Goal: Task Accomplishment & Management: Complete application form

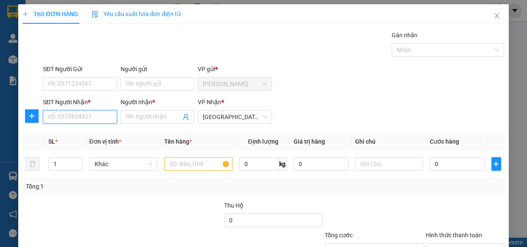
click at [73, 114] on input "SĐT Người Nhận *" at bounding box center [80, 117] width 74 height 14
type input "0000000590"
click at [84, 134] on div "0000000590 - ko tên" at bounding box center [79, 133] width 63 height 9
type input "ko tên"
type input "230.000"
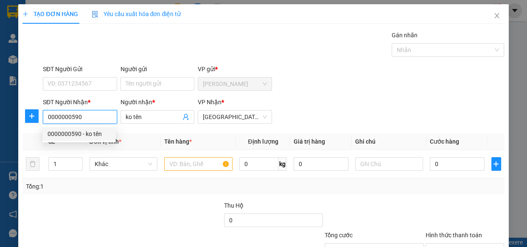
type input "230.000"
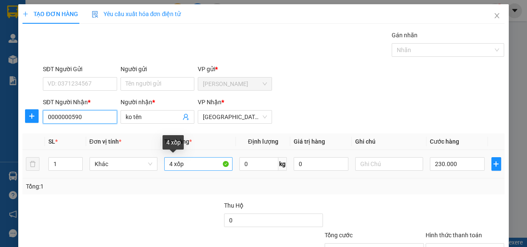
type input "0000000590"
drag, startPoint x: 190, startPoint y: 165, endPoint x: 160, endPoint y: 170, distance: 30.7
click at [161, 170] on td "4 xốp" at bounding box center [198, 164] width 75 height 28
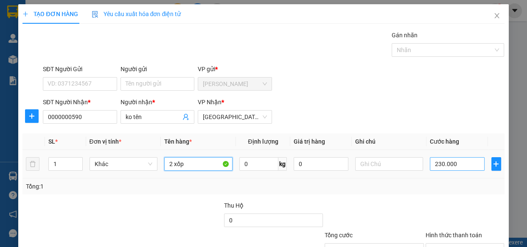
type input "2 xốp"
click at [457, 165] on input "230.000" at bounding box center [457, 164] width 55 height 14
type input "1"
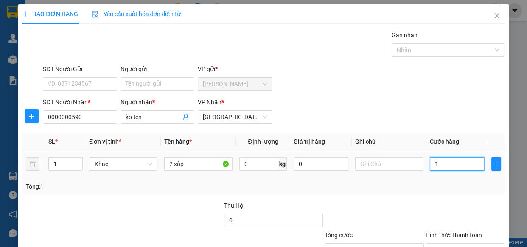
type input "10"
type input "100"
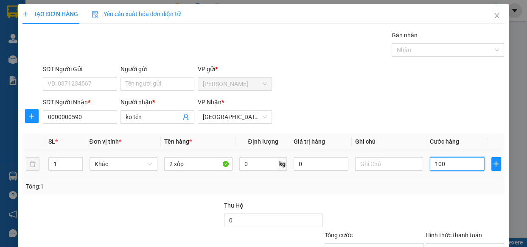
type input "100"
type input "1.000"
type input "10.000"
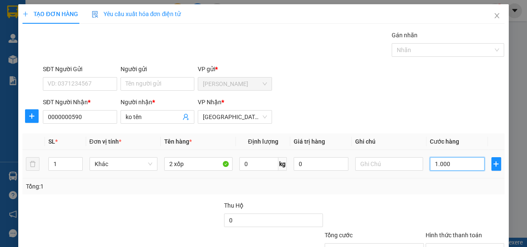
type input "10.000"
type input "100.000"
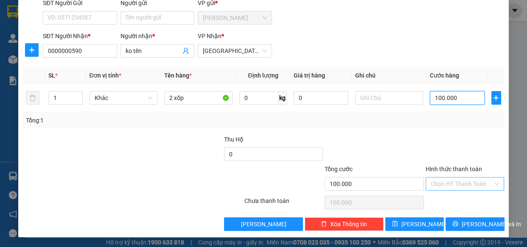
type input "100.000"
click at [437, 184] on input "Hình thức thanh toán" at bounding box center [461, 184] width 63 height 13
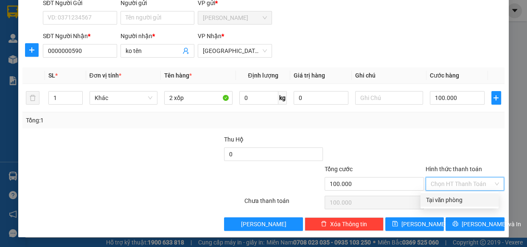
click at [438, 200] on div "Tại văn phòng" at bounding box center [459, 200] width 68 height 9
type input "0"
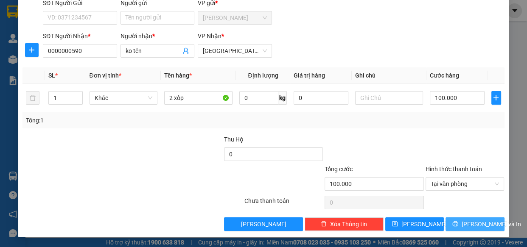
click at [459, 224] on button "[PERSON_NAME] và In" at bounding box center [474, 225] width 59 height 14
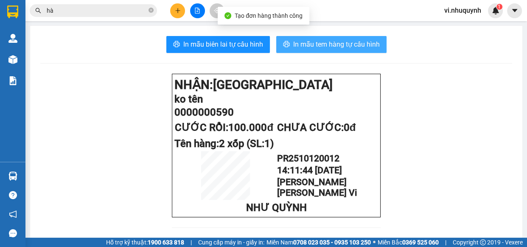
click at [328, 44] on span "In mẫu tem hàng tự cấu hình" at bounding box center [336, 44] width 87 height 11
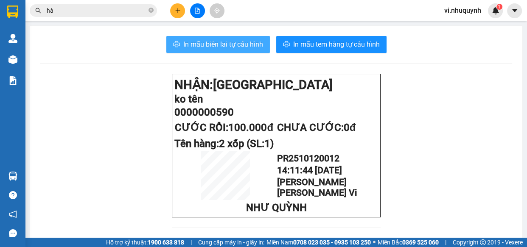
click at [228, 46] on span "In mẫu biên lai tự cấu hình" at bounding box center [223, 44] width 80 height 11
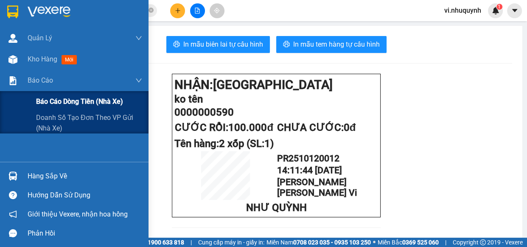
click at [45, 101] on span "Báo cáo dòng tiền (nhà xe)" at bounding box center [79, 101] width 87 height 11
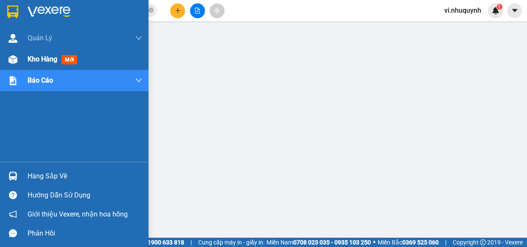
click at [36, 58] on span "Kho hàng" at bounding box center [43, 59] width 30 height 8
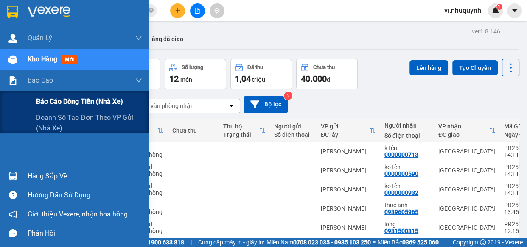
click at [55, 100] on span "Báo cáo dòng tiền (nhà xe)" at bounding box center [79, 101] width 87 height 11
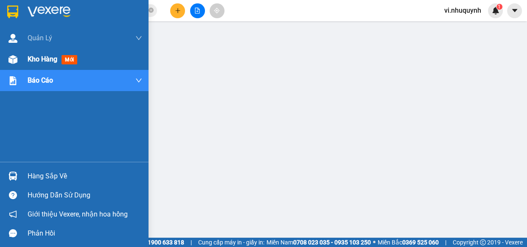
click at [42, 59] on span "Kho hàng" at bounding box center [43, 59] width 30 height 8
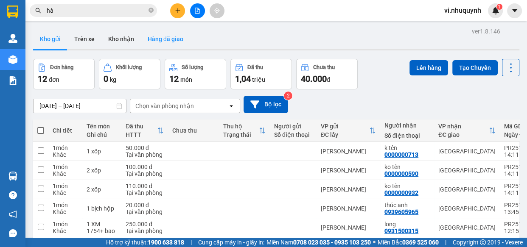
click at [153, 35] on button "Hàng đã giao" at bounding box center [165, 39] width 49 height 20
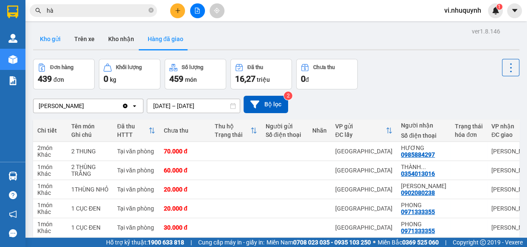
click at [50, 36] on button "Kho gửi" at bounding box center [50, 39] width 34 height 20
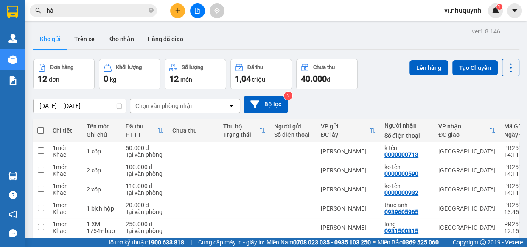
click at [458, 11] on span "vi.nhuquynh" at bounding box center [462, 10] width 50 height 11
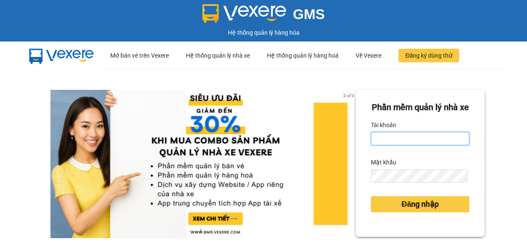
click at [406, 145] on input "Tài khoản" at bounding box center [420, 139] width 98 height 14
type input "thu.nhuquynh"
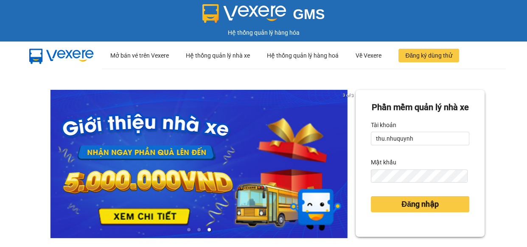
click at [402, 169] on div "Mật khẩu" at bounding box center [420, 163] width 98 height 14
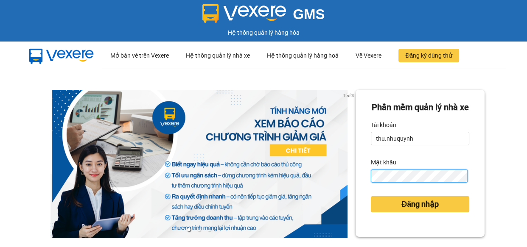
click at [371, 196] on button "Đăng nhập" at bounding box center [420, 204] width 98 height 16
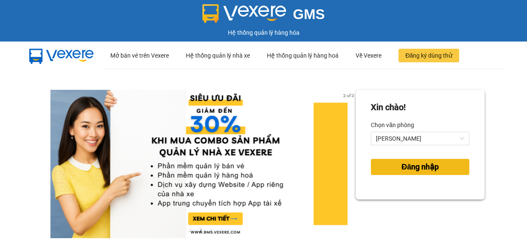
click at [438, 169] on button "Đăng nhập" at bounding box center [420, 167] width 98 height 16
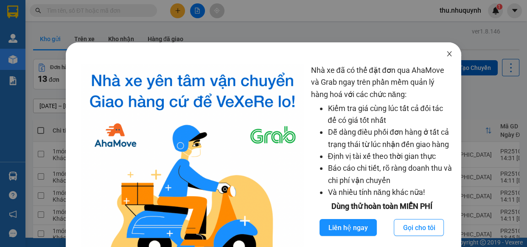
click at [446, 55] on icon "close" at bounding box center [449, 53] width 7 height 7
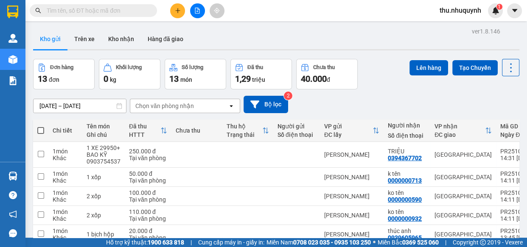
click at [198, 14] on button at bounding box center [197, 10] width 15 height 15
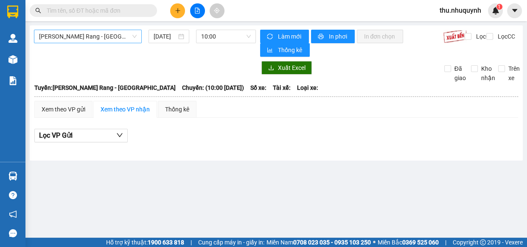
click at [109, 36] on span "[PERSON_NAME] Rang - [GEOGRAPHIC_DATA]" at bounding box center [88, 36] width 98 height 13
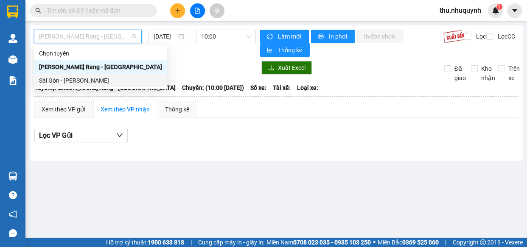
drag, startPoint x: 85, startPoint y: 81, endPoint x: 89, endPoint y: 53, distance: 29.2
click at [85, 81] on div "Sài Gòn - [PERSON_NAME]" at bounding box center [100, 80] width 123 height 9
type input "[DATE]"
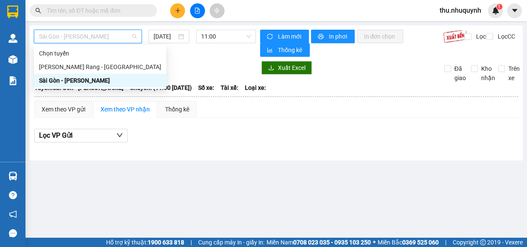
click at [97, 38] on span "Sài Gòn - [PERSON_NAME]" at bounding box center [88, 36] width 98 height 13
click at [98, 62] on div "[PERSON_NAME] Rang - [GEOGRAPHIC_DATA]" at bounding box center [100, 67] width 132 height 14
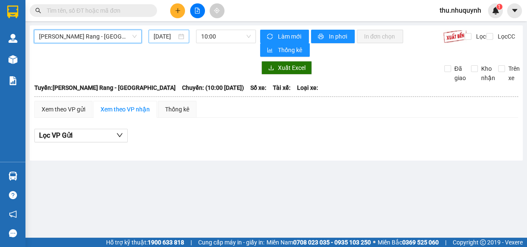
drag, startPoint x: 165, startPoint y: 36, endPoint x: 165, endPoint y: 40, distance: 4.7
click at [165, 36] on input "[DATE]" at bounding box center [165, 36] width 23 height 9
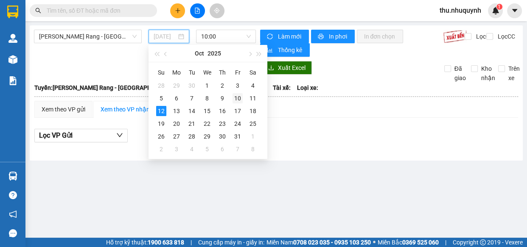
click at [239, 97] on div "10" at bounding box center [237, 98] width 10 height 10
type input "[DATE]"
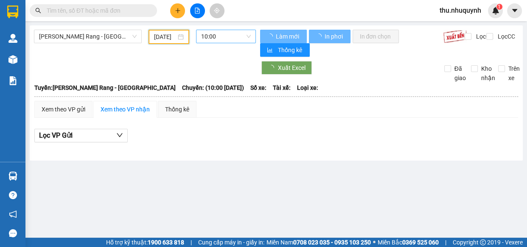
click at [237, 38] on span "10:00" at bounding box center [226, 36] width 50 height 13
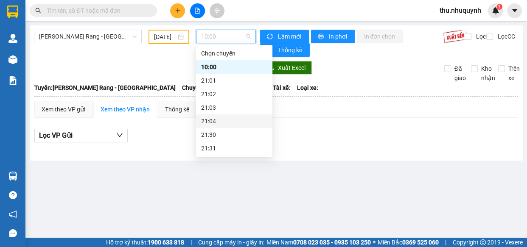
scroll to position [40, 0]
click at [228, 123] on div "22:00" at bounding box center [234, 121] width 66 height 9
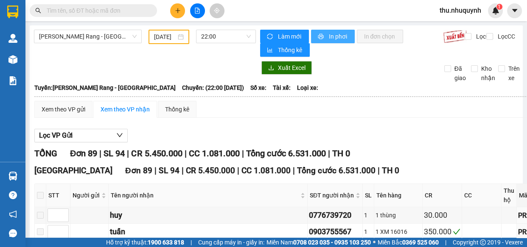
click at [333, 35] on span "In phơi" at bounding box center [338, 36] width 20 height 9
click at [51, 9] on input "text" at bounding box center [97, 10] width 100 height 9
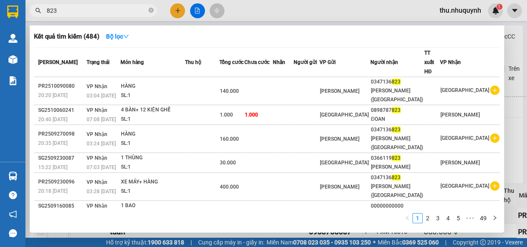
scroll to position [66, 0]
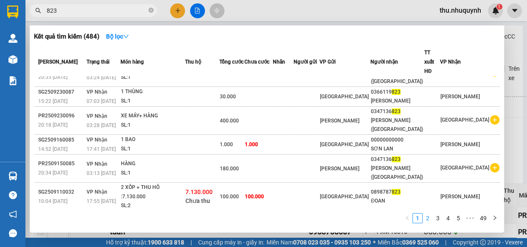
click at [428, 219] on link "2" at bounding box center [427, 218] width 9 height 9
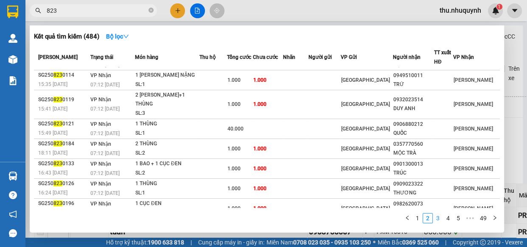
click at [436, 218] on link "3" at bounding box center [437, 218] width 9 height 9
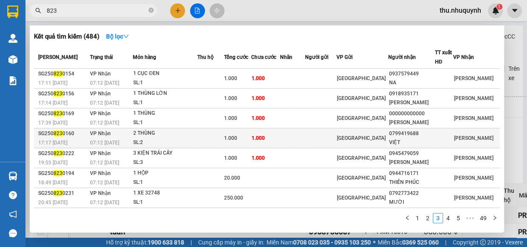
scroll to position [57, 0]
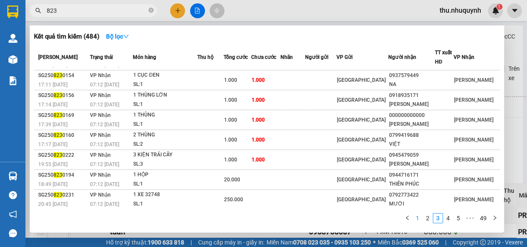
click at [419, 216] on link "1" at bounding box center [417, 218] width 9 height 9
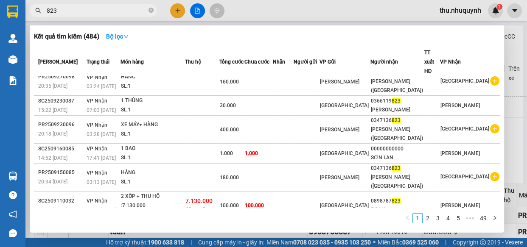
scroll to position [66, 0]
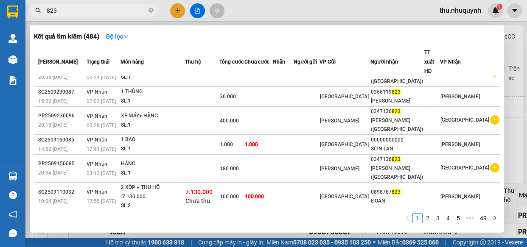
click at [91, 9] on input "823" at bounding box center [97, 10] width 100 height 9
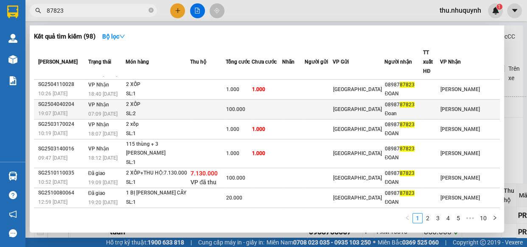
scroll to position [0, 0]
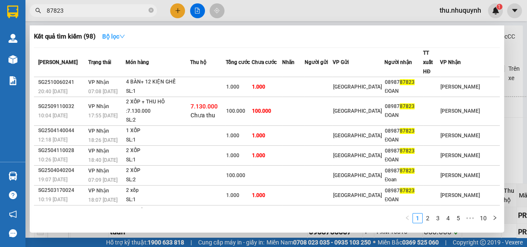
type input "87823"
click at [107, 35] on strong "Bộ lọc" at bounding box center [113, 36] width 23 height 7
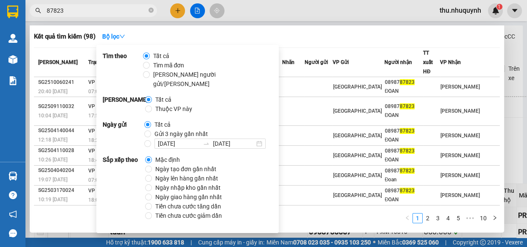
click at [177, 193] on span "Ngày giao hàng gần nhất" at bounding box center [188, 197] width 73 height 9
click at [152, 194] on input "Ngày giao hàng gần nhất" at bounding box center [148, 197] width 7 height 7
radio input "true"
radio input "false"
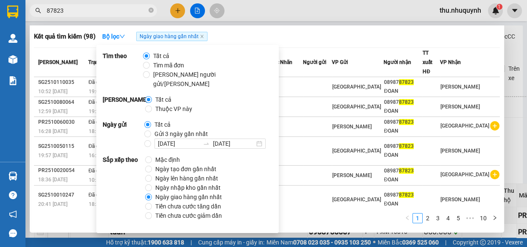
click at [358, 42] on div "Kết quả tìm kiếm ( 98 ) Bộ lọc Ngày giao hàng gần nhất" at bounding box center [267, 37] width 466 height 14
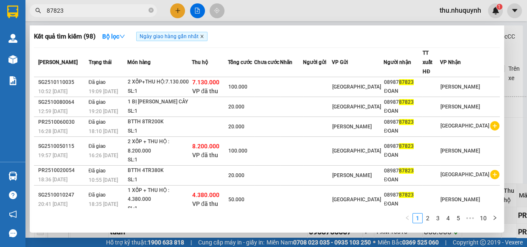
click at [203, 36] on icon "close" at bounding box center [202, 36] width 4 height 4
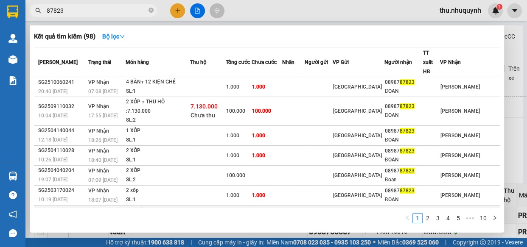
scroll to position [66, 0]
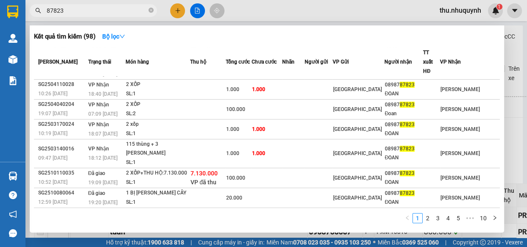
click at [109, 17] on span "87823" at bounding box center [93, 10] width 127 height 13
click at [110, 13] on input "87823" at bounding box center [97, 10] width 100 height 9
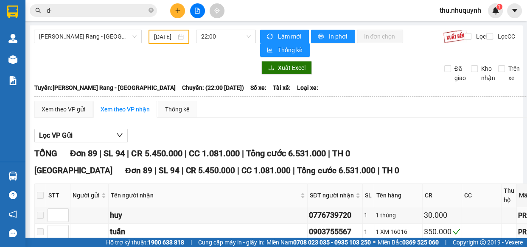
type input "d"
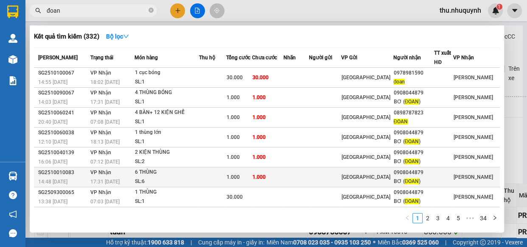
scroll to position [57, 0]
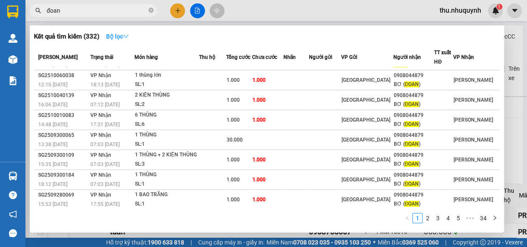
type input "đoan"
click at [123, 34] on strong "Bộ lọc" at bounding box center [117, 36] width 23 height 7
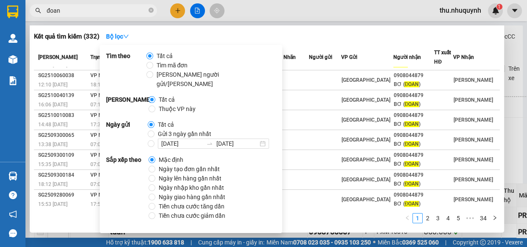
click at [173, 183] on span "Ngày nhập kho gần nhất" at bounding box center [191, 187] width 72 height 9
click at [155, 184] on input "Ngày nhập kho gần nhất" at bounding box center [151, 187] width 7 height 7
radio input "true"
radio input "false"
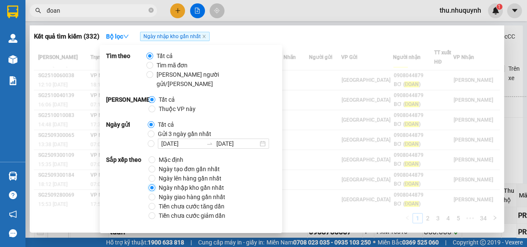
scroll to position [66, 0]
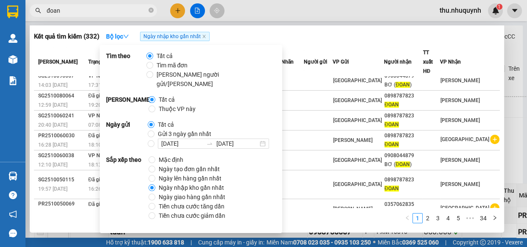
drag, startPoint x: 325, startPoint y: 51, endPoint x: 318, endPoint y: 64, distance: 14.5
click at [304, 52] on th "Nhãn" at bounding box center [292, 62] width 23 height 29
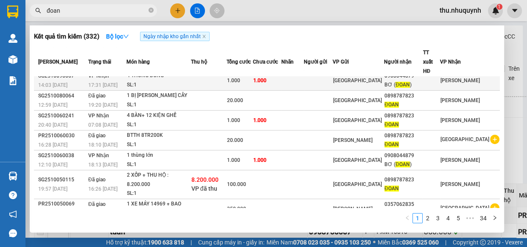
scroll to position [0, 0]
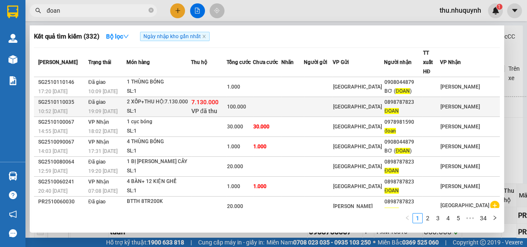
click at [302, 97] on td at bounding box center [292, 107] width 23 height 20
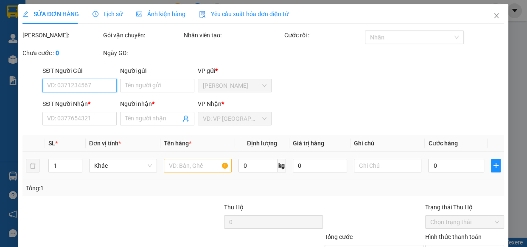
type input "0898787823"
type input "ĐOAN"
type input "7.130.000"
type input "100.000"
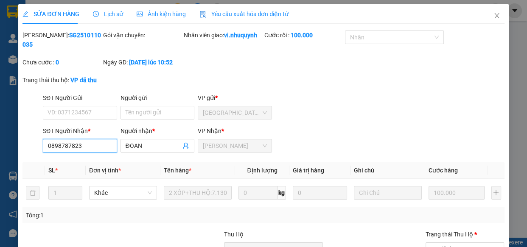
click at [98, 145] on input "0898787823" at bounding box center [80, 146] width 74 height 14
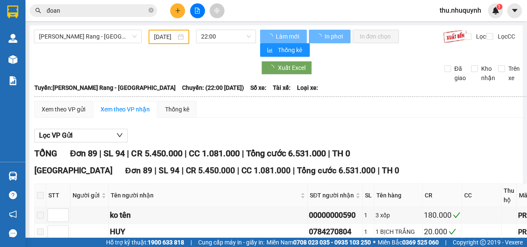
click at [180, 11] on icon "plus" at bounding box center [178, 11] width 6 height 6
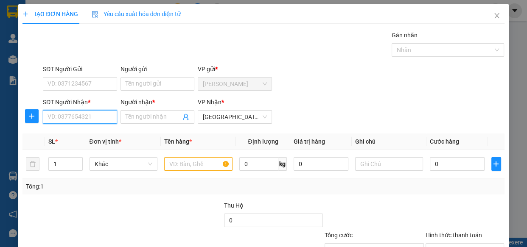
click at [92, 113] on input "SĐT Người Nhận *" at bounding box center [80, 117] width 74 height 14
paste input "0898787823"
type input "0898787823"
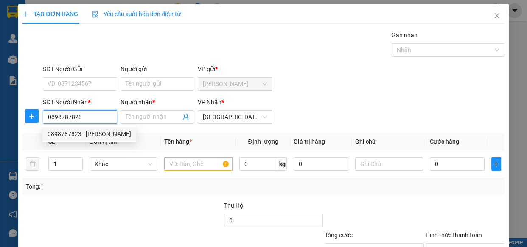
click at [96, 132] on div "0898787823 - ĐOAN" at bounding box center [90, 133] width 84 height 9
type input "ĐOAN"
type input "20.000"
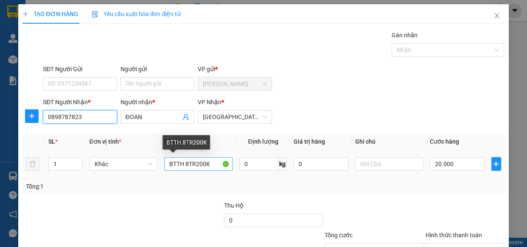
type input "0898787823"
drag, startPoint x: 182, startPoint y: 164, endPoint x: 216, endPoint y: 165, distance: 33.9
click at [216, 165] on input "BTTH 8TR200K" at bounding box center [198, 164] width 68 height 14
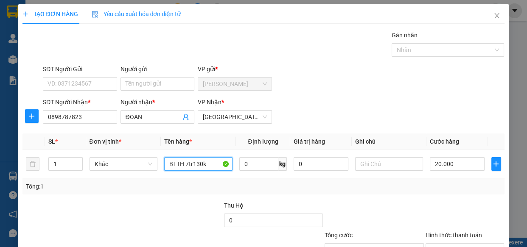
scroll to position [66, 0]
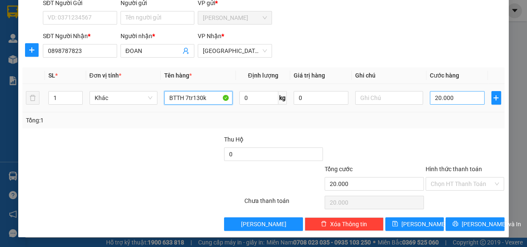
type input "BTTH 7tr130k"
click at [467, 94] on input "20.000" at bounding box center [457, 98] width 55 height 14
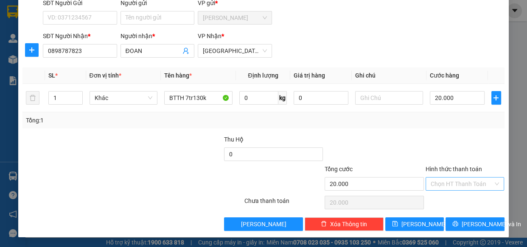
drag, startPoint x: 473, startPoint y: 146, endPoint x: 465, endPoint y: 179, distance: 33.2
click at [472, 150] on div at bounding box center [465, 150] width 81 height 30
click at [469, 221] on span "[PERSON_NAME] và In" at bounding box center [490, 224] width 59 height 9
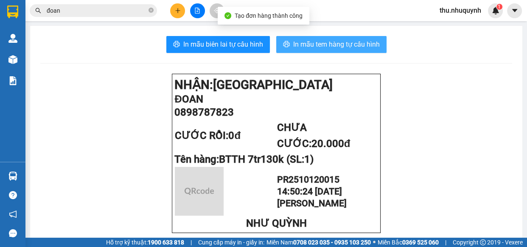
click at [335, 47] on span "In mẫu tem hàng tự cấu hình" at bounding box center [336, 44] width 87 height 11
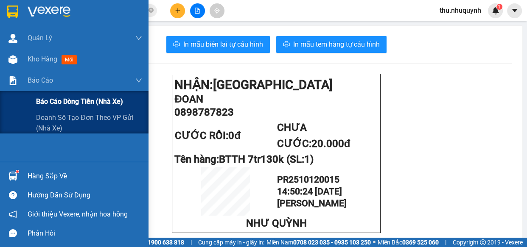
drag, startPoint x: 41, startPoint y: 81, endPoint x: 46, endPoint y: 91, distance: 11.8
click at [41, 81] on span "Báo cáo" at bounding box center [40, 80] width 25 height 11
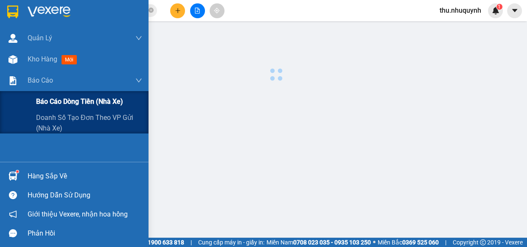
click at [55, 103] on span "Báo cáo dòng tiền (nhà xe)" at bounding box center [79, 101] width 87 height 11
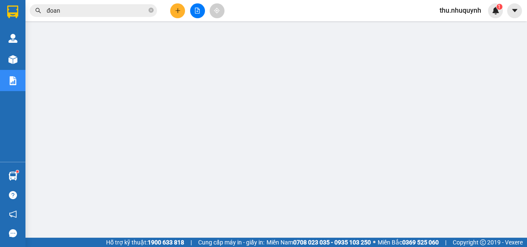
click at [102, 8] on input "đoan" at bounding box center [97, 10] width 100 height 9
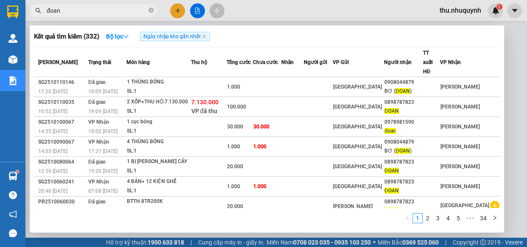
click at [102, 8] on input "đoan" at bounding box center [97, 10] width 100 height 9
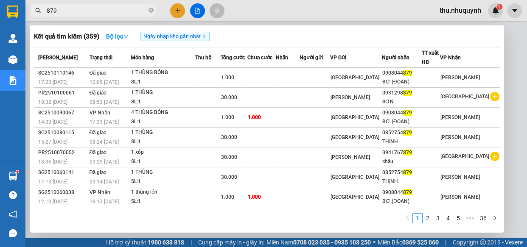
type input "879"
click at [262, 4] on div at bounding box center [263, 123] width 527 height 247
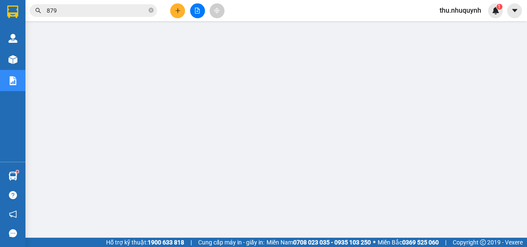
click at [195, 8] on icon "file-add" at bounding box center [197, 11] width 6 height 6
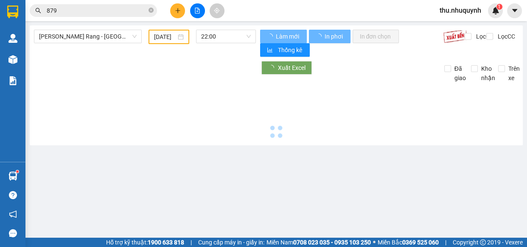
type input "[DATE]"
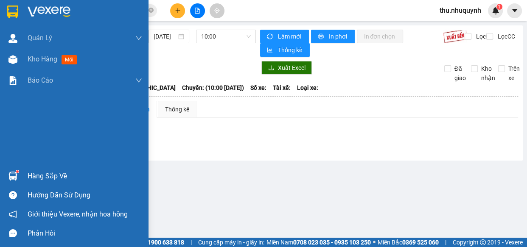
drag, startPoint x: 17, startPoint y: 58, endPoint x: 78, endPoint y: 7, distance: 80.1
click at [18, 57] on div at bounding box center [13, 59] width 15 height 15
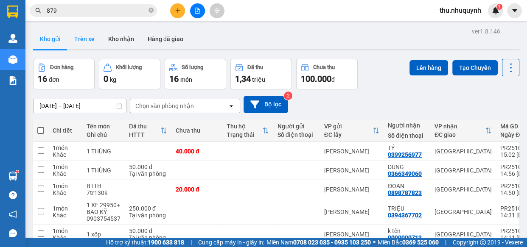
click at [76, 42] on button "Trên xe" at bounding box center [84, 39] width 34 height 20
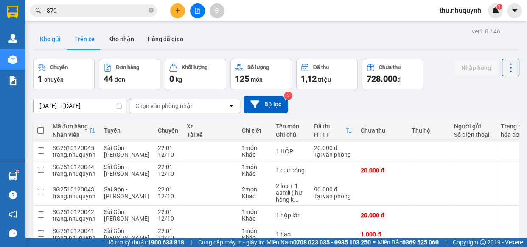
click at [61, 36] on button "Kho gửi" at bounding box center [50, 39] width 34 height 20
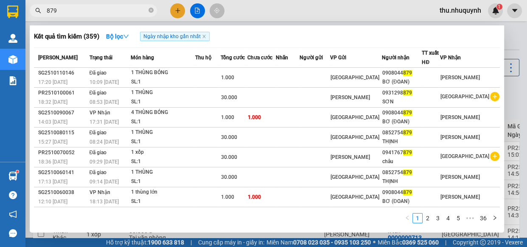
click at [122, 11] on input "879" at bounding box center [97, 10] width 100 height 9
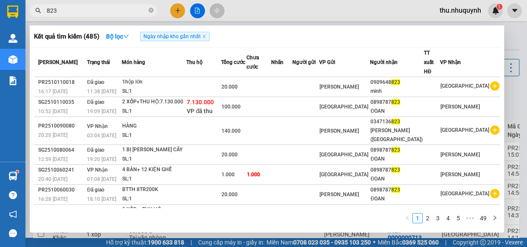
drag, startPoint x: 258, startPoint y: 6, endPoint x: 225, endPoint y: 0, distance: 33.6
click at [256, 6] on div at bounding box center [263, 123] width 527 height 247
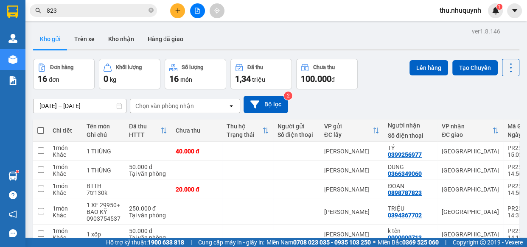
click at [67, 11] on input "823" at bounding box center [97, 10] width 100 height 9
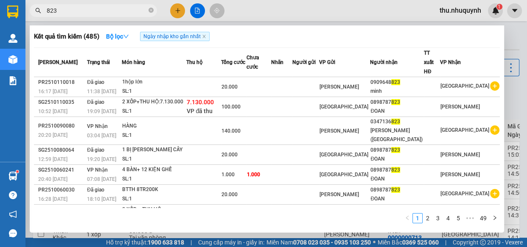
click at [67, 11] on input "823" at bounding box center [97, 10] width 100 height 9
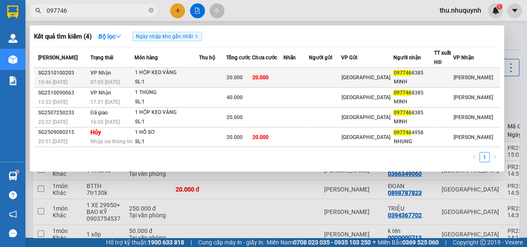
type input "097746"
click at [386, 75] on div "[GEOGRAPHIC_DATA]" at bounding box center [366, 77] width 51 height 9
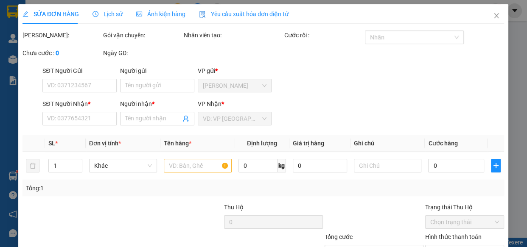
scroll to position [64, 0]
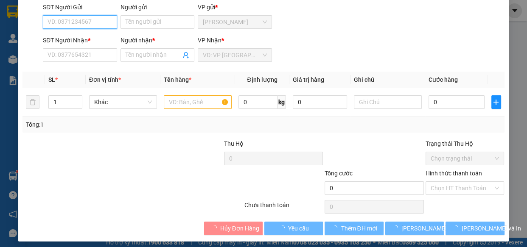
type input "0977468385"
type input "MINH"
type input "20.000"
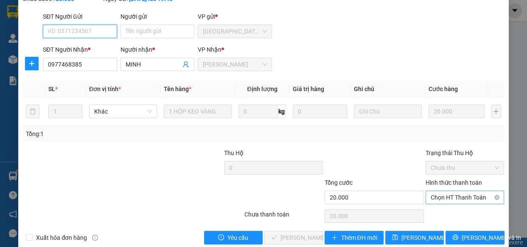
scroll to position [77, 0]
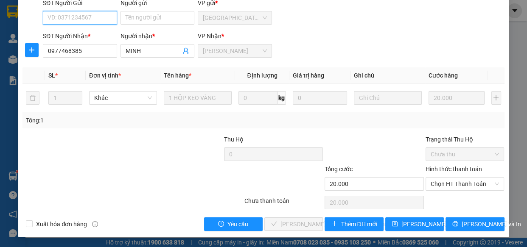
drag, startPoint x: 463, startPoint y: 182, endPoint x: 462, endPoint y: 210, distance: 28.9
click at [463, 186] on span "Chọn HT Thanh Toán" at bounding box center [464, 184] width 69 height 13
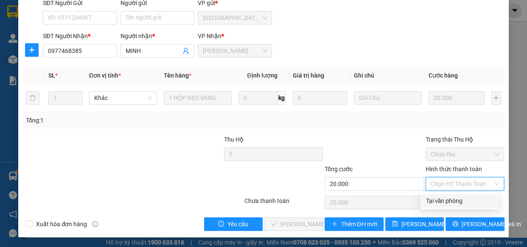
click at [460, 195] on div "Tại văn phòng" at bounding box center [459, 201] width 78 height 14
type input "0"
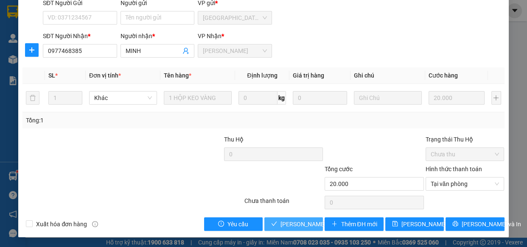
click at [301, 220] on span "Lưu và Giao hàng" at bounding box center [337, 224] width 115 height 9
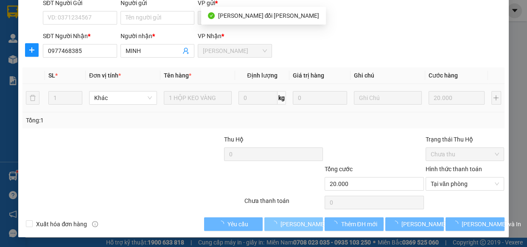
scroll to position [0, 0]
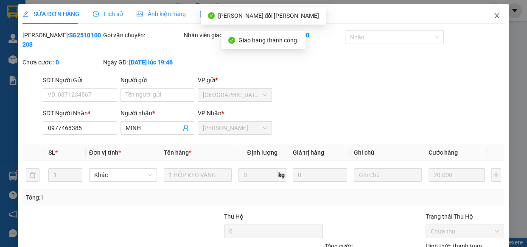
click at [491, 12] on span "Close" at bounding box center [497, 16] width 24 height 24
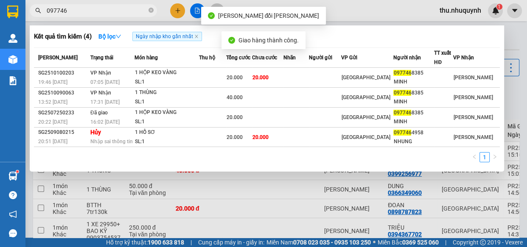
click at [106, 12] on input "097746" at bounding box center [97, 10] width 100 height 9
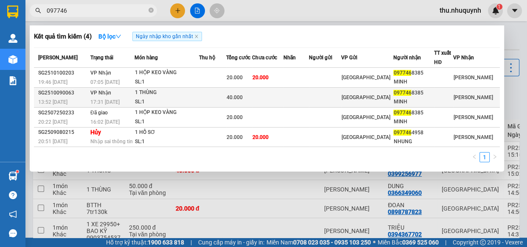
click at [212, 98] on td at bounding box center [212, 98] width 27 height 20
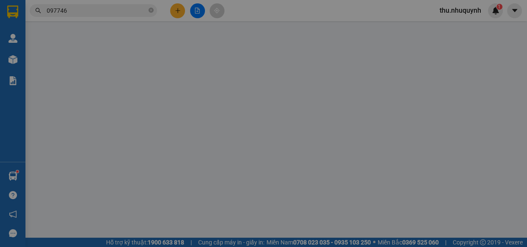
type input "0977468385"
type input "MINH"
type input "40.000"
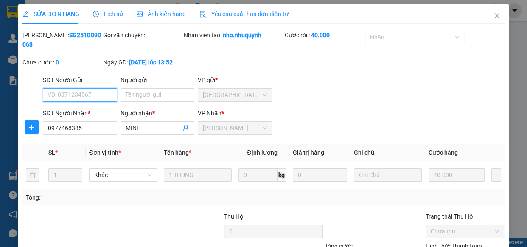
scroll to position [77, 0]
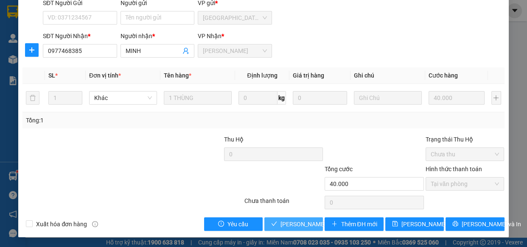
click at [293, 224] on span "Lưu và Giao hàng" at bounding box center [337, 224] width 115 height 9
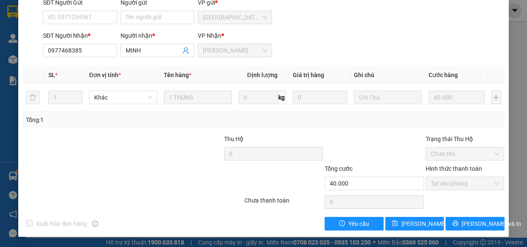
scroll to position [0, 0]
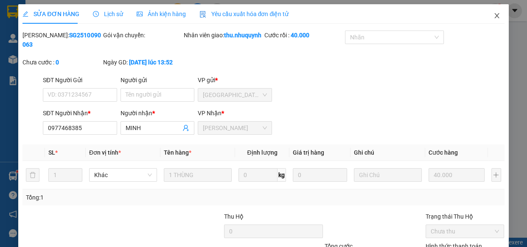
click at [493, 17] on icon "close" at bounding box center [496, 15] width 7 height 7
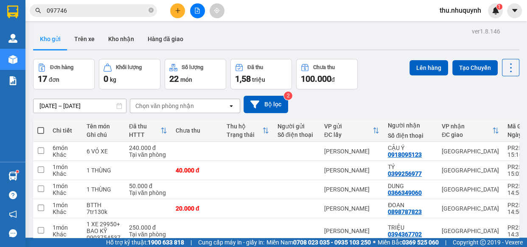
click at [176, 8] on icon "plus" at bounding box center [178, 11] width 6 height 6
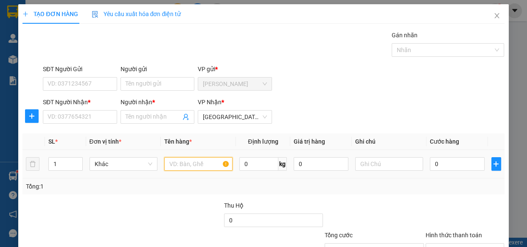
click at [183, 166] on input "text" at bounding box center [198, 164] width 68 height 14
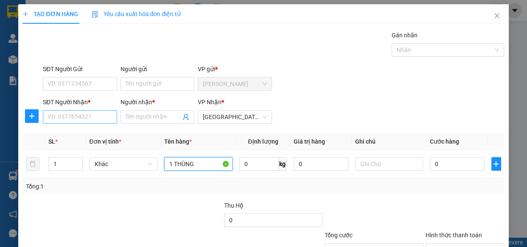
type input "1 THÙNG"
click at [101, 115] on input "SĐT Người Nhận *" at bounding box center [80, 117] width 74 height 14
type input "0943961862"
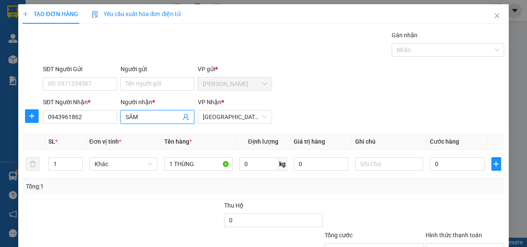
type input "SÂM"
drag, startPoint x: 430, startPoint y: 101, endPoint x: 428, endPoint y: 126, distance: 25.1
click at [430, 103] on div "SĐT Người Nhận * 0943961862 Người nhận * SÂM SÂM VP Nhận * Sài Gòn" at bounding box center [273, 113] width 465 height 30
click at [442, 164] on input "0" at bounding box center [457, 164] width 55 height 14
type input "3"
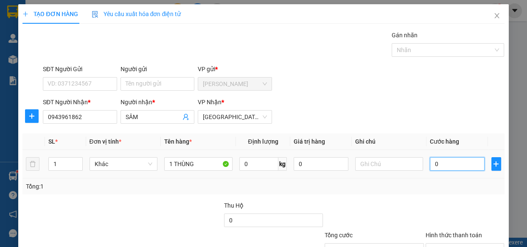
type input "3"
type input "30"
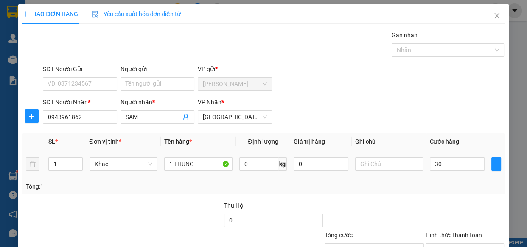
type input "30.000"
drag, startPoint x: 439, startPoint y: 191, endPoint x: 427, endPoint y: 191, distance: 12.3
click at [439, 191] on div "Tổng: 1" at bounding box center [262, 187] width 481 height 16
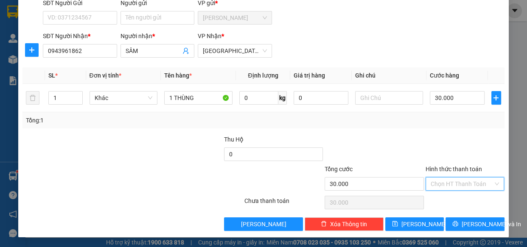
drag, startPoint x: 454, startPoint y: 182, endPoint x: 450, endPoint y: 198, distance: 17.5
click at [454, 183] on input "Hình thức thanh toán" at bounding box center [461, 184] width 63 height 13
drag, startPoint x: 450, startPoint y: 199, endPoint x: 449, endPoint y: 212, distance: 13.2
click at [450, 201] on div "Tại văn phòng" at bounding box center [459, 200] width 68 height 9
type input "0"
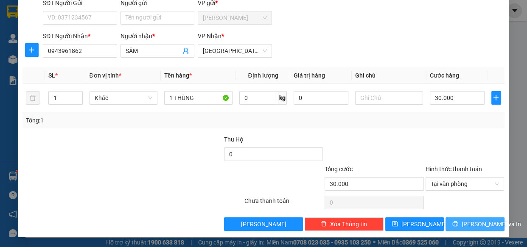
click at [450, 218] on button "[PERSON_NAME] và In" at bounding box center [474, 225] width 59 height 14
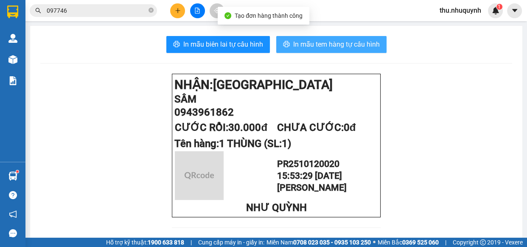
drag, startPoint x: 326, startPoint y: 43, endPoint x: 301, endPoint y: 56, distance: 28.3
click at [325, 44] on span "In mẫu tem hàng tự cấu hình" at bounding box center [336, 44] width 87 height 11
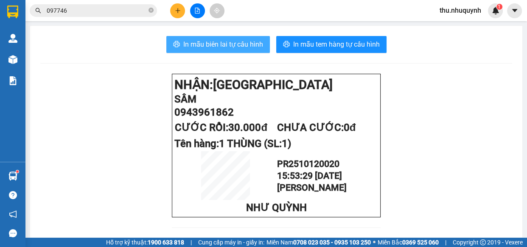
click at [229, 46] on span "In mẫu biên lai tự cấu hình" at bounding box center [223, 44] width 80 height 11
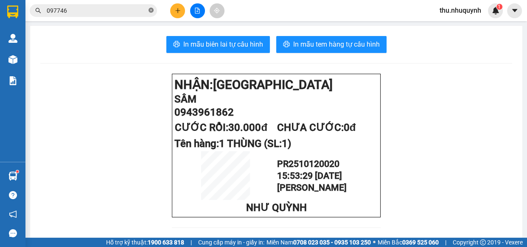
click at [151, 10] on icon "close-circle" at bounding box center [150, 10] width 5 height 5
click at [179, 8] on icon "plus" at bounding box center [178, 11] width 6 height 6
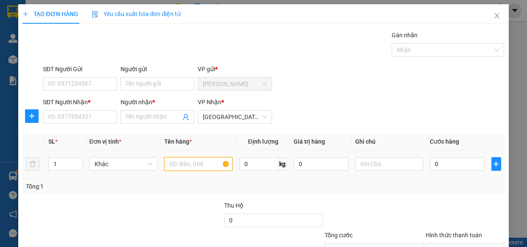
click at [199, 165] on input "text" at bounding box center [198, 164] width 68 height 14
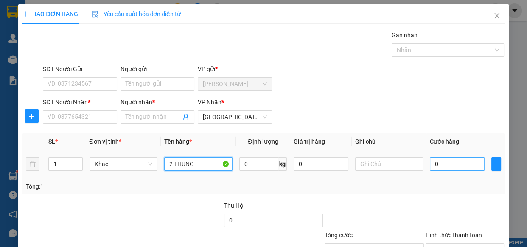
type input "2 THÙNG"
click at [450, 165] on input "0" at bounding box center [457, 164] width 55 height 14
click at [450, 164] on input "0" at bounding box center [457, 164] width 55 height 14
type input "08"
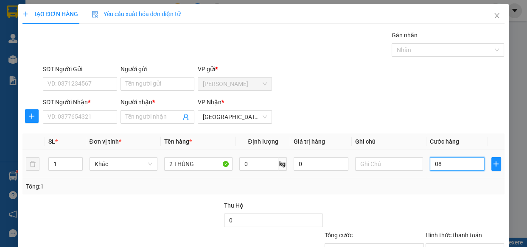
type input "8"
type input "080"
type input "80"
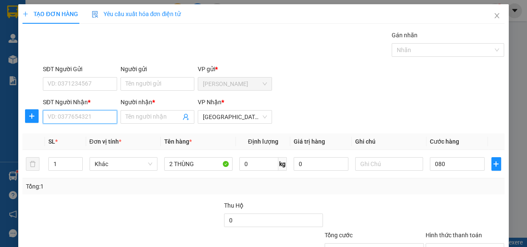
type input "80.000"
click at [92, 123] on input "SĐT Người Nhận *" at bounding box center [80, 117] width 74 height 14
type input "0932679877"
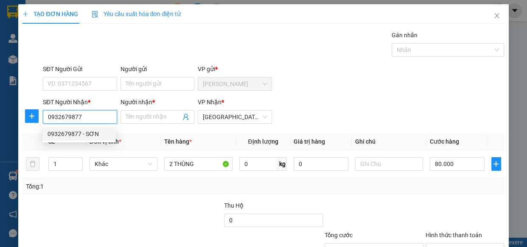
click at [103, 134] on div "0932679877 - SƠN" at bounding box center [79, 133] width 63 height 9
type input "SƠN"
type input "40.000"
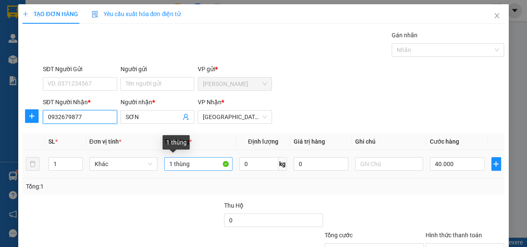
type input "0932679877"
drag, startPoint x: 192, startPoint y: 163, endPoint x: 159, endPoint y: 165, distance: 33.1
click at [161, 165] on td "1 thùng" at bounding box center [198, 164] width 75 height 28
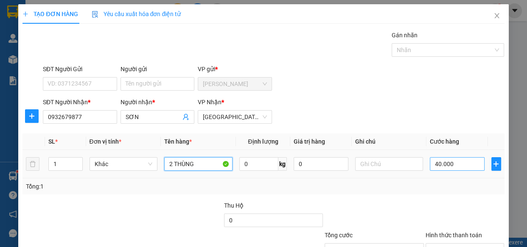
type input "2 THÙNG"
type input "0"
type input "8"
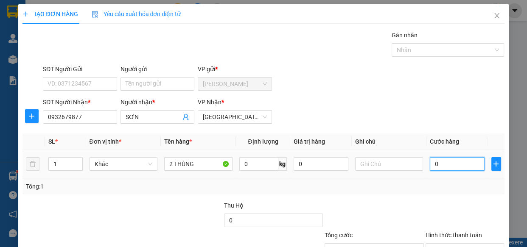
type input "8"
type input "080"
type input "80"
type input "080"
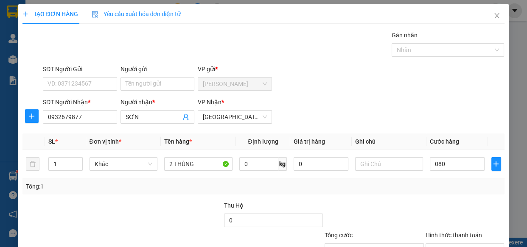
type input "80.000"
click at [420, 188] on div "Tổng: 1" at bounding box center [263, 186] width 475 height 9
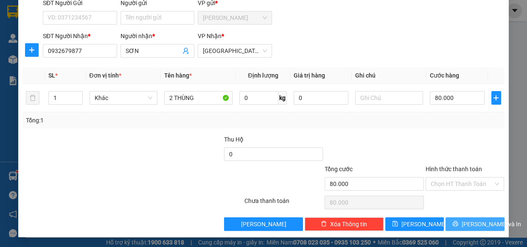
click at [464, 222] on span "[PERSON_NAME] và In" at bounding box center [490, 224] width 59 height 9
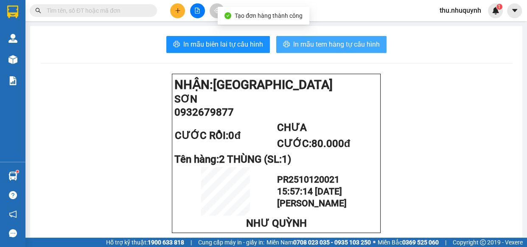
click at [286, 46] on button "In mẫu tem hàng tự cấu hình" at bounding box center [331, 44] width 110 height 17
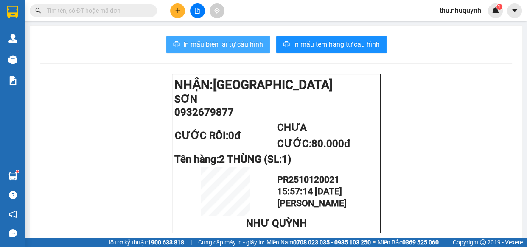
click at [215, 48] on span "In mẫu biên lai tự cấu hình" at bounding box center [223, 44] width 80 height 11
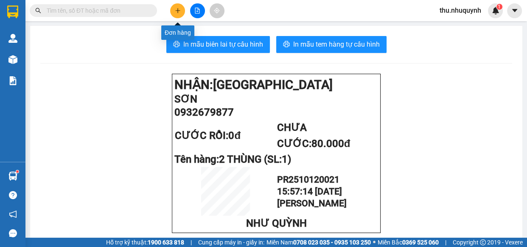
click at [182, 9] on button at bounding box center [177, 10] width 15 height 15
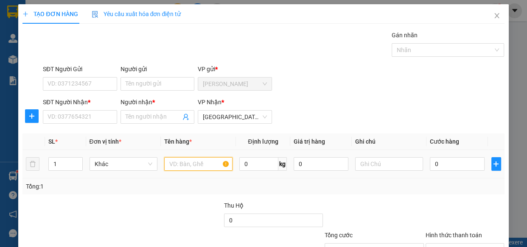
click at [199, 166] on input "text" at bounding box center [198, 164] width 68 height 14
click at [99, 118] on input "SĐT Người Nhận *" at bounding box center [80, 117] width 74 height 14
click at [187, 165] on input "text" at bounding box center [198, 164] width 68 height 14
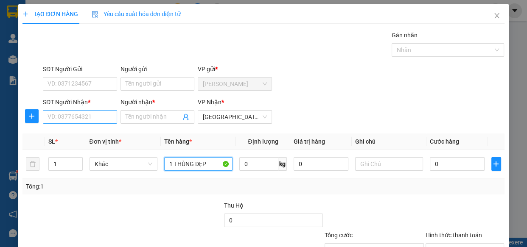
type input "1 THÙNG DẸP"
click at [91, 119] on input "SĐT Người Nhận *" at bounding box center [80, 117] width 74 height 14
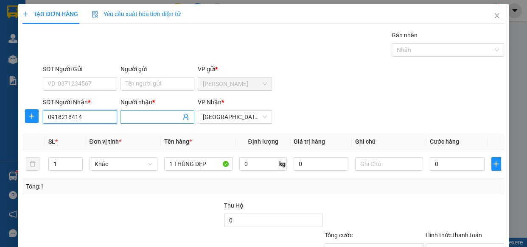
type input "0918218414"
click at [162, 121] on input "Người nhận *" at bounding box center [154, 116] width 56 height 9
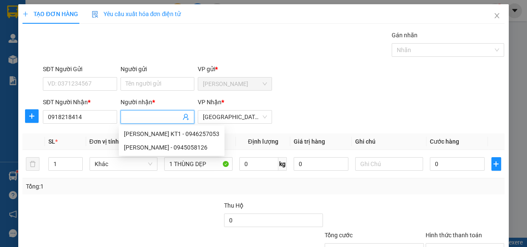
type input "V"
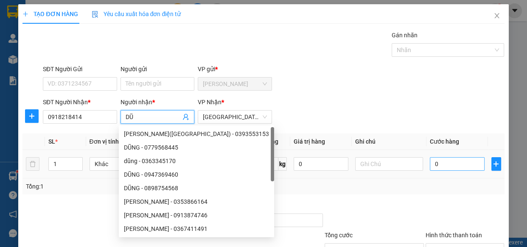
type input "DŨ"
click at [446, 165] on input "0" at bounding box center [457, 164] width 55 height 14
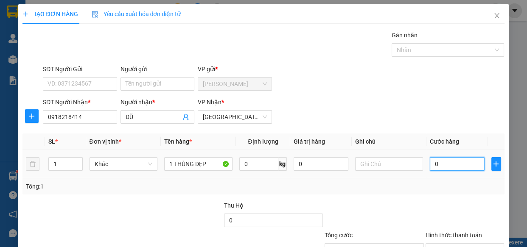
click at [446, 164] on input "0" at bounding box center [457, 164] width 55 height 14
type input "03"
type input "3"
type input "030"
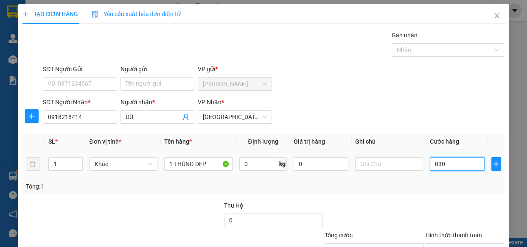
type input "30"
type input "30.000"
click at [428, 179] on div "Tổng: 1" at bounding box center [262, 187] width 481 height 16
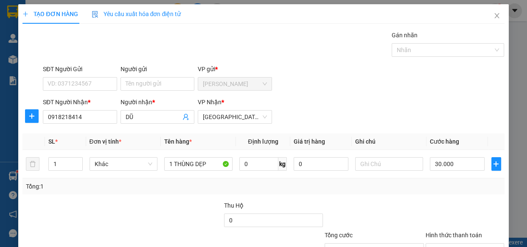
scroll to position [66, 0]
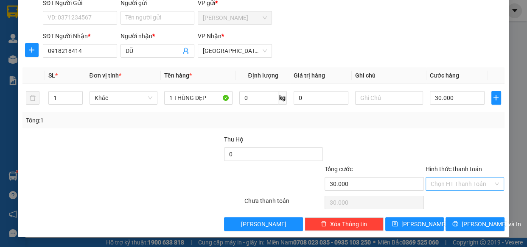
click at [475, 182] on input "Hình thức thanh toán" at bounding box center [461, 184] width 63 height 13
click at [458, 199] on div "Tại văn phòng" at bounding box center [459, 200] width 68 height 9
type input "0"
click at [462, 221] on span "[PERSON_NAME] và In" at bounding box center [490, 224] width 59 height 9
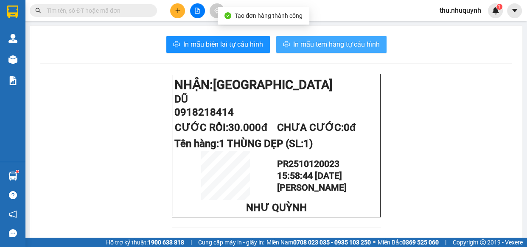
click at [307, 42] on span "In mẫu tem hàng tự cấu hình" at bounding box center [336, 44] width 87 height 11
click at [295, 44] on span "In mẫu tem hàng tự cấu hình" at bounding box center [336, 44] width 87 height 11
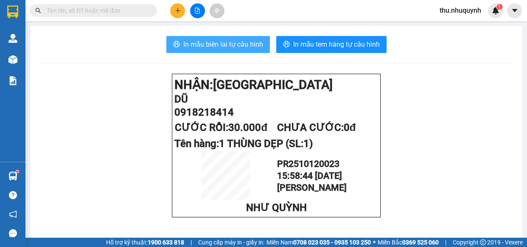
drag, startPoint x: 199, startPoint y: 45, endPoint x: 190, endPoint y: 81, distance: 37.1
click at [199, 45] on span "In mẫu biên lai tự cấu hình" at bounding box center [223, 44] width 80 height 11
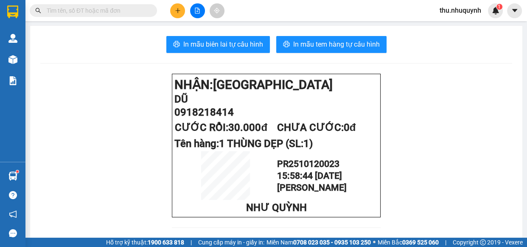
scroll to position [38, 0]
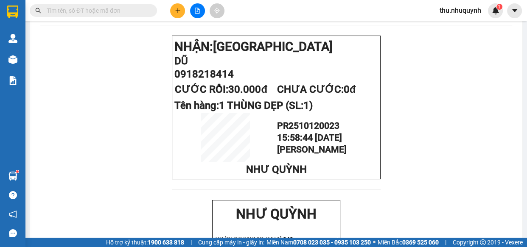
click at [80, 8] on input "text" at bounding box center [97, 10] width 100 height 9
click at [128, 13] on input "text" at bounding box center [97, 10] width 100 height 9
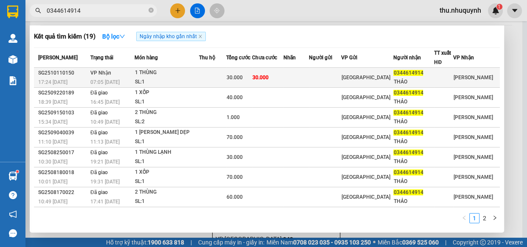
type input "0344614914"
click at [414, 78] on div "THẢO" at bounding box center [413, 82] width 40 height 9
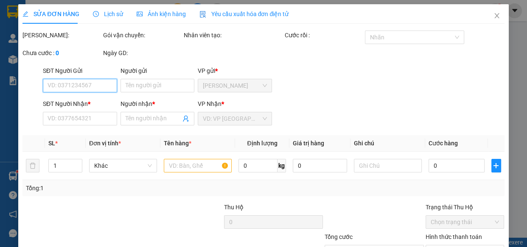
type input "0344614914"
type input "THẢO"
type input "30.000"
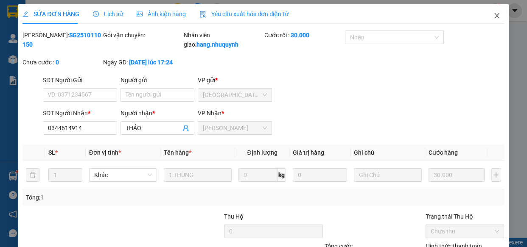
drag, startPoint x: 492, startPoint y: 17, endPoint x: 481, endPoint y: 18, distance: 10.7
click at [493, 16] on icon "close" at bounding box center [496, 15] width 7 height 7
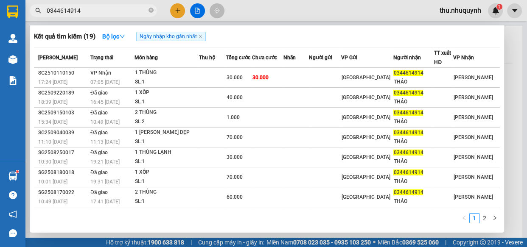
click at [148, 11] on span "0344614914" at bounding box center [93, 10] width 127 height 13
click at [154, 11] on span "0344614914" at bounding box center [93, 10] width 127 height 13
click at [153, 11] on icon "close-circle" at bounding box center [150, 10] width 5 height 5
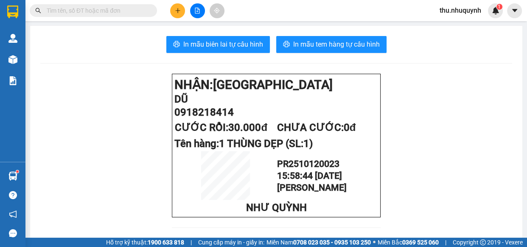
drag, startPoint x: 141, startPoint y: 9, endPoint x: 148, endPoint y: 6, distance: 7.8
click at [141, 9] on input "text" at bounding box center [97, 10] width 100 height 9
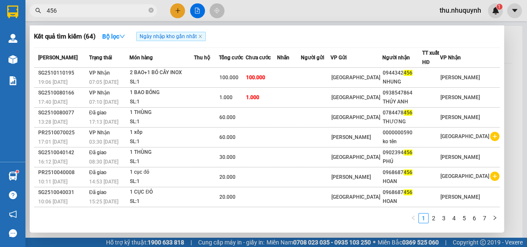
click at [73, 11] on input "456" at bounding box center [97, 10] width 100 height 9
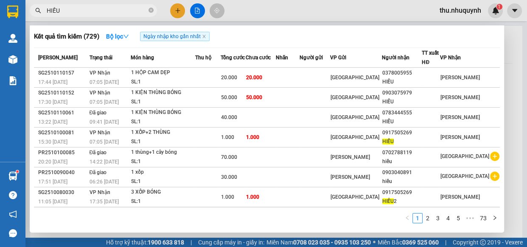
scroll to position [57, 0]
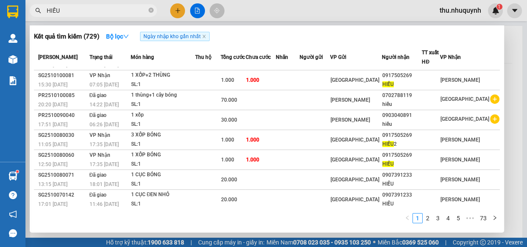
click at [97, 9] on input "HIẾU" at bounding box center [97, 10] width 100 height 9
paste input "0908270797"
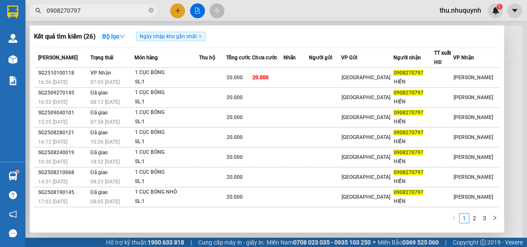
click at [91, 11] on input "0908270797" at bounding box center [97, 10] width 100 height 9
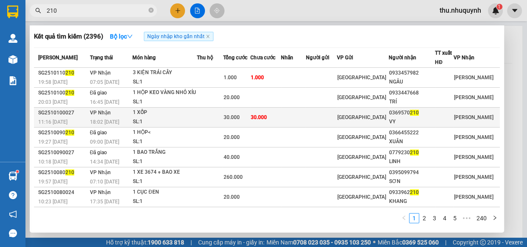
type input "210"
click at [334, 120] on td at bounding box center [320, 118] width 31 height 20
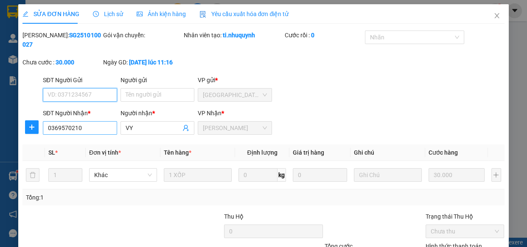
type input "0369570210"
type input "VY"
type input "30.000"
click at [96, 123] on input "0369570210" at bounding box center [80, 128] width 74 height 14
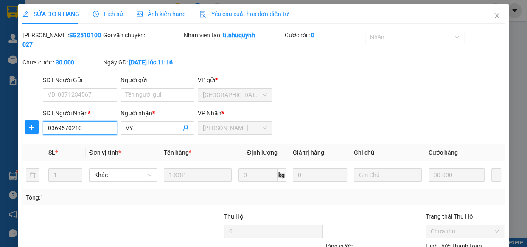
click at [96, 123] on input "0369570210" at bounding box center [80, 128] width 74 height 14
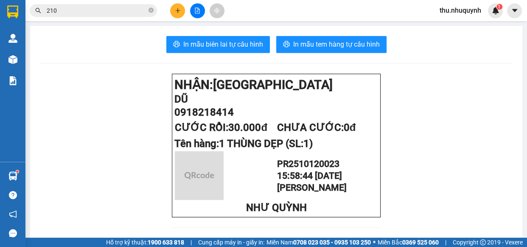
click at [109, 8] on input "210" at bounding box center [97, 10] width 100 height 9
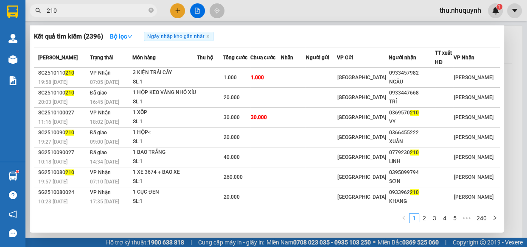
click at [109, 8] on input "210" at bounding box center [97, 10] width 100 height 9
paste input "0369570"
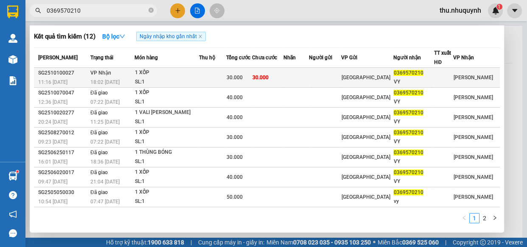
type input "0369570210"
click at [252, 75] on div "30.000" at bounding box center [238, 77] width 25 height 9
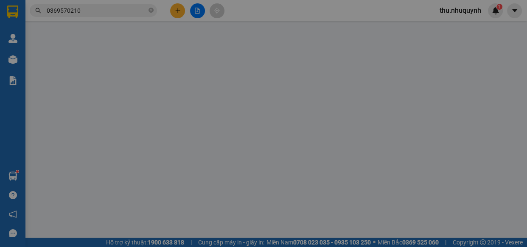
type input "0369570210"
type input "VY"
type input "30.000"
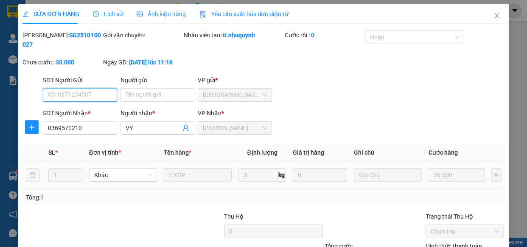
scroll to position [77, 0]
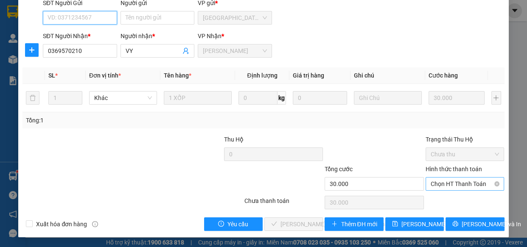
click at [442, 189] on span "Chọn HT Thanh Toán" at bounding box center [464, 184] width 69 height 13
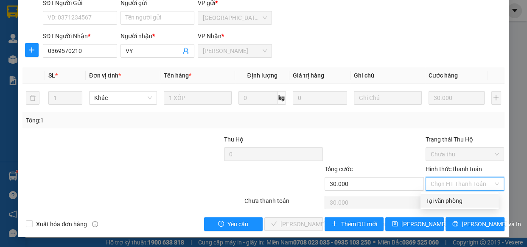
click at [451, 199] on div "Tại văn phòng" at bounding box center [459, 200] width 68 height 9
type input "0"
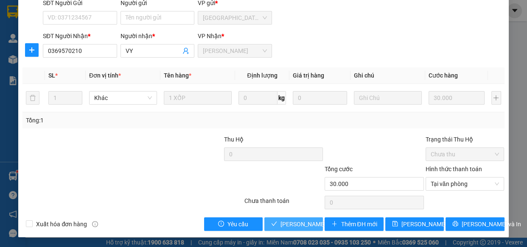
click at [295, 218] on button "Lưu và Giao hàng" at bounding box center [293, 225] width 59 height 14
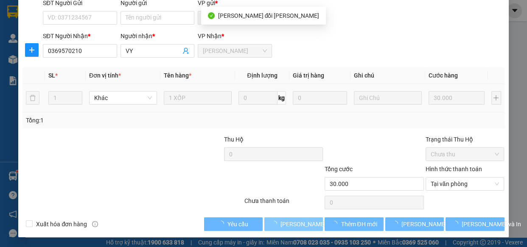
scroll to position [0, 0]
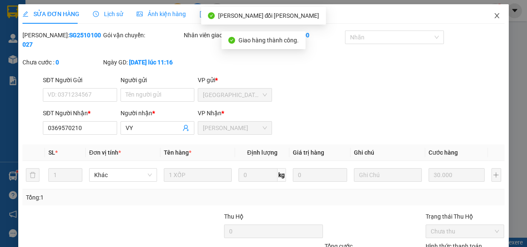
click at [493, 17] on icon "close" at bounding box center [496, 15] width 7 height 7
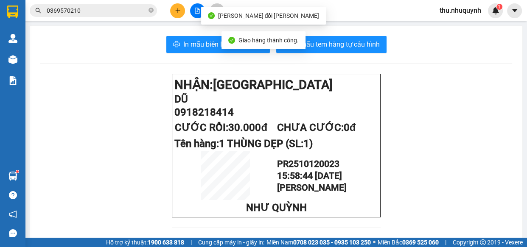
click at [113, 8] on input "0369570210" at bounding box center [97, 10] width 100 height 9
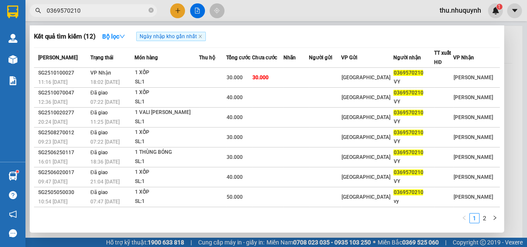
click at [347, 14] on div at bounding box center [263, 123] width 527 height 247
click at [108, 10] on input "0369570210" at bounding box center [97, 10] width 100 height 9
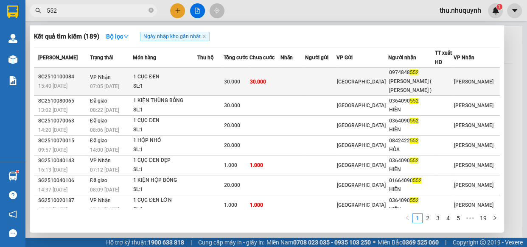
type input "552"
click at [302, 84] on td at bounding box center [292, 82] width 25 height 28
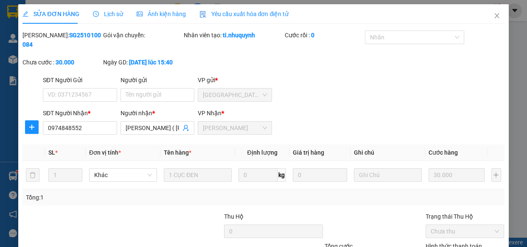
type input "0974848552"
type input "TRIỆU PHÚ ( Khánh Nhơn )"
type input "30.000"
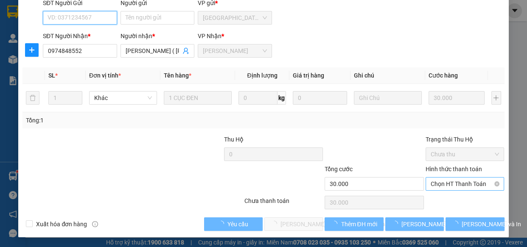
click at [441, 184] on span "Chọn HT Thanh Toán" at bounding box center [464, 184] width 69 height 13
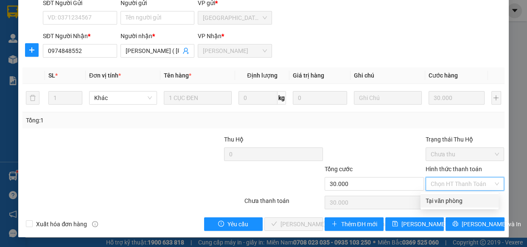
click at [439, 198] on div "Tại văn phòng" at bounding box center [459, 200] width 68 height 9
type input "0"
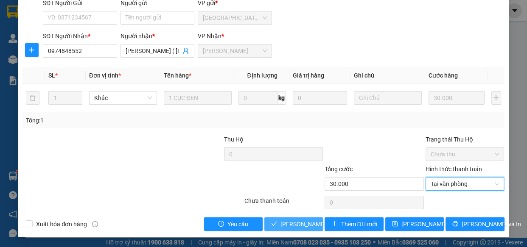
click at [308, 221] on span "Lưu và Giao hàng" at bounding box center [337, 224] width 115 height 9
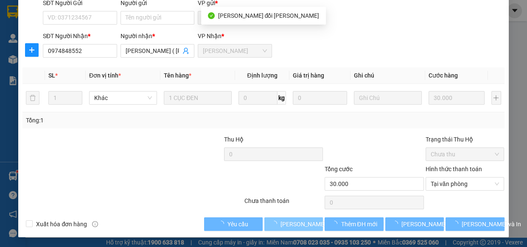
scroll to position [0, 0]
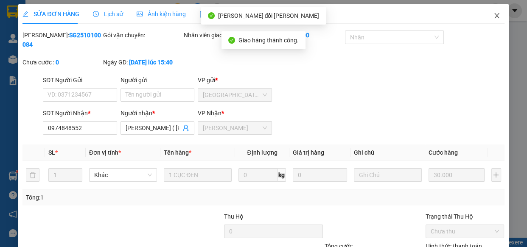
drag, startPoint x: 493, startPoint y: 15, endPoint x: 444, endPoint y: 15, distance: 48.8
click at [493, 15] on icon "close" at bounding box center [496, 15] width 7 height 7
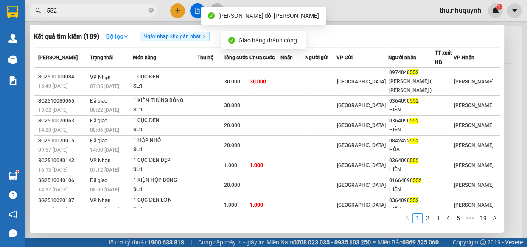
click at [126, 12] on input "552" at bounding box center [97, 10] width 100 height 9
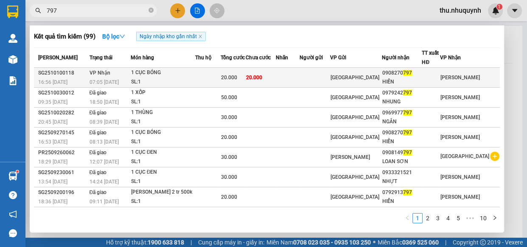
type input "797"
click at [330, 79] on td at bounding box center [314, 78] width 31 height 20
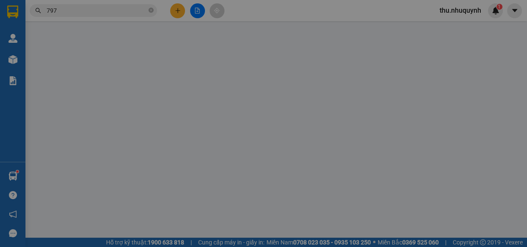
type input "0908270797"
type input "HIỀN"
type input "20.000"
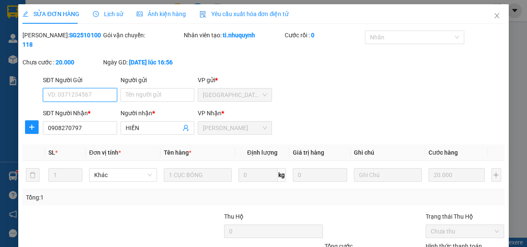
scroll to position [77, 0]
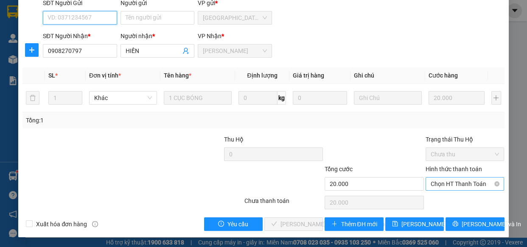
drag, startPoint x: 450, startPoint y: 182, endPoint x: 449, endPoint y: 190, distance: 8.1
click at [449, 182] on span "Chọn HT Thanh Toán" at bounding box center [464, 184] width 69 height 13
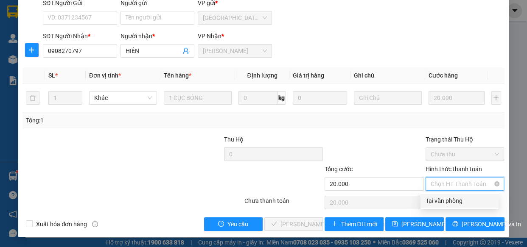
click at [449, 203] on div "Tại văn phòng" at bounding box center [459, 200] width 68 height 9
type input "0"
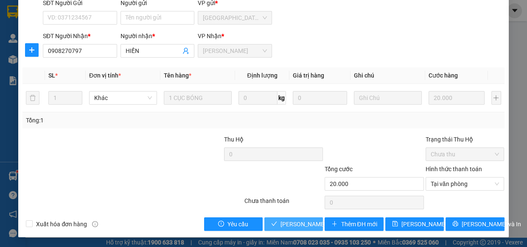
click at [299, 224] on span "Lưu và Giao hàng" at bounding box center [337, 224] width 115 height 9
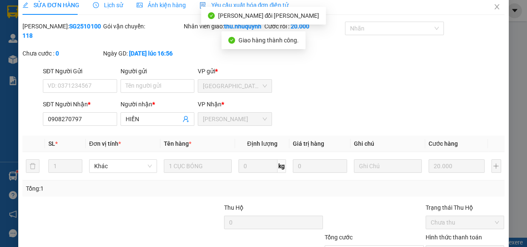
scroll to position [0, 0]
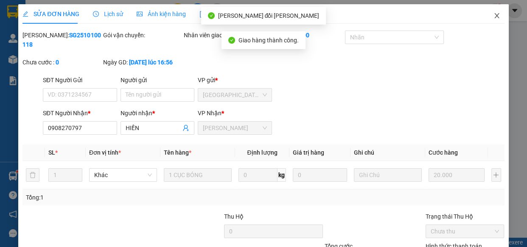
click at [493, 13] on icon "close" at bounding box center [496, 15] width 7 height 7
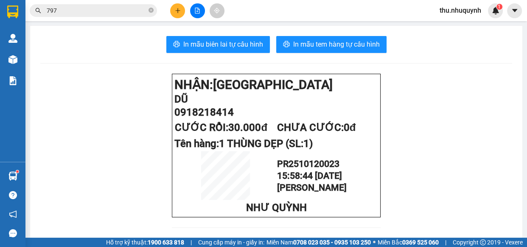
click at [202, 5] on button at bounding box center [197, 10] width 15 height 15
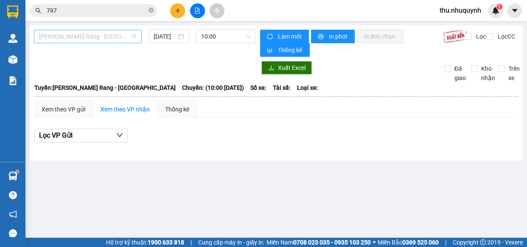
drag, startPoint x: 111, startPoint y: 32, endPoint x: 110, endPoint y: 39, distance: 6.4
click at [111, 32] on span "Phan Rang - Sài Gòn" at bounding box center [88, 36] width 98 height 13
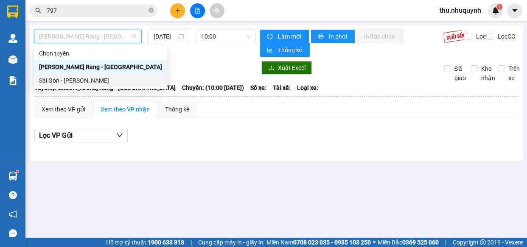
click at [103, 77] on div "Sài Gòn - Phan Rang" at bounding box center [100, 80] width 123 height 9
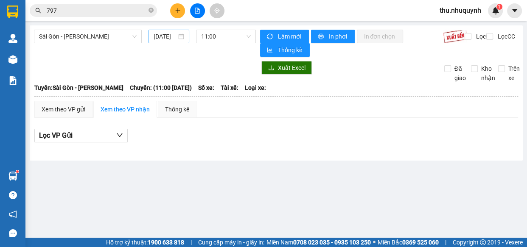
click at [181, 35] on div "[DATE]" at bounding box center [169, 36] width 31 height 9
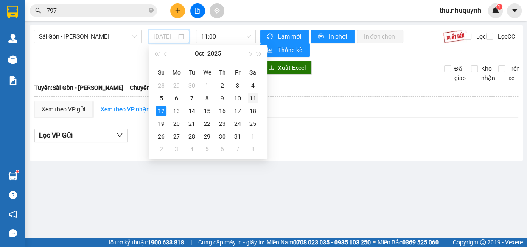
click at [255, 101] on div "11" at bounding box center [253, 98] width 10 height 10
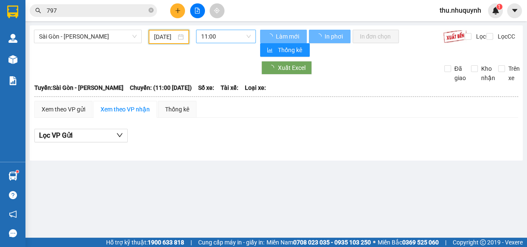
type input "11/10/2025"
click at [232, 37] on span "11:00" at bounding box center [226, 36] width 50 height 13
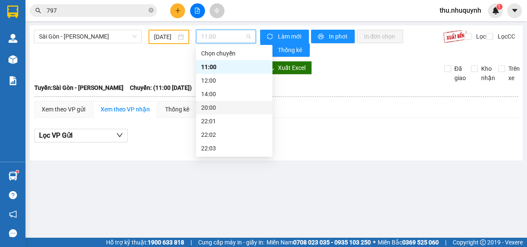
scroll to position [38, 0]
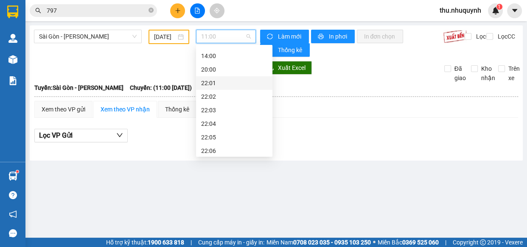
click at [232, 85] on div "22:01" at bounding box center [234, 82] width 66 height 9
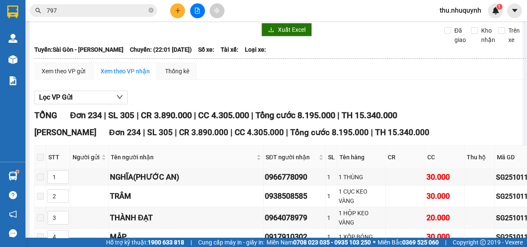
scroll to position [115, 0]
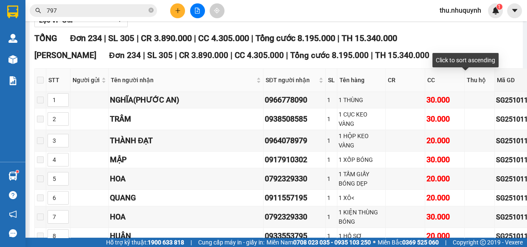
click at [497, 78] on div "Mã GD" at bounding box center [519, 79] width 45 height 9
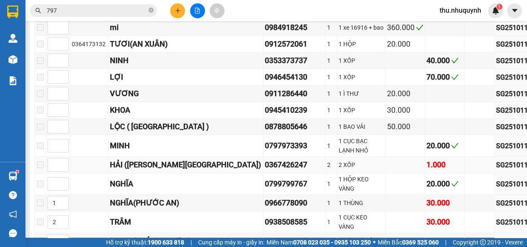
scroll to position [270, 0]
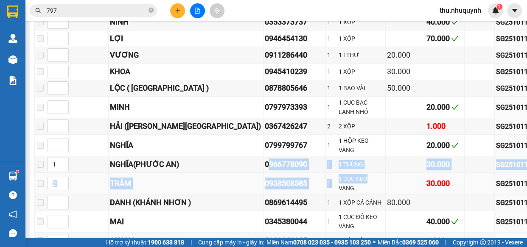
drag, startPoint x: 221, startPoint y: 170, endPoint x: 329, endPoint y: 182, distance: 108.4
click at [326, 190] on td "1" at bounding box center [331, 184] width 11 height 22
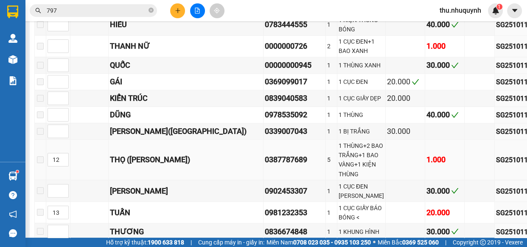
scroll to position [1311, 0]
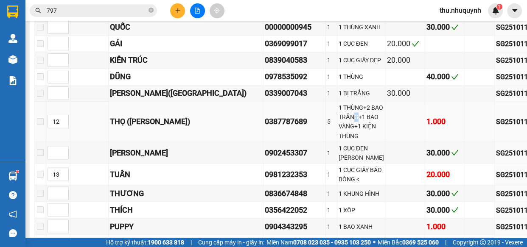
drag, startPoint x: 318, startPoint y: 144, endPoint x: 324, endPoint y: 147, distance: 7.0
click at [338, 140] on div "1 THÙNG+2 BAO TRẮNG+1 BAO VÀNG+1 KIỆN THÙNG" at bounding box center [360, 121] width 45 height 37
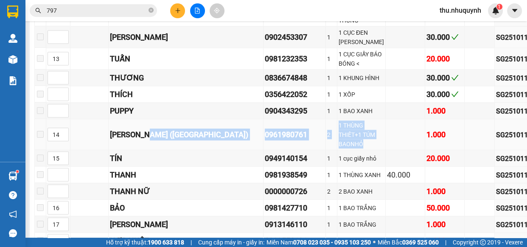
drag, startPoint x: 187, startPoint y: 162, endPoint x: 332, endPoint y: 175, distance: 146.0
click at [332, 150] on tr "14 DÂN (MỸ TÂN) 0961980761 2 1 THÙNG THIẾT+1 TÚM BAONHỎ 1.000 SG2510110074" at bounding box center [299, 134] width 529 height 31
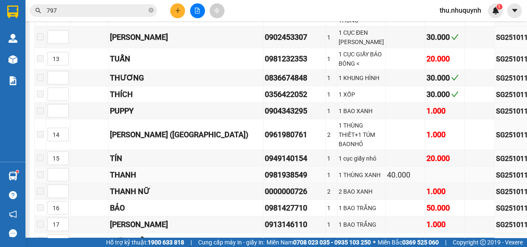
click at [387, 181] on div "40.000" at bounding box center [405, 175] width 36 height 12
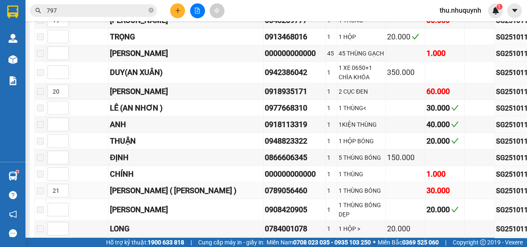
scroll to position [1812, 0]
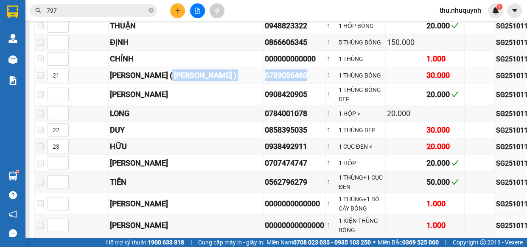
drag, startPoint x: 189, startPoint y: 128, endPoint x: 257, endPoint y: 128, distance: 68.3
click at [257, 84] on tr "21 VƯƠNG ( PHƯỚC THIỆN ) 0789056460 1 1 THÙNG BÓNG 30.000 SG2510110093" at bounding box center [299, 75] width 529 height 17
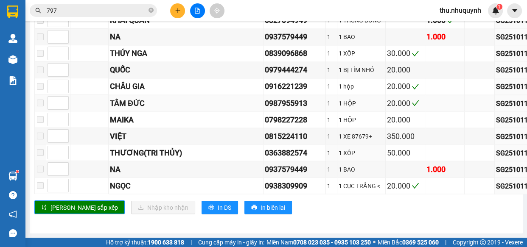
scroll to position [4296, 0]
click at [92, 14] on input "797" at bounding box center [97, 10] width 100 height 9
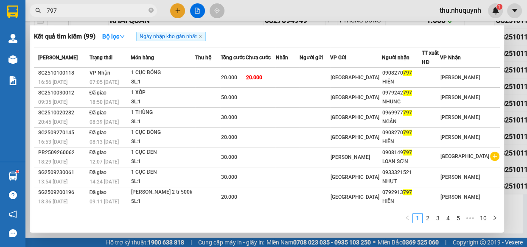
click at [95, 13] on input "797" at bounding box center [97, 10] width 100 height 9
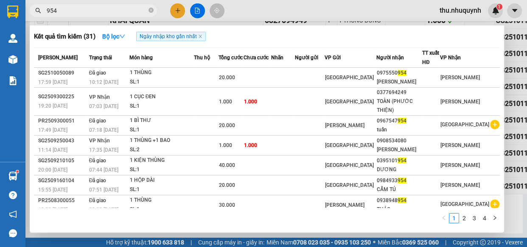
click at [111, 14] on input "954" at bounding box center [97, 10] width 100 height 9
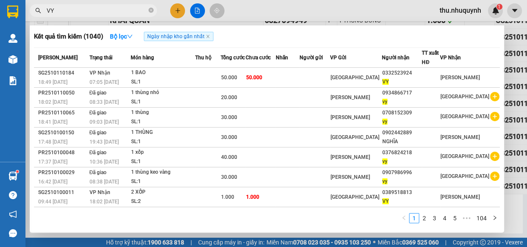
click at [60, 5] on span "VY" at bounding box center [93, 10] width 127 height 13
click at [59, 12] on input "VY" at bounding box center [97, 10] width 100 height 9
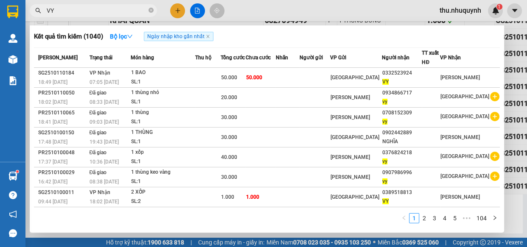
click at [59, 12] on input "VY" at bounding box center [97, 10] width 100 height 9
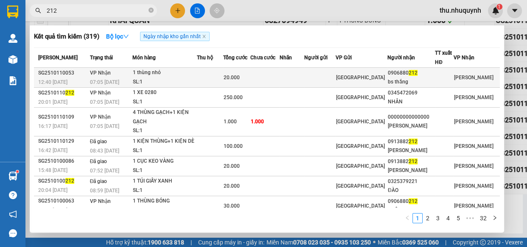
type input "212"
click at [219, 76] on td at bounding box center [210, 78] width 26 height 20
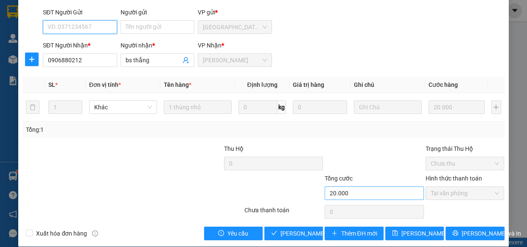
type input "0906880212"
type input "bs thắng"
type input "20.000"
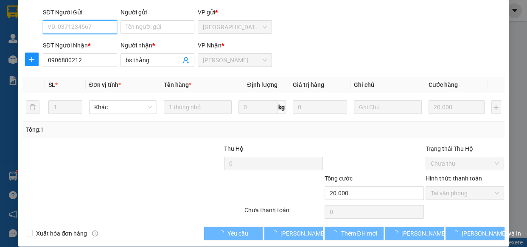
scroll to position [77, 0]
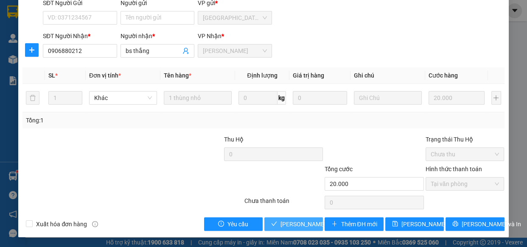
click at [302, 221] on span "Lưu và Giao hàng" at bounding box center [337, 224] width 115 height 9
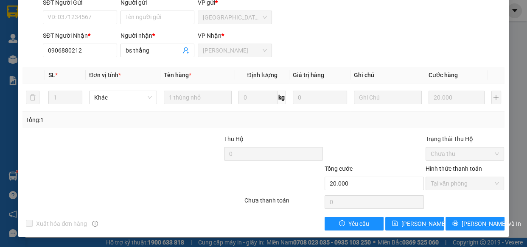
scroll to position [0, 0]
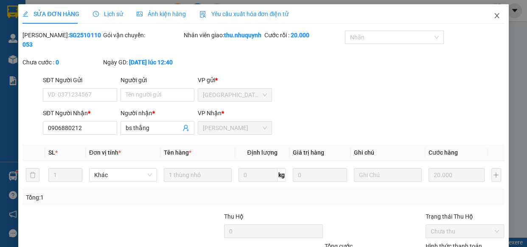
drag, startPoint x: 490, startPoint y: 17, endPoint x: 133, endPoint y: 1, distance: 357.0
click at [493, 17] on icon "close" at bounding box center [496, 15] width 7 height 7
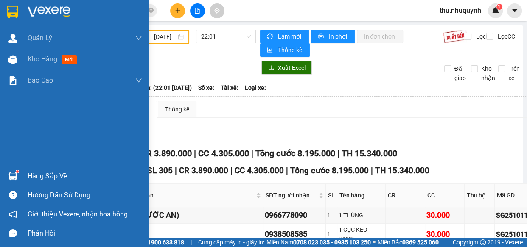
click at [53, 14] on img at bounding box center [49, 12] width 43 height 13
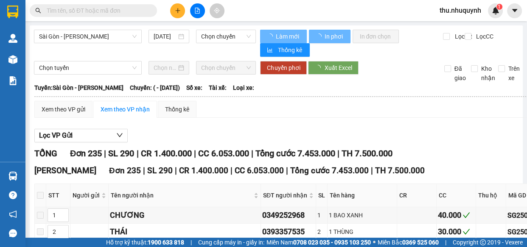
type input "[DATE]"
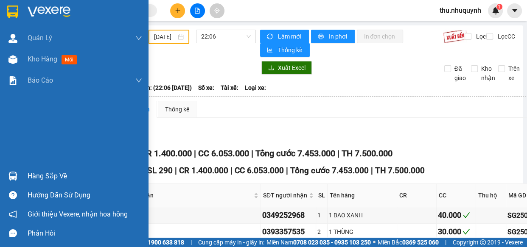
click at [11, 9] on img at bounding box center [12, 12] width 11 height 13
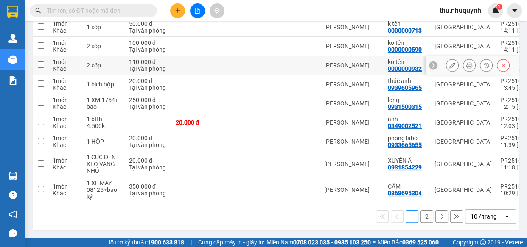
scroll to position [159, 0]
click at [97, 9] on input "text" at bounding box center [97, 10] width 100 height 9
paste input "0898787823"
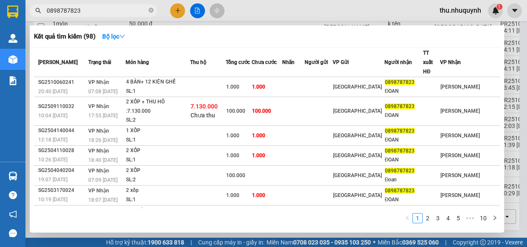
type input "0898787823"
drag, startPoint x: 279, startPoint y: 17, endPoint x: 279, endPoint y: 11, distance: 5.1
click at [279, 12] on div at bounding box center [263, 123] width 527 height 247
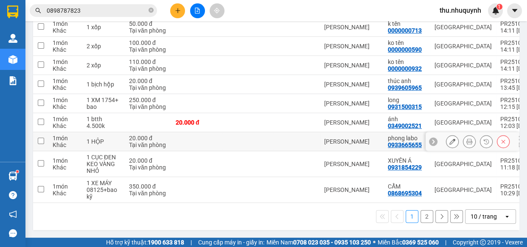
scroll to position [0, 0]
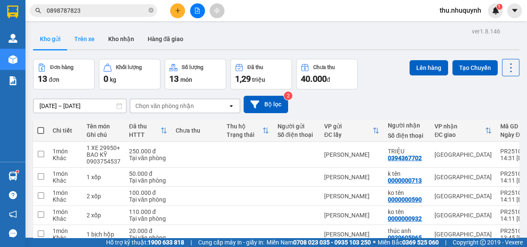
click at [85, 41] on button "Trên xe" at bounding box center [84, 39] width 34 height 20
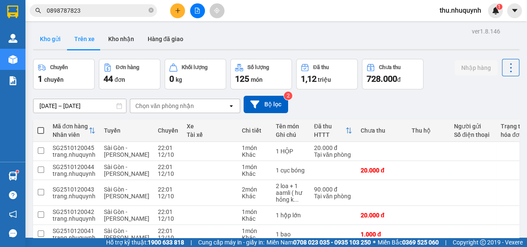
click at [50, 39] on button "Kho gửi" at bounding box center [50, 39] width 34 height 20
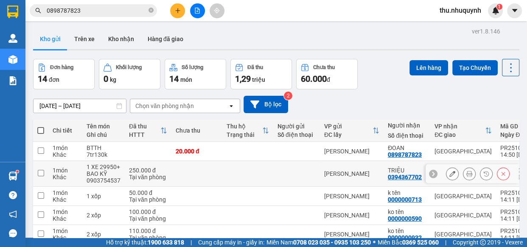
scroll to position [77, 0]
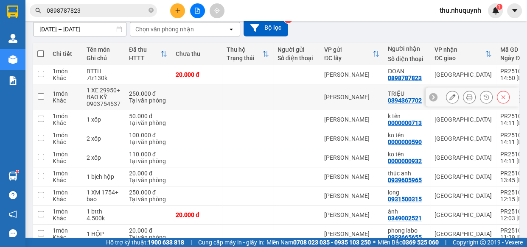
click at [103, 106] on div "0903754537" at bounding box center [104, 104] width 34 height 7
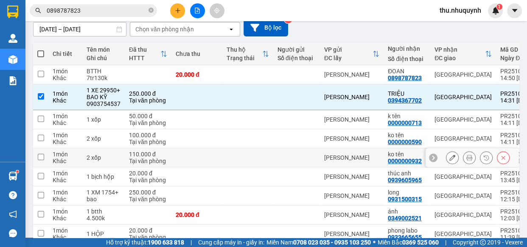
scroll to position [153, 0]
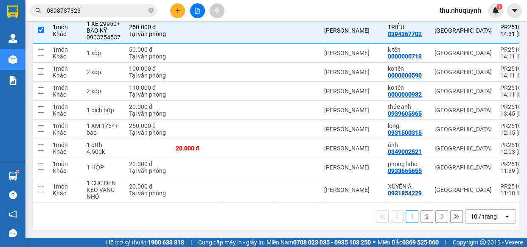
click at [481, 215] on div "10 / trang" at bounding box center [483, 216] width 26 height 8
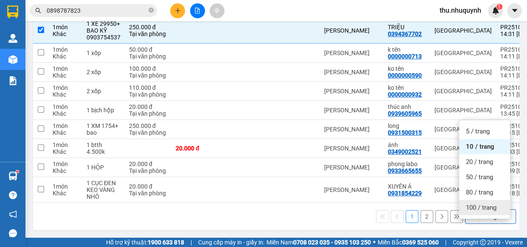
click at [480, 204] on span "100 / trang" at bounding box center [481, 208] width 31 height 8
checkbox input "false"
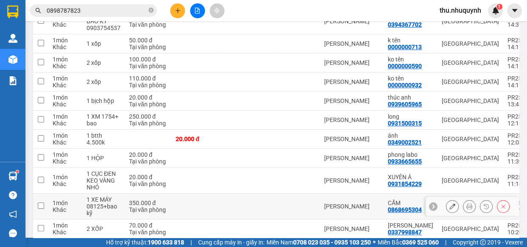
scroll to position [229, 0]
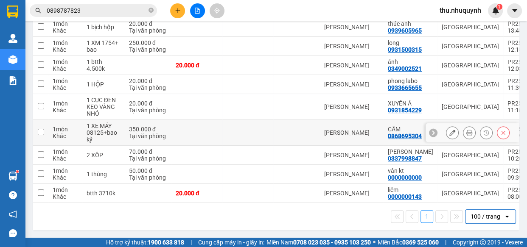
click at [112, 139] on div "1 XE MÁY 08125+bao kỹ" at bounding box center [104, 133] width 34 height 20
checkbox input "true"
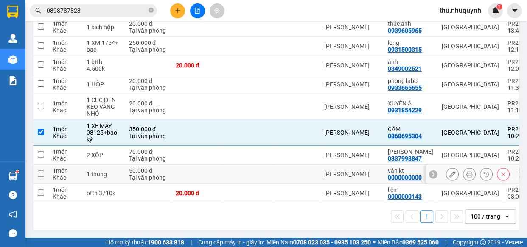
scroll to position [114, 0]
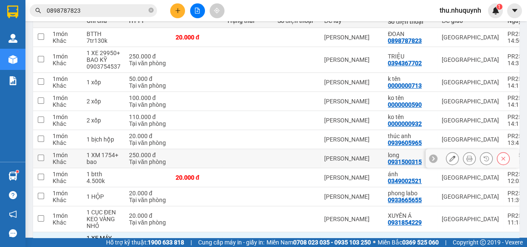
click at [113, 165] on div "1 XM 1754+ bao" at bounding box center [104, 159] width 34 height 14
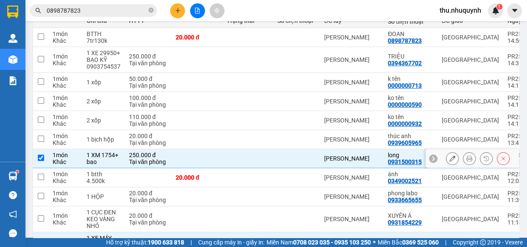
click at [103, 163] on div "1 XM 1754+ bao" at bounding box center [104, 159] width 34 height 14
checkbox input "false"
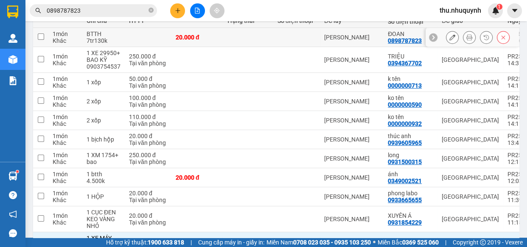
scroll to position [0, 0]
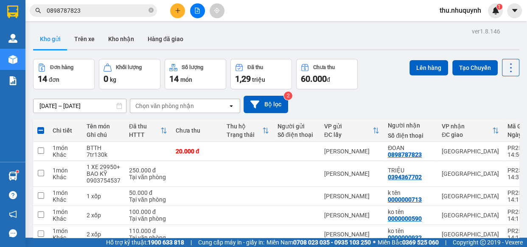
click at [55, 128] on div "Chi tiết" at bounding box center [65, 130] width 25 height 7
click at [37, 129] on span at bounding box center [40, 130] width 7 height 7
click at [41, 126] on input "checkbox" at bounding box center [41, 126] width 0 height 0
checkbox input "true"
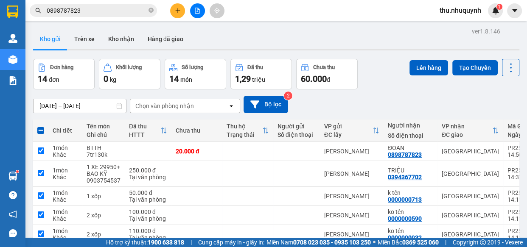
checkbox input "true"
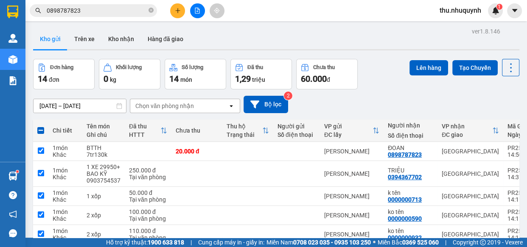
checkbox input "true"
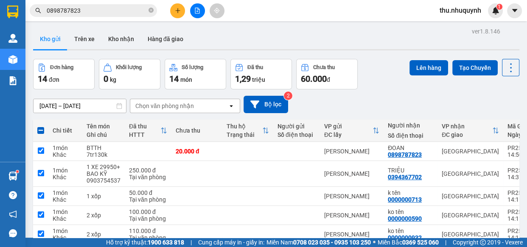
checkbox input "true"
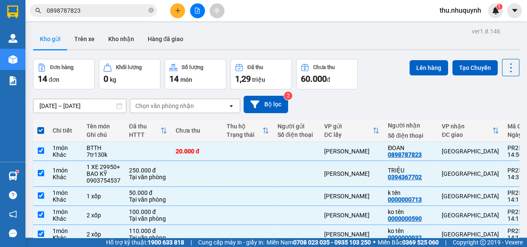
click at [41, 130] on span at bounding box center [40, 130] width 7 height 7
click at [41, 126] on input "checkbox" at bounding box center [41, 126] width 0 height 0
checkbox input "false"
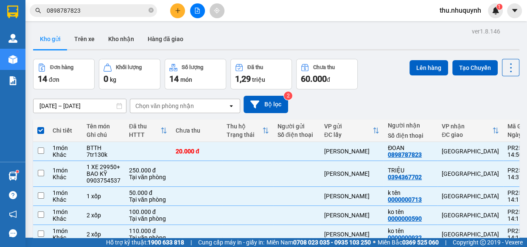
checkbox input "false"
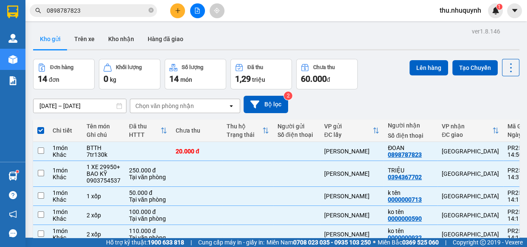
checkbox input "false"
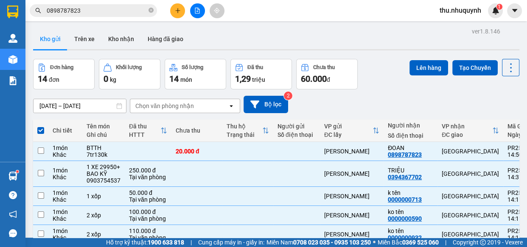
checkbox input "false"
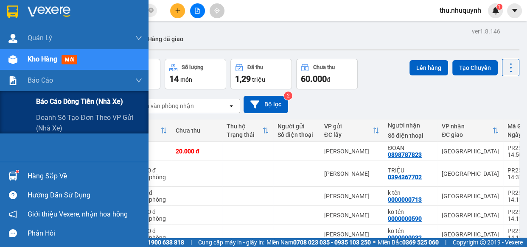
click at [61, 97] on span "Báo cáo dòng tiền (nhà xe)" at bounding box center [79, 101] width 87 height 11
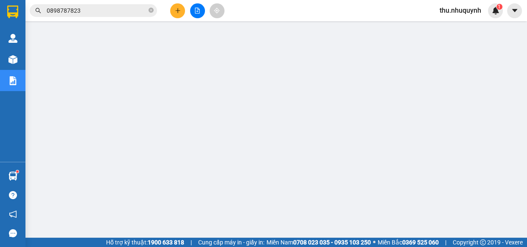
click at [103, 13] on input "0898787823" at bounding box center [97, 10] width 100 height 9
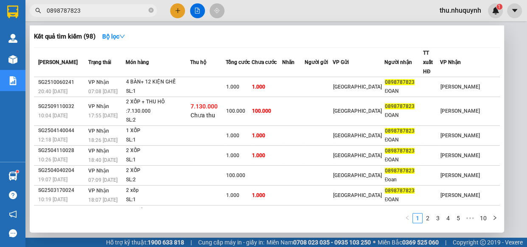
click at [103, 13] on input "0898787823" at bounding box center [97, 10] width 100 height 9
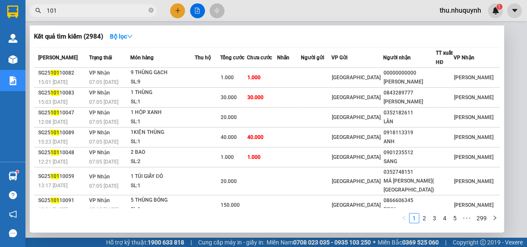
scroll to position [65, 0]
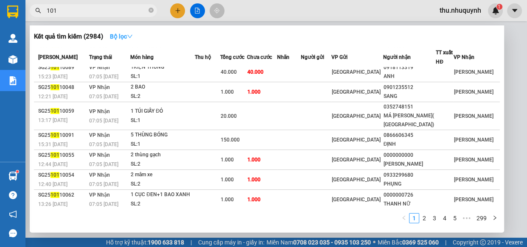
type input "101"
click at [130, 33] on strong "Bộ lọc" at bounding box center [121, 36] width 23 height 7
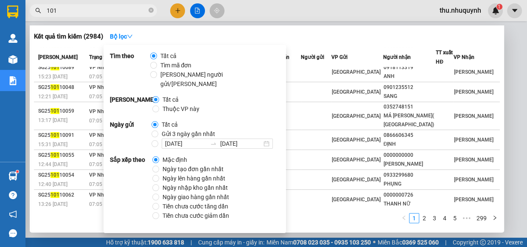
click at [181, 183] on span "Ngày nhập kho gần nhất" at bounding box center [195, 187] width 72 height 9
click at [159, 184] on input "Ngày nhập kho gần nhất" at bounding box center [155, 187] width 7 height 7
radio input "true"
radio input "false"
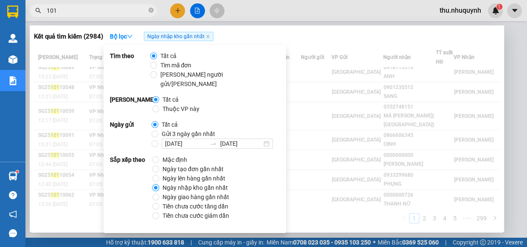
scroll to position [45, 0]
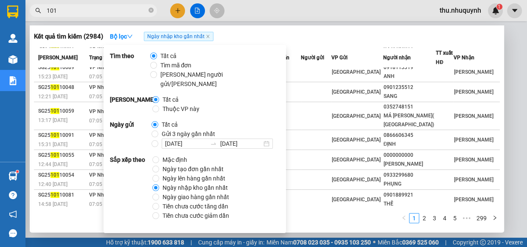
click at [354, 43] on div "Kết quả tìm kiếm ( 2984 ) Bộ lọc Ngày nhập kho gần nhất" at bounding box center [267, 37] width 466 height 14
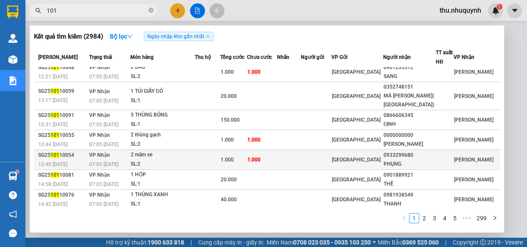
scroll to position [0, 0]
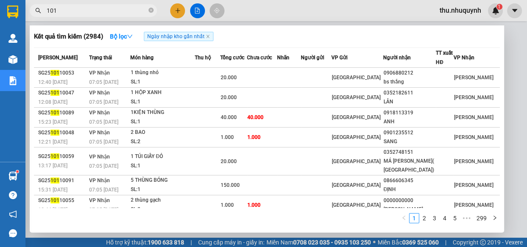
click at [85, 10] on input "101" at bounding box center [97, 10] width 100 height 9
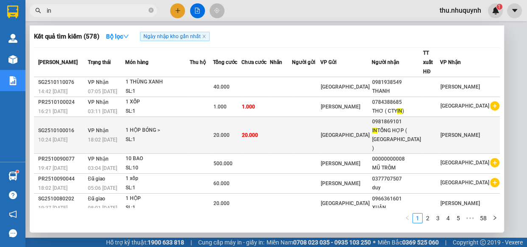
type input "in"
click at [372, 129] on td "[GEOGRAPHIC_DATA]" at bounding box center [345, 135] width 51 height 37
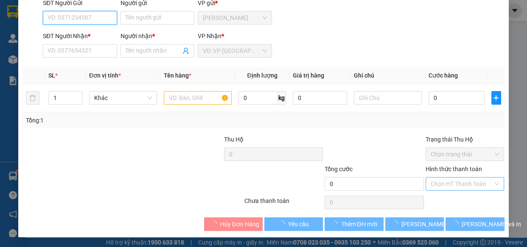
type input "0981869101"
type input "IN TỔNG HỢP ( MỸ TÂN )"
type input "20.000"
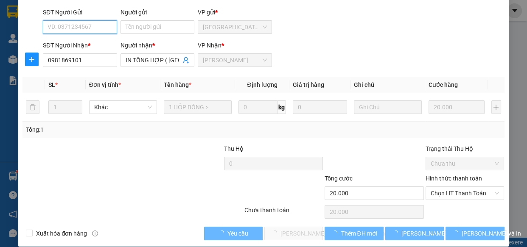
scroll to position [77, 0]
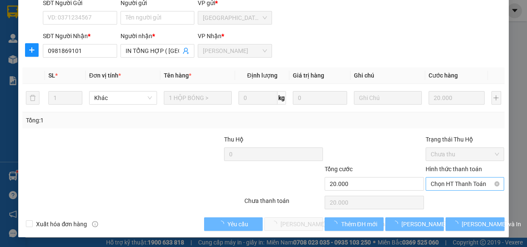
click at [463, 176] on div "Hình thức thanh toán Chọn HT Thanh Toán" at bounding box center [464, 180] width 79 height 30
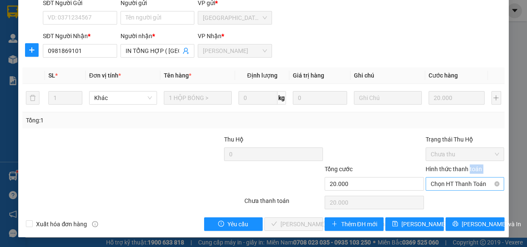
click at [458, 182] on span "Chọn HT Thanh Toán" at bounding box center [464, 184] width 69 height 13
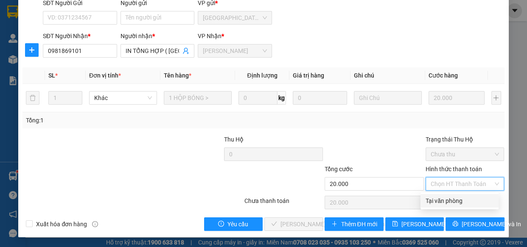
drag, startPoint x: 448, startPoint y: 203, endPoint x: 390, endPoint y: 215, distance: 59.3
click at [437, 206] on div "Tại văn phòng" at bounding box center [459, 201] width 78 height 14
type input "0"
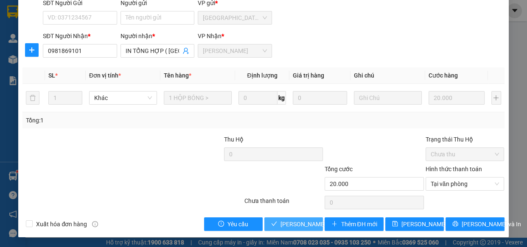
click at [294, 221] on span "Lưu và Giao hàng" at bounding box center [337, 224] width 115 height 9
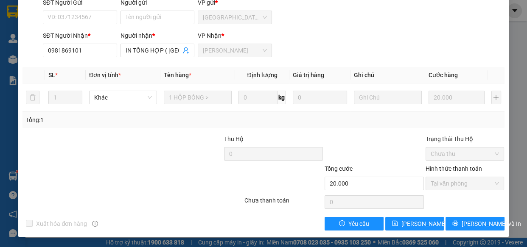
scroll to position [0, 0]
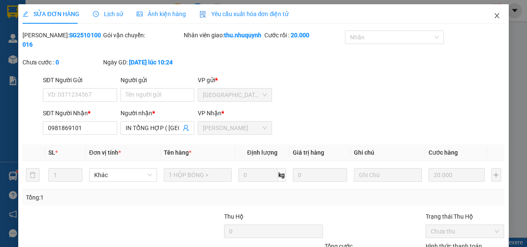
click at [493, 18] on icon "close" at bounding box center [496, 15] width 7 height 7
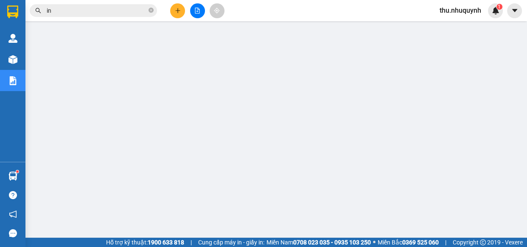
click at [143, 11] on input "in" at bounding box center [97, 10] width 100 height 9
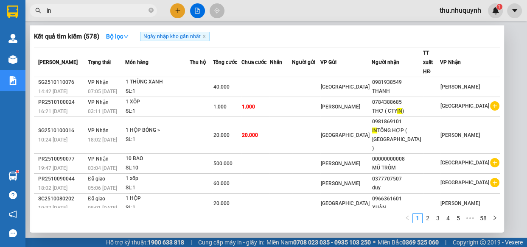
drag, startPoint x: 143, startPoint y: 11, endPoint x: 154, endPoint y: 20, distance: 14.5
click at [148, 13] on span "in" at bounding box center [93, 10] width 127 height 13
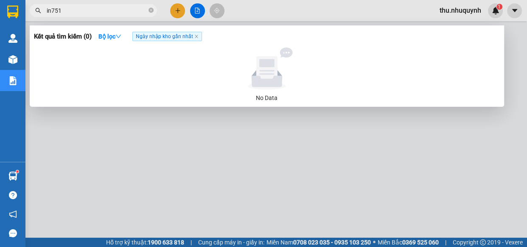
click at [112, 20] on div at bounding box center [263, 123] width 527 height 247
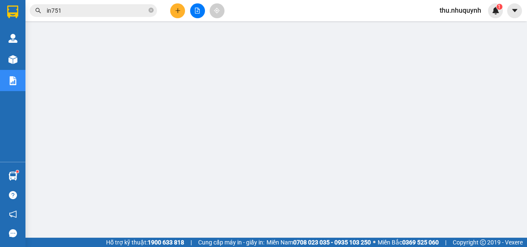
click at [126, 8] on input "in751" at bounding box center [97, 10] width 100 height 9
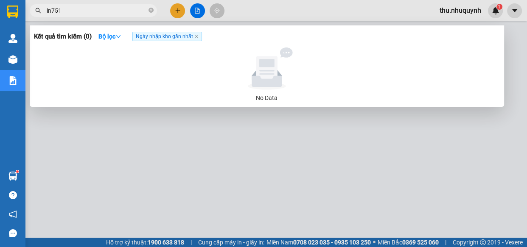
click at [126, 8] on input "in751" at bounding box center [97, 10] width 100 height 9
type input "7"
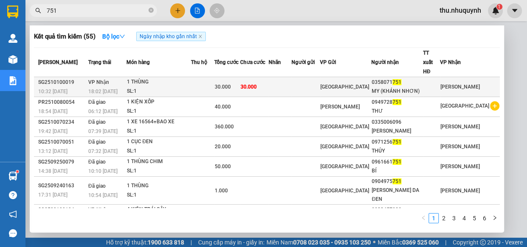
type input "751"
click at [371, 85] on div "[GEOGRAPHIC_DATA]" at bounding box center [345, 86] width 50 height 9
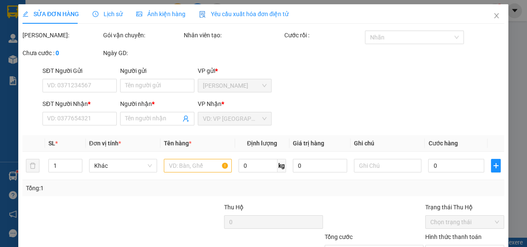
type input "0358071751"
type input "MY (KHÁNH NHƠN)"
type input "30.000"
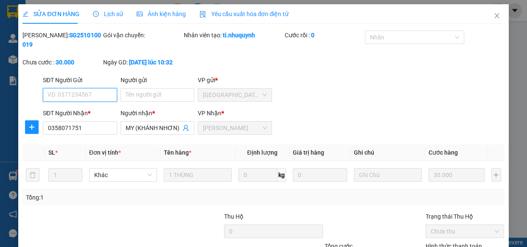
scroll to position [77, 0]
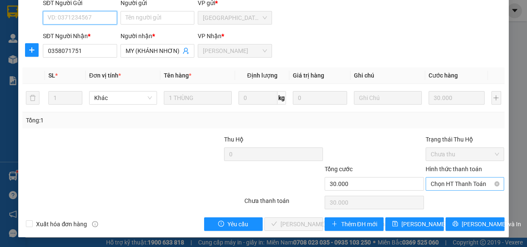
click at [440, 185] on span "Chọn HT Thanh Toán" at bounding box center [464, 184] width 69 height 13
drag, startPoint x: 436, startPoint y: 202, endPoint x: 414, endPoint y: 213, distance: 25.0
click at [435, 203] on div "Tại văn phòng" at bounding box center [459, 200] width 68 height 9
type input "0"
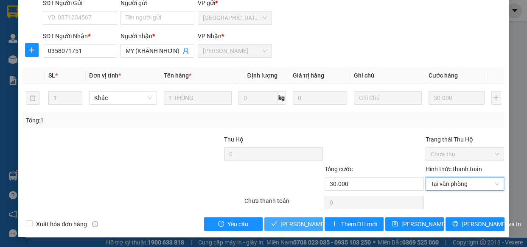
drag, startPoint x: 290, startPoint y: 224, endPoint x: 296, endPoint y: 212, distance: 12.7
click at [291, 221] on span "Lưu và Giao hàng" at bounding box center [337, 224] width 115 height 9
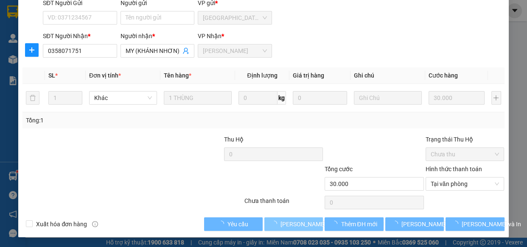
scroll to position [0, 0]
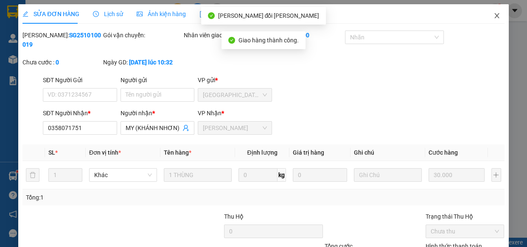
click at [493, 16] on icon "close" at bounding box center [496, 15] width 7 height 7
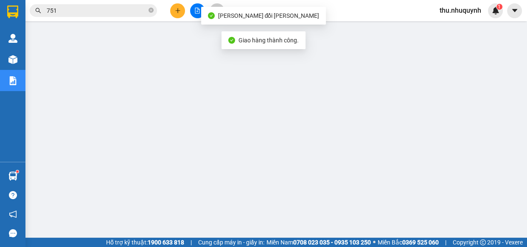
click at [98, 7] on input "751" at bounding box center [97, 10] width 100 height 9
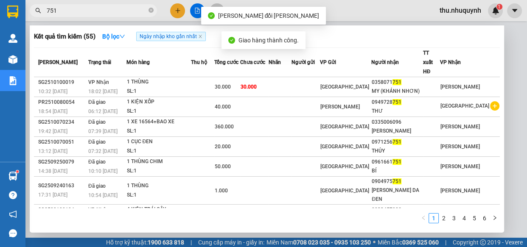
click at [98, 7] on input "751" at bounding box center [97, 10] width 100 height 9
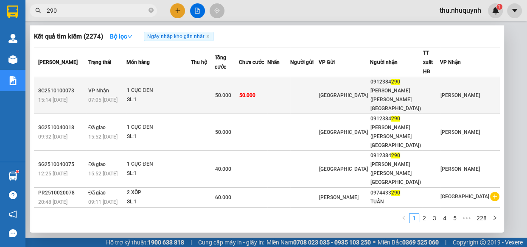
type input "290"
click at [319, 85] on td at bounding box center [304, 95] width 28 height 37
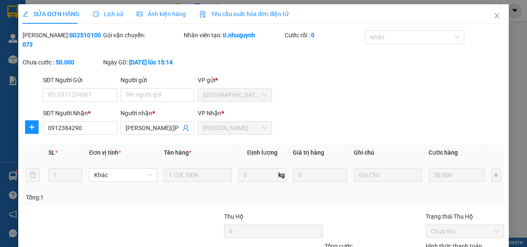
type input "0912384290"
type input "SANG YẾN(PHƯỚC AN)"
type input "50.000"
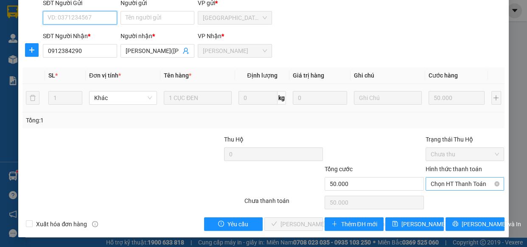
click at [430, 184] on span "Chọn HT Thanh Toán" at bounding box center [464, 184] width 69 height 13
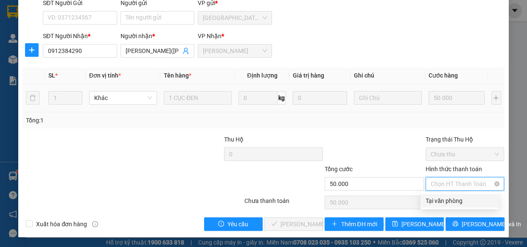
click at [431, 203] on div "Tại văn phòng" at bounding box center [459, 200] width 68 height 9
type input "0"
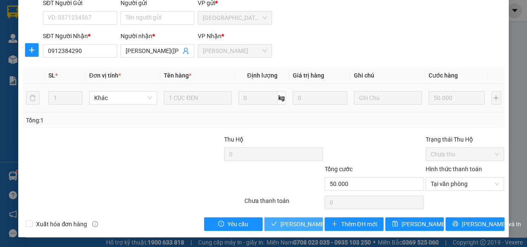
drag, startPoint x: 305, startPoint y: 228, endPoint x: 319, endPoint y: 205, distance: 26.3
click at [306, 226] on span "Lưu và Giao hàng" at bounding box center [337, 224] width 115 height 9
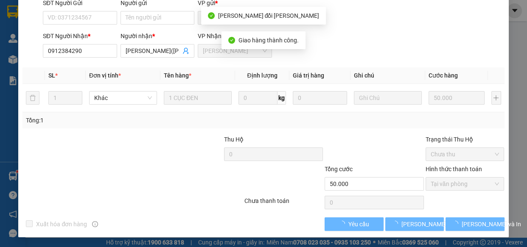
scroll to position [0, 0]
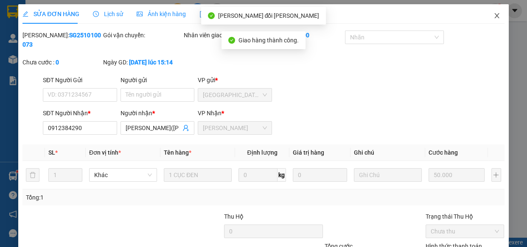
click at [493, 16] on icon "close" at bounding box center [496, 15] width 7 height 7
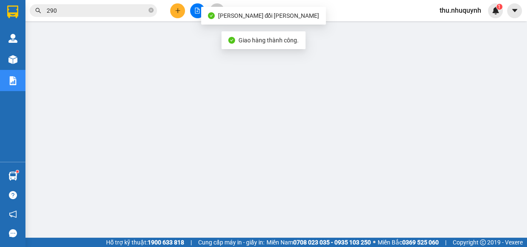
click at [118, 8] on input "290" at bounding box center [97, 10] width 100 height 9
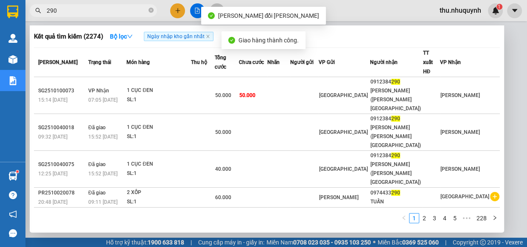
click at [118, 8] on input "290" at bounding box center [97, 10] width 100 height 9
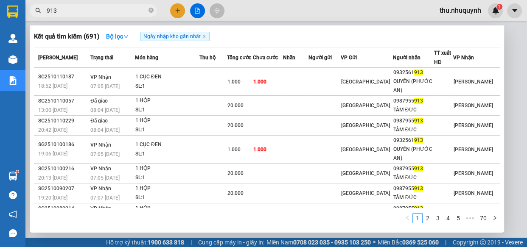
click at [75, 8] on input "913" at bounding box center [97, 10] width 100 height 9
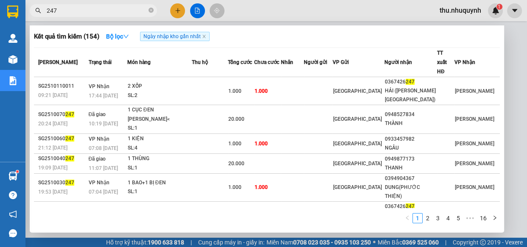
type input "247"
click at [315, 14] on div at bounding box center [263, 123] width 527 height 247
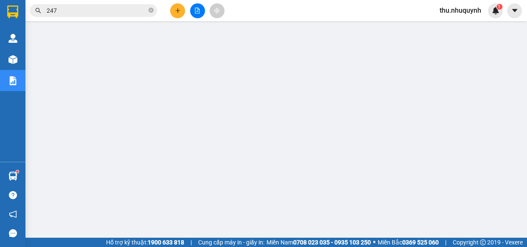
click at [198, 9] on icon "file-add" at bounding box center [197, 11] width 5 height 6
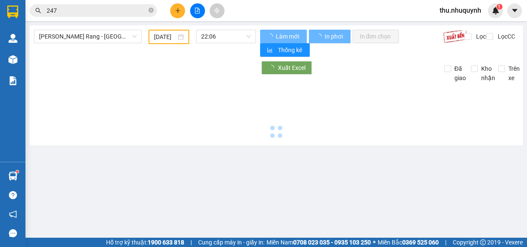
type input "[DATE]"
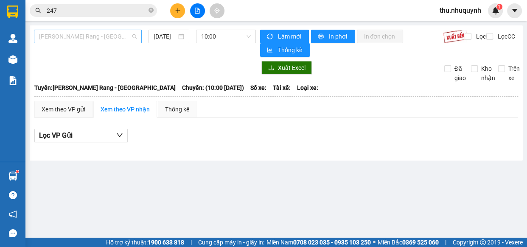
click at [126, 38] on span "Phan Rang - Sài Gòn" at bounding box center [88, 36] width 98 height 13
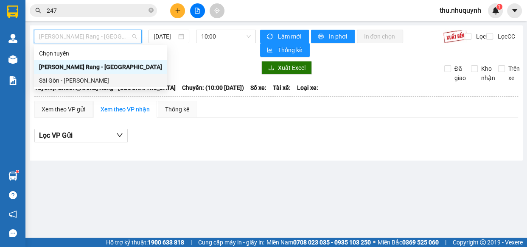
click at [101, 84] on div "Sài Gòn - Phan Rang" at bounding box center [100, 80] width 123 height 9
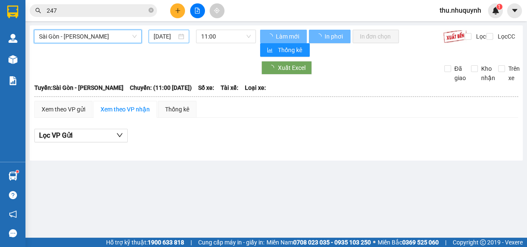
click at [170, 37] on input "[DATE]" at bounding box center [165, 36] width 23 height 9
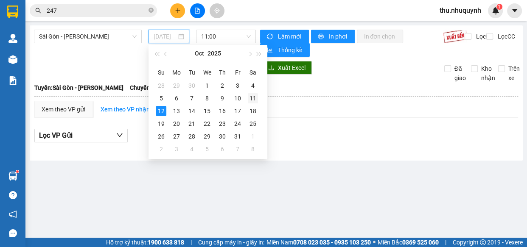
click at [250, 99] on div "11" at bounding box center [253, 98] width 10 height 10
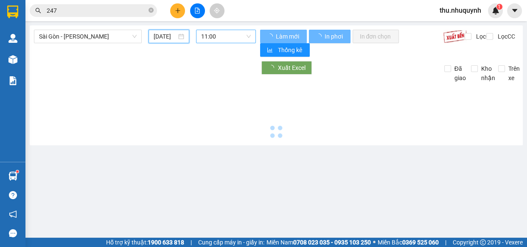
type input "11/10/2025"
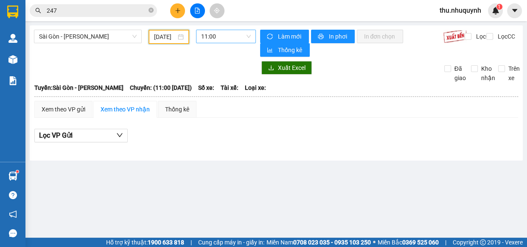
click at [233, 39] on span "11:00" at bounding box center [226, 36] width 50 height 13
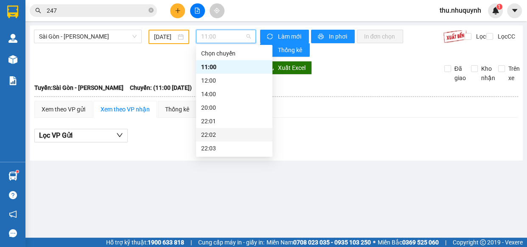
scroll to position [38, 0]
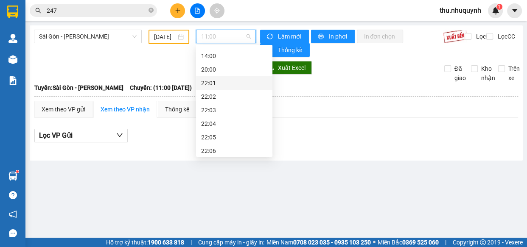
click at [224, 79] on div "22:01" at bounding box center [234, 82] width 66 height 9
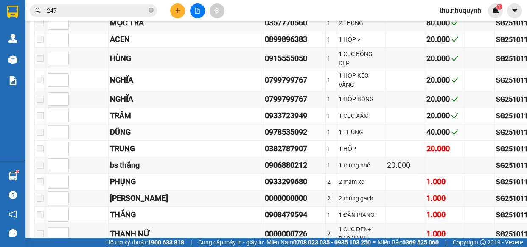
scroll to position [77, 0]
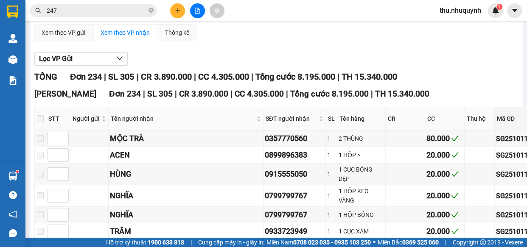
click at [497, 119] on div "Mã GD" at bounding box center [519, 118] width 45 height 9
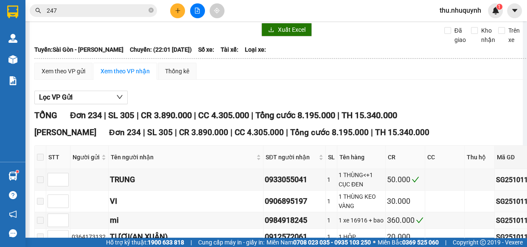
scroll to position [0, 0]
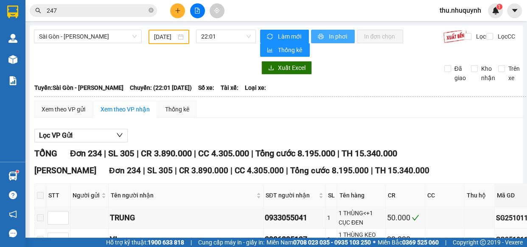
click at [328, 34] on span "In phơi" at bounding box center [338, 36] width 20 height 9
click at [53, 69] on div at bounding box center [145, 68] width 222 height 14
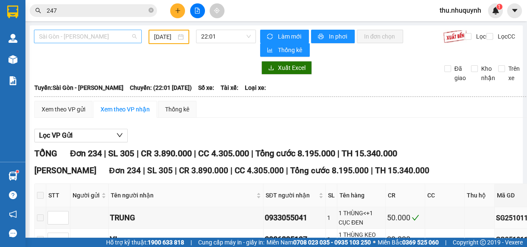
click at [126, 39] on span "Sài Gòn - Phan Rang" at bounding box center [88, 36] width 98 height 13
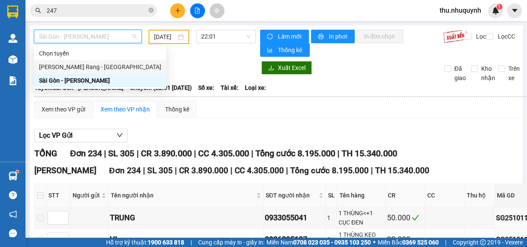
click at [87, 66] on div "Phan Rang - Sài Gòn" at bounding box center [100, 66] width 122 height 9
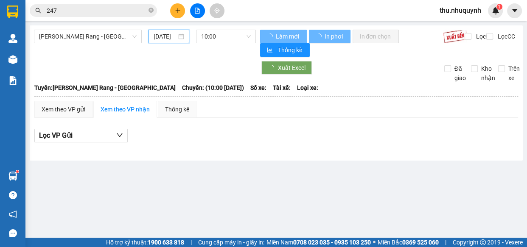
drag, startPoint x: 168, startPoint y: 35, endPoint x: 173, endPoint y: 58, distance: 23.4
click at [169, 36] on input "[DATE]" at bounding box center [165, 36] width 23 height 9
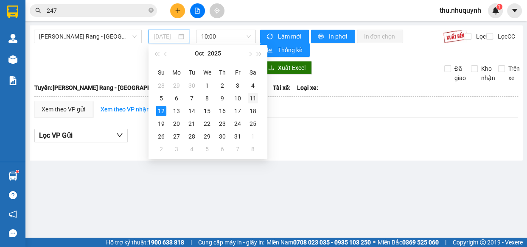
click at [254, 95] on div "11" at bounding box center [253, 98] width 10 height 10
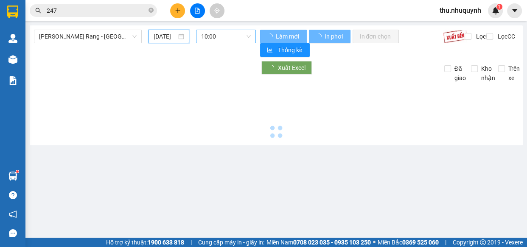
type input "11/10/2025"
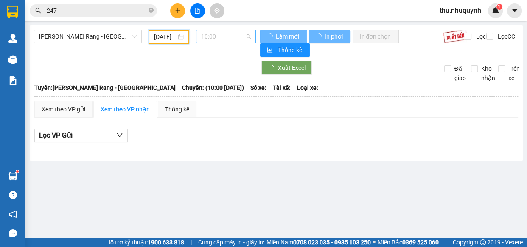
click at [213, 37] on span "10:00" at bounding box center [226, 36] width 50 height 13
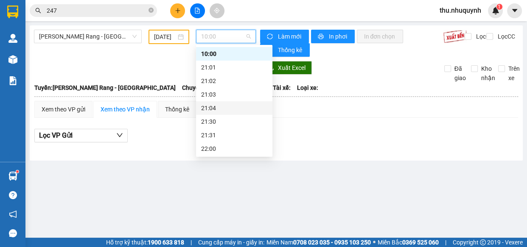
scroll to position [40, 0]
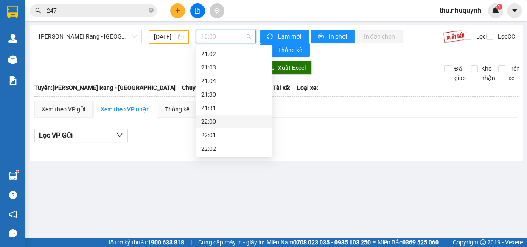
click at [216, 120] on div "22:00" at bounding box center [234, 121] width 66 height 9
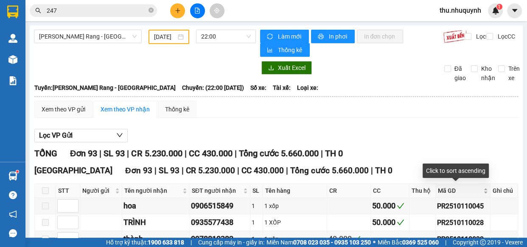
click at [471, 191] on span "Mã GD" at bounding box center [460, 190] width 44 height 9
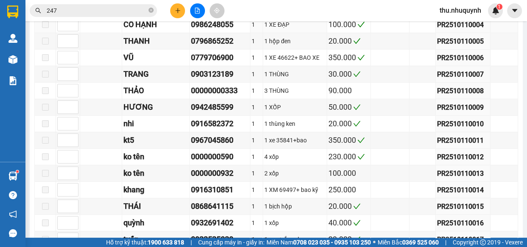
scroll to position [77, 0]
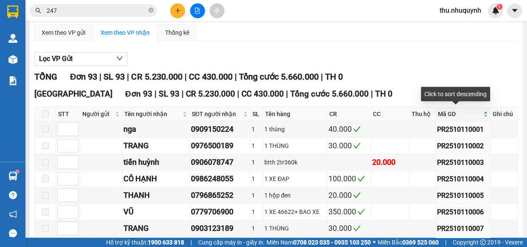
click at [478, 116] on div "Mã GD" at bounding box center [463, 113] width 50 height 9
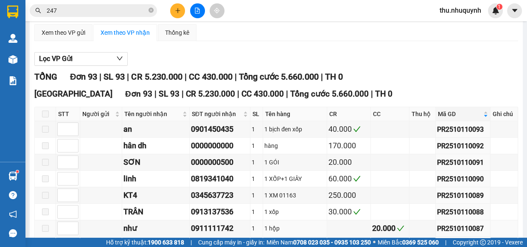
scroll to position [231, 0]
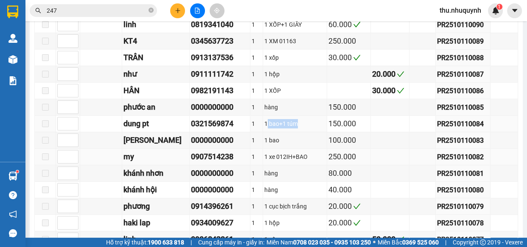
drag, startPoint x: 260, startPoint y: 126, endPoint x: 295, endPoint y: 152, distance: 43.4
click at [314, 124] on div "1 bao+1 túm" at bounding box center [294, 123] width 61 height 9
drag, startPoint x: 208, startPoint y: 136, endPoint x: 288, endPoint y: 139, distance: 80.6
click at [288, 139] on tr "sơn lan 0000000000 1 1 bao 100.000 PR2510110083" at bounding box center [276, 140] width 483 height 17
drag, startPoint x: 229, startPoint y: 119, endPoint x: 254, endPoint y: 120, distance: 25.1
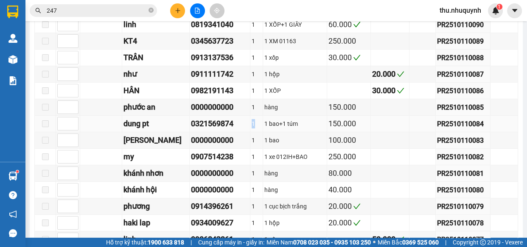
click at [254, 120] on tr "dung pt 0321569874 1 1 bao+1 túm 150.000 PR2510110084" at bounding box center [276, 124] width 483 height 17
drag, startPoint x: 192, startPoint y: 139, endPoint x: 245, endPoint y: 131, distance: 53.5
click at [251, 134] on tr "sơn lan 0000000000 1 1 bao 100.000 PR2510110083" at bounding box center [276, 140] width 483 height 17
drag, startPoint x: 212, startPoint y: 123, endPoint x: 246, endPoint y: 115, distance: 35.2
click at [246, 116] on tr "dung pt 0321569874 1 1 bao+1 túm 150.000 PR2510110084" at bounding box center [276, 124] width 483 height 17
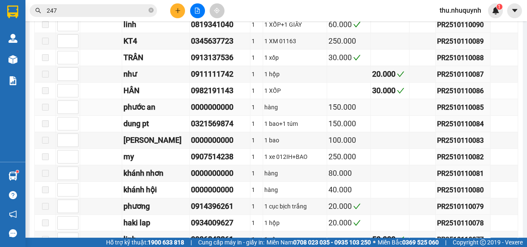
drag, startPoint x: 246, startPoint y: 103, endPoint x: 256, endPoint y: 104, distance: 10.3
click at [256, 104] on tr "phước an 0000000000 1 hàng 150.000 PR2510110085" at bounding box center [276, 107] width 483 height 17
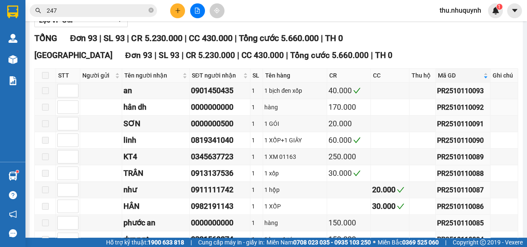
scroll to position [0, 0]
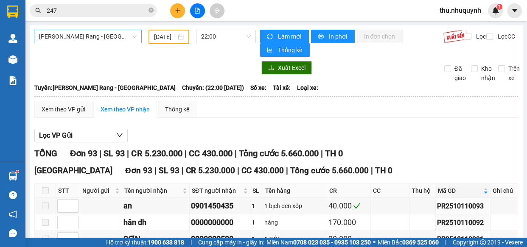
click at [103, 42] on span "Phan Rang - Sài Gòn" at bounding box center [88, 36] width 98 height 13
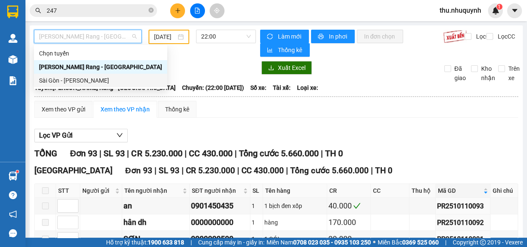
drag, startPoint x: 96, startPoint y: 78, endPoint x: 138, endPoint y: 50, distance: 49.9
click at [98, 76] on div "Sài Gòn - Phan Rang" at bounding box center [100, 80] width 123 height 9
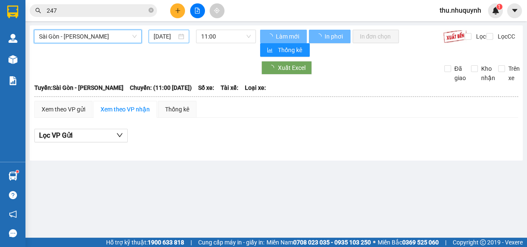
click at [166, 38] on input "[DATE]" at bounding box center [165, 36] width 23 height 9
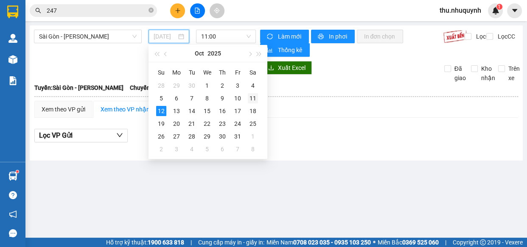
click at [254, 99] on div "11" at bounding box center [253, 98] width 10 height 10
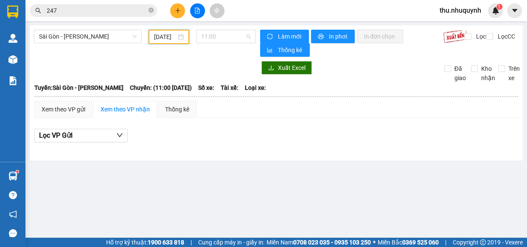
drag, startPoint x: 229, startPoint y: 36, endPoint x: 228, endPoint y: 53, distance: 17.4
click at [229, 41] on span "11:00" at bounding box center [226, 36] width 50 height 13
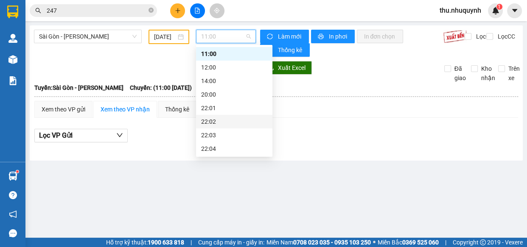
scroll to position [40, 0]
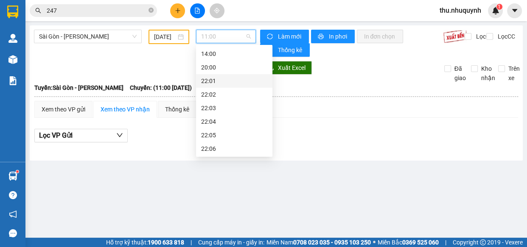
click at [227, 76] on div "22:01" at bounding box center [234, 80] width 66 height 9
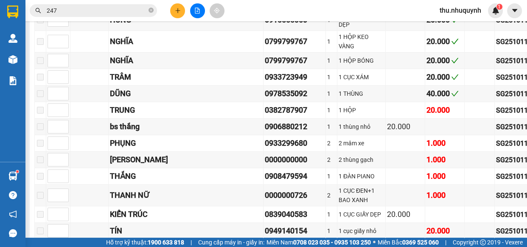
scroll to position [77, 0]
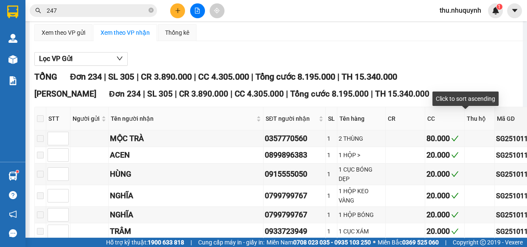
click at [497, 114] on div "Mã GD" at bounding box center [519, 118] width 45 height 9
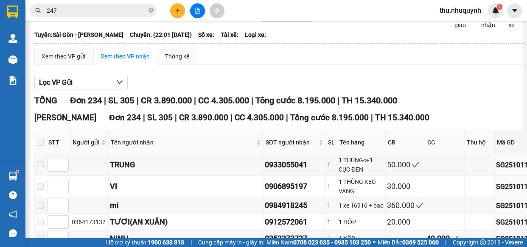
scroll to position [0, 0]
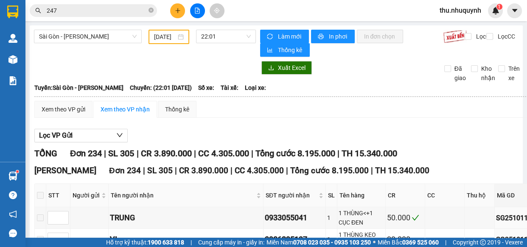
click at [173, 36] on input "11/10/2025" at bounding box center [165, 36] width 22 height 9
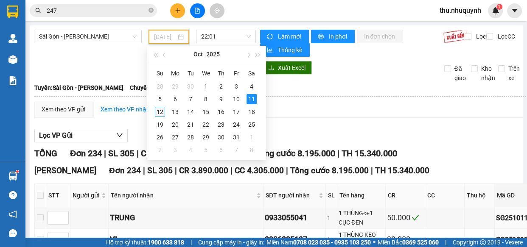
click at [158, 113] on div "12" at bounding box center [160, 112] width 10 height 10
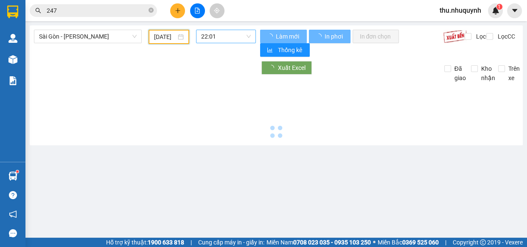
click at [229, 42] on span "22:01" at bounding box center [226, 36] width 50 height 13
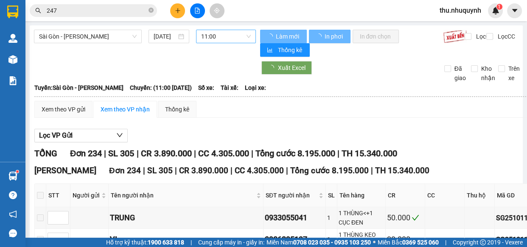
type input "[DATE]"
click at [232, 35] on span "11:00" at bounding box center [226, 36] width 50 height 13
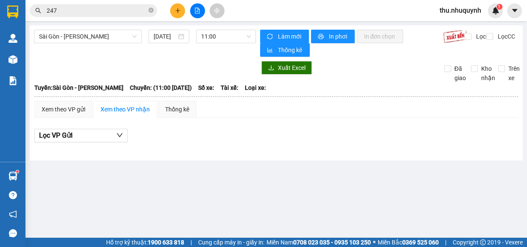
click at [241, 44] on div "Sài Gòn - Phan Rang 12/10/2025 11:00" at bounding box center [145, 43] width 222 height 27
drag, startPoint x: 246, startPoint y: 34, endPoint x: 238, endPoint y: 61, distance: 27.8
click at [246, 35] on span "11:00" at bounding box center [226, 36] width 50 height 13
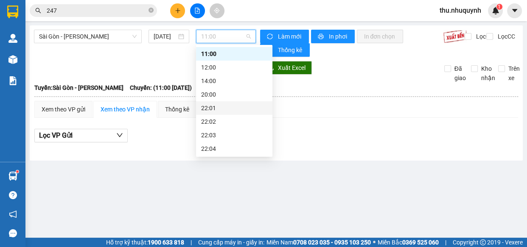
click at [226, 105] on div "22:01" at bounding box center [234, 107] width 66 height 9
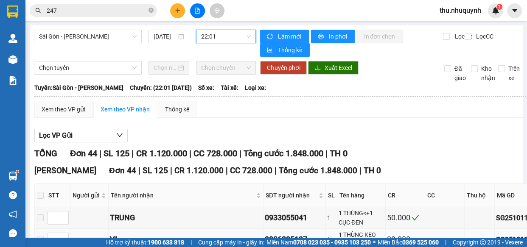
scroll to position [115, 0]
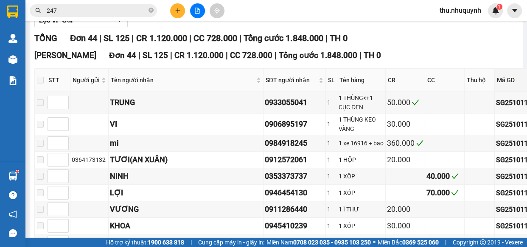
click at [497, 81] on div "Mã GD" at bounding box center [519, 79] width 45 height 9
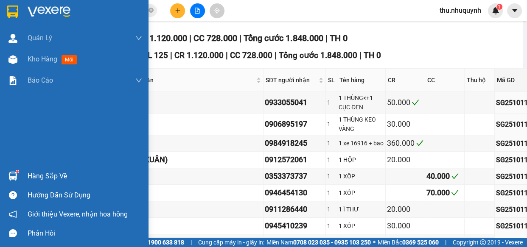
click at [25, 3] on div at bounding box center [74, 14] width 148 height 28
click at [30, 11] on img at bounding box center [49, 12] width 43 height 13
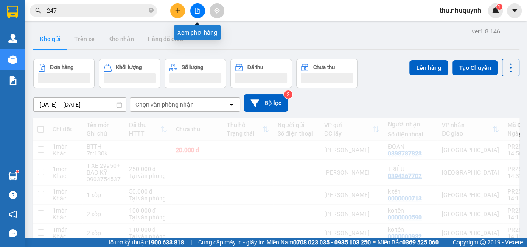
click at [193, 9] on button at bounding box center [197, 10] width 15 height 15
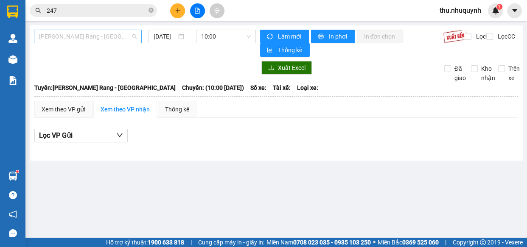
drag, startPoint x: 97, startPoint y: 36, endPoint x: 94, endPoint y: 66, distance: 30.2
click at [96, 36] on span "Phan Rang - Sài Gòn" at bounding box center [88, 36] width 98 height 13
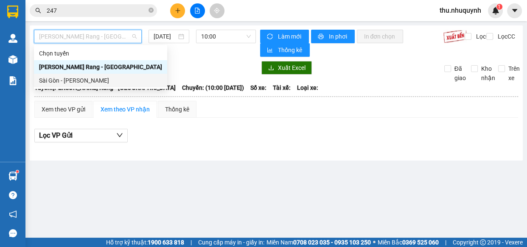
click at [91, 79] on div "Sài Gòn - Phan Rang" at bounding box center [100, 80] width 123 height 9
type input "[DATE]"
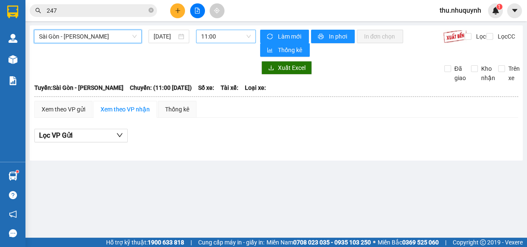
click at [212, 34] on span "11:00" at bounding box center [226, 36] width 50 height 13
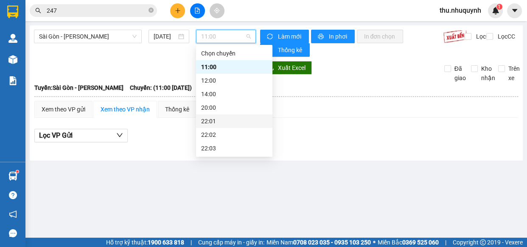
click at [226, 117] on div "22:01" at bounding box center [234, 121] width 66 height 9
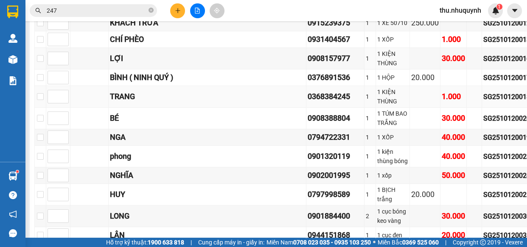
scroll to position [77, 0]
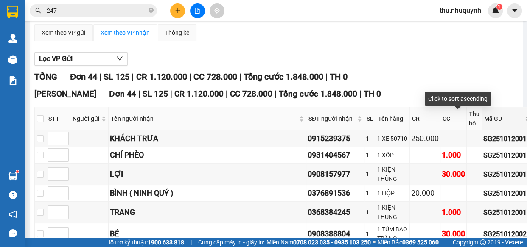
click at [484, 123] on span "Mã GD" at bounding box center [503, 118] width 39 height 9
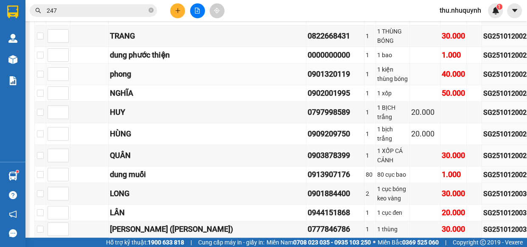
scroll to position [437, 0]
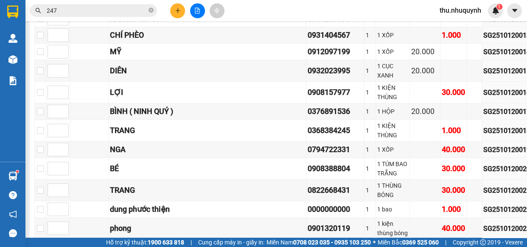
click at [125, 12] on input "247" at bounding box center [97, 10] width 100 height 9
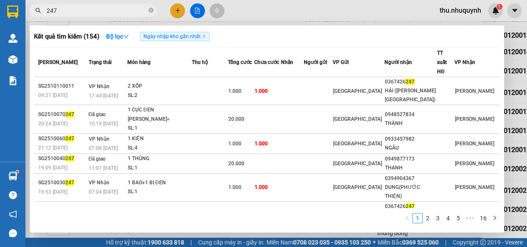
click at [125, 12] on input "247" at bounding box center [97, 10] width 100 height 9
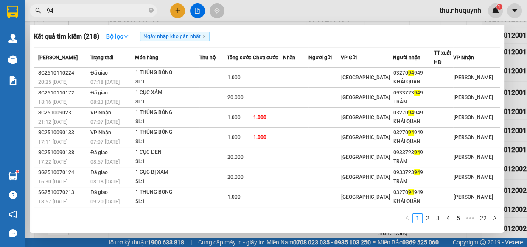
type input "9"
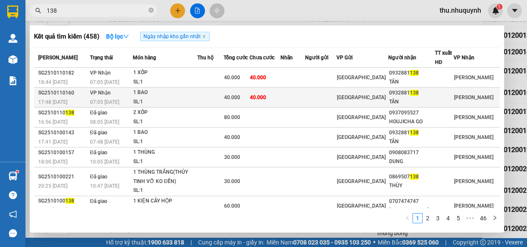
type input "138"
click at [212, 98] on td at bounding box center [210, 98] width 26 height 20
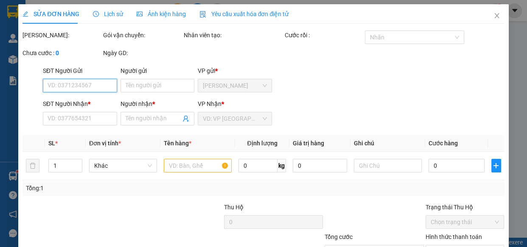
scroll to position [38, 0]
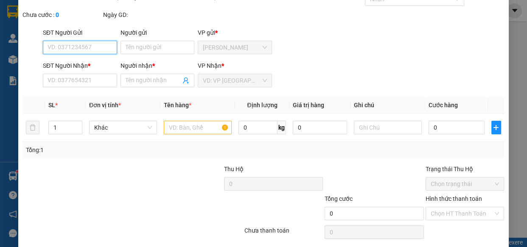
type input "0932881138"
type input "TÂN"
type input "40.000"
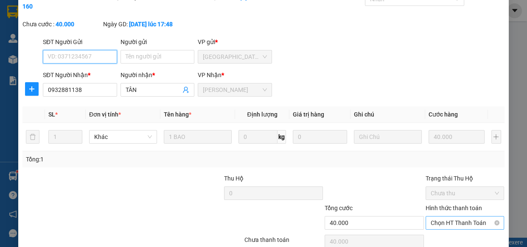
click at [450, 220] on span "Chọn HT Thanh Toán" at bounding box center [464, 223] width 69 height 13
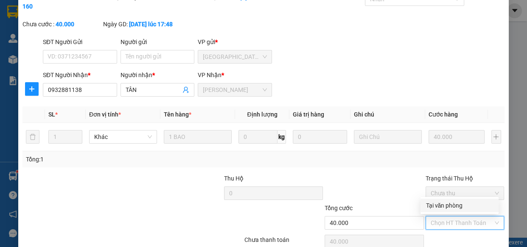
click at [455, 207] on div "Tại văn phòng" at bounding box center [459, 205] width 68 height 9
type input "0"
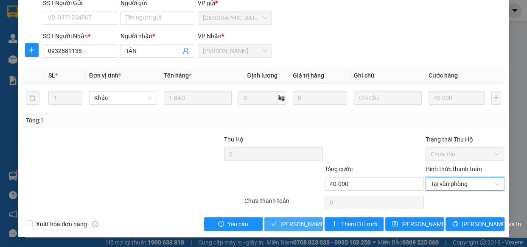
click at [280, 221] on span "Lưu và Giao hàng" at bounding box center [337, 224] width 115 height 9
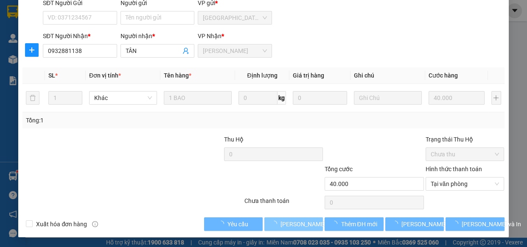
scroll to position [0, 0]
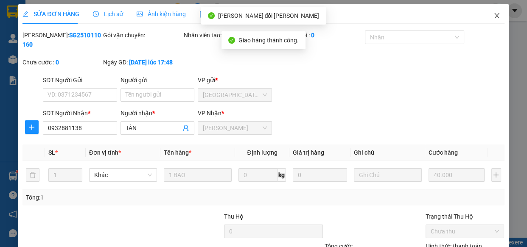
click at [487, 13] on span "Close" at bounding box center [497, 16] width 24 height 24
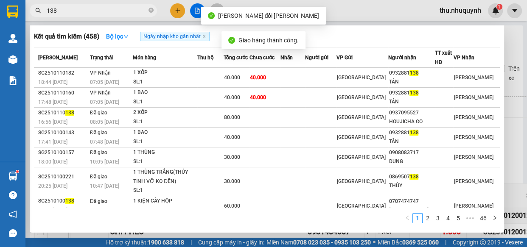
click at [99, 12] on input "138" at bounding box center [97, 10] width 100 height 9
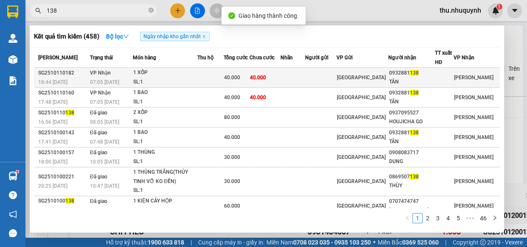
drag, startPoint x: 256, startPoint y: 82, endPoint x: 258, endPoint y: 78, distance: 4.6
click at [249, 78] on td "40.000" at bounding box center [236, 78] width 25 height 20
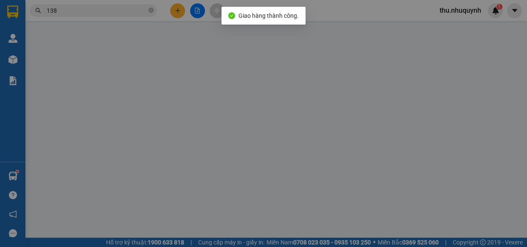
click at [258, 78] on div "VP gửi * Phan Rang" at bounding box center [235, 81] width 74 height 30
type input "0932881138"
type input "TÂN"
type input "40.000"
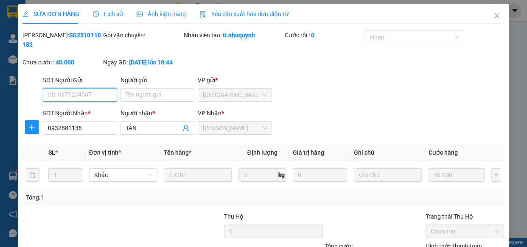
scroll to position [77, 0]
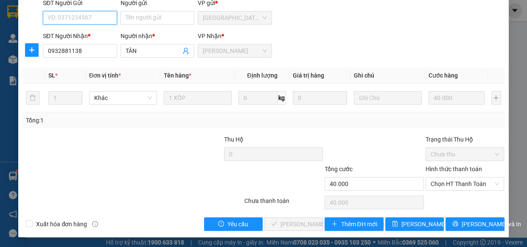
drag, startPoint x: 456, startPoint y: 186, endPoint x: 454, endPoint y: 196, distance: 10.1
click at [456, 188] on span "Chọn HT Thanh Toán" at bounding box center [464, 184] width 69 height 13
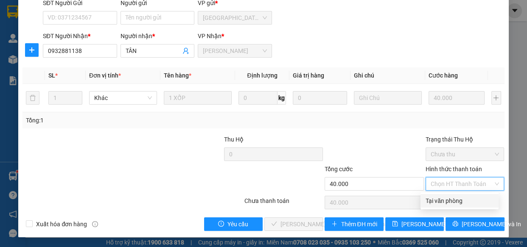
drag, startPoint x: 454, startPoint y: 196, endPoint x: 410, endPoint y: 213, distance: 47.0
click at [452, 203] on div "Tại văn phòng" at bounding box center [459, 200] width 68 height 9
type input "0"
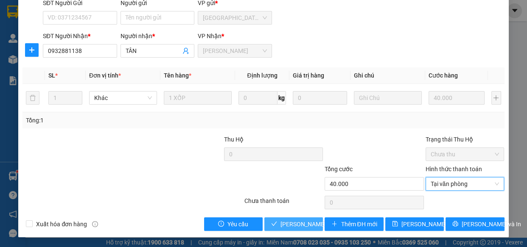
click at [299, 218] on button "Lưu và Giao hàng" at bounding box center [293, 225] width 59 height 14
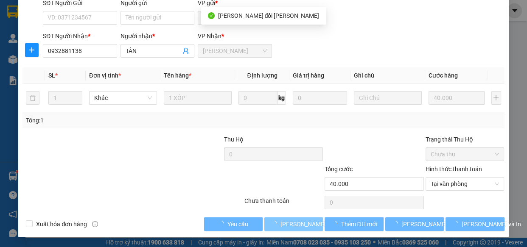
scroll to position [0, 0]
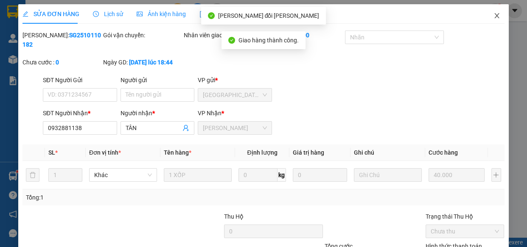
drag, startPoint x: 487, startPoint y: 16, endPoint x: 327, endPoint y: 1, distance: 160.6
click at [487, 17] on span "Close" at bounding box center [497, 16] width 24 height 24
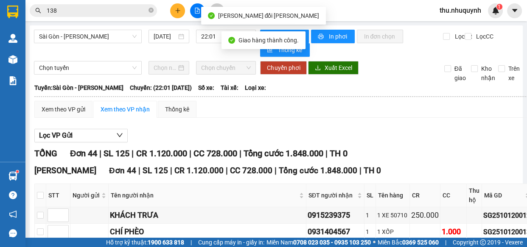
click at [94, 6] on input "138" at bounding box center [97, 10] width 100 height 9
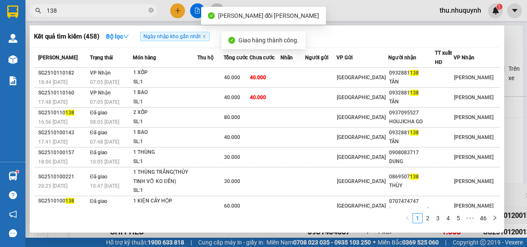
click at [94, 6] on input "138" at bounding box center [97, 10] width 100 height 9
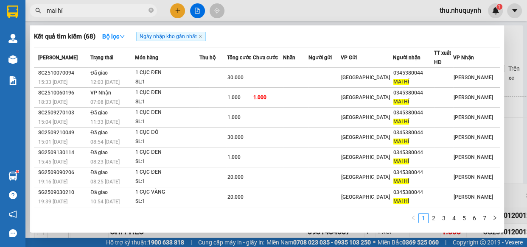
click at [72, 13] on input "mai hí" at bounding box center [97, 10] width 100 height 9
type input "m"
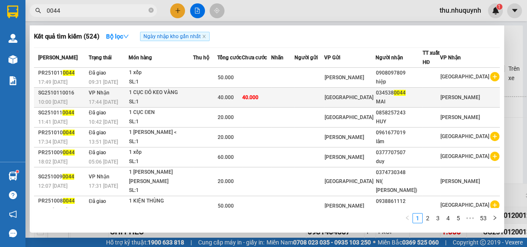
type input "0044"
click at [241, 96] on div "40.000" at bounding box center [230, 97] width 24 height 9
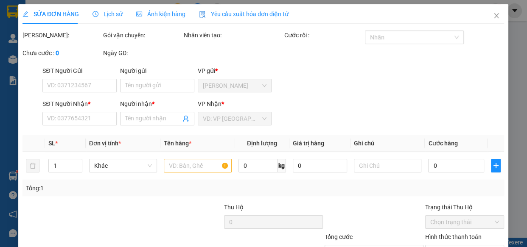
type input "0345380044"
type input "MAI"
type input "40.000"
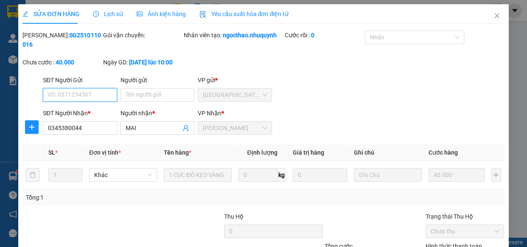
scroll to position [77, 0]
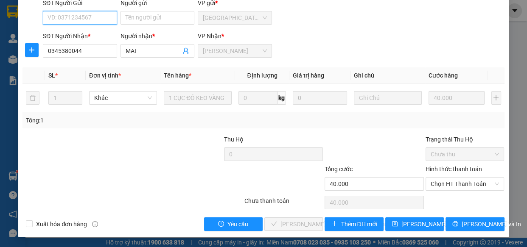
drag, startPoint x: 445, startPoint y: 188, endPoint x: 440, endPoint y: 195, distance: 8.5
click at [445, 189] on span "Chọn HT Thanh Toán" at bounding box center [464, 184] width 69 height 13
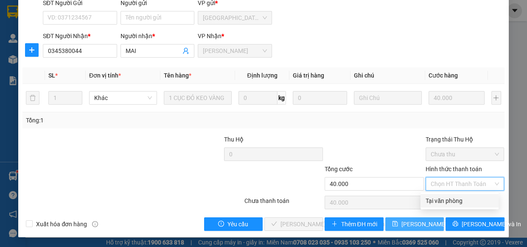
drag, startPoint x: 438, startPoint y: 201, endPoint x: 393, endPoint y: 218, distance: 47.9
click at [436, 203] on div "Tại văn phòng" at bounding box center [459, 200] width 68 height 9
type input "0"
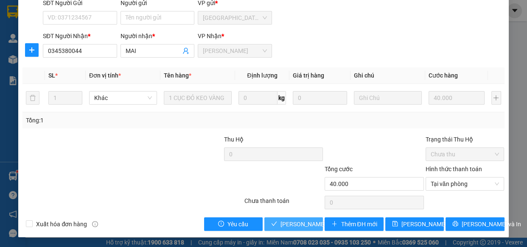
click at [280, 221] on span "Lưu và Giao hàng" at bounding box center [337, 224] width 115 height 9
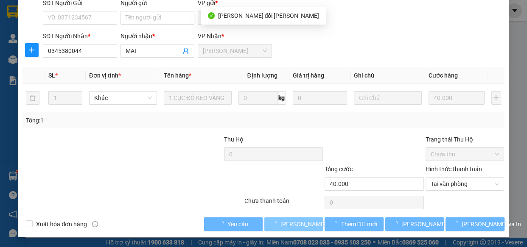
scroll to position [0, 0]
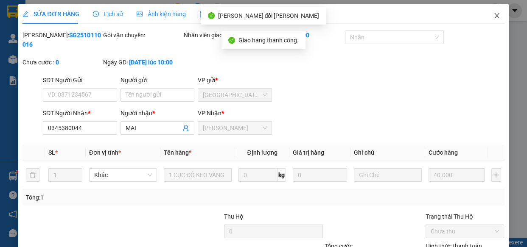
click at [494, 16] on icon "close" at bounding box center [496, 15] width 5 height 5
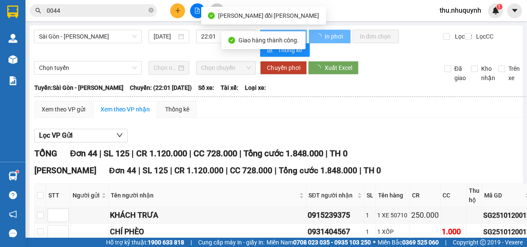
click at [102, 16] on span "0044" at bounding box center [93, 10] width 127 height 13
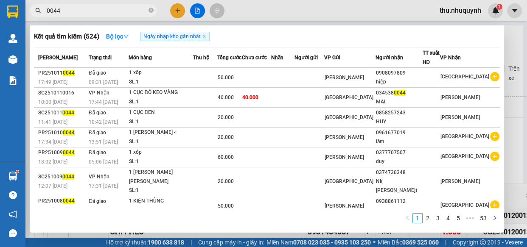
click at [108, 12] on input "0044" at bounding box center [97, 10] width 100 height 9
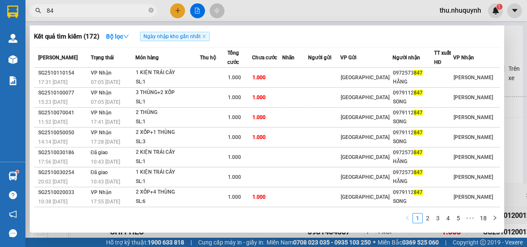
type input "8"
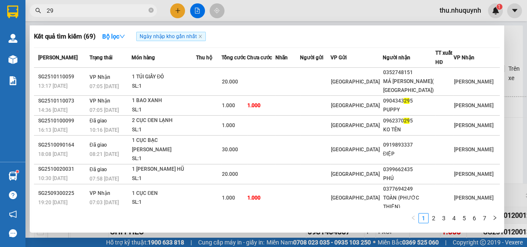
type input "2"
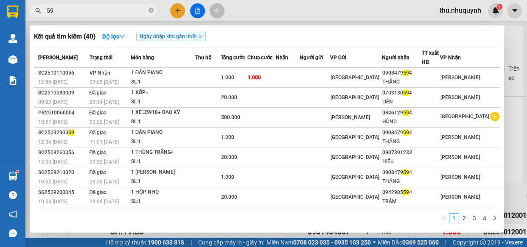
type input "5"
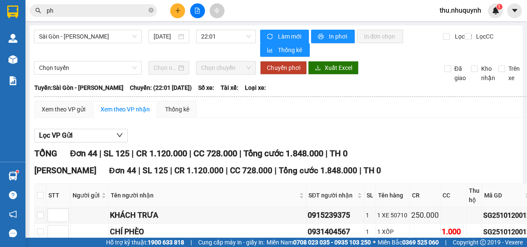
type input "p"
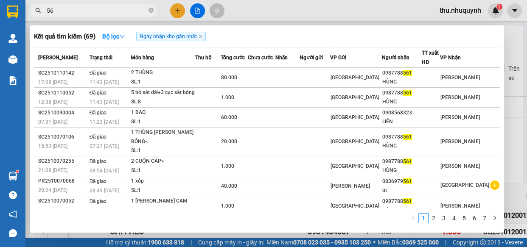
type input "5"
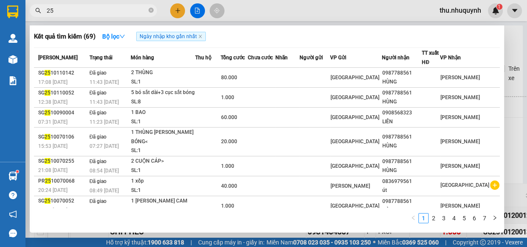
type input "251"
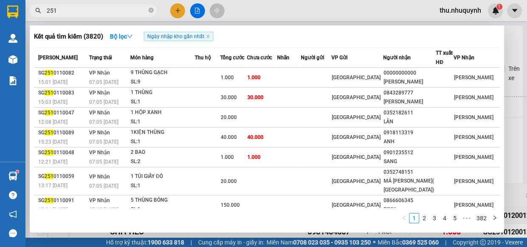
click at [93, 8] on input "251" at bounding box center [97, 10] width 100 height 9
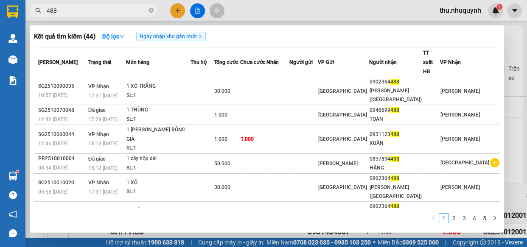
click at [62, 8] on input "488" at bounding box center [97, 10] width 100 height 9
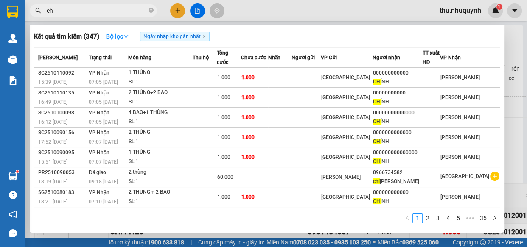
type input "c"
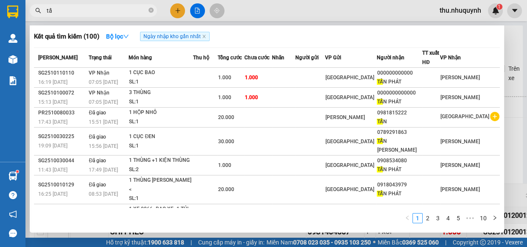
type input "t"
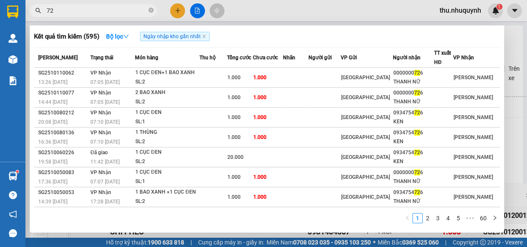
type input "7"
type input "3"
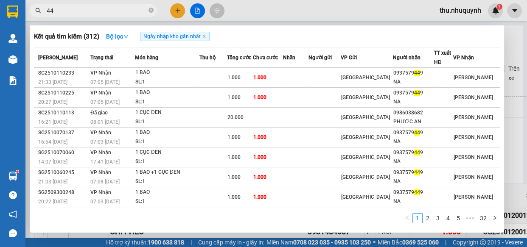
type input "4"
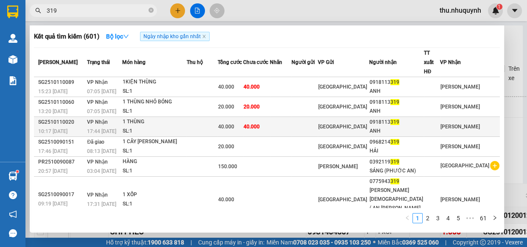
type input "319"
click at [268, 121] on td "40.000" at bounding box center [256, 127] width 27 height 20
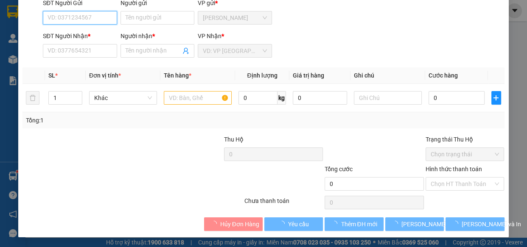
type input "0918113319"
type input "ANH"
type input "40.000"
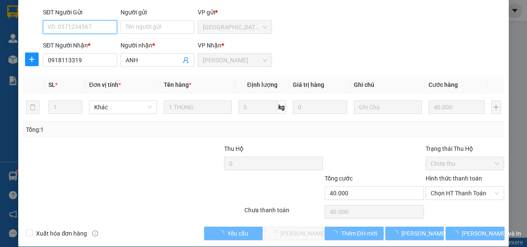
click at [466, 187] on span "Chọn HT Thanh Toán" at bounding box center [464, 193] width 69 height 13
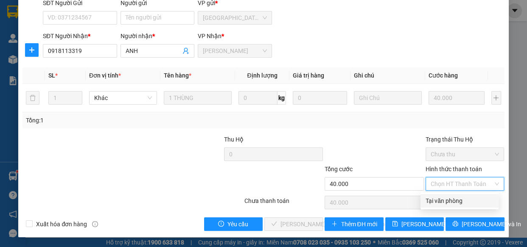
drag, startPoint x: 464, startPoint y: 194, endPoint x: 461, endPoint y: 199, distance: 5.5
click at [462, 196] on div "Tại văn phòng" at bounding box center [459, 201] width 78 height 14
type input "0"
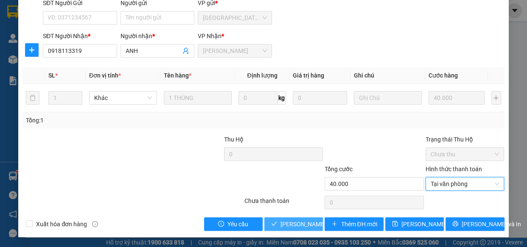
click at [301, 221] on span "Lưu và Giao hàng" at bounding box center [337, 224] width 115 height 9
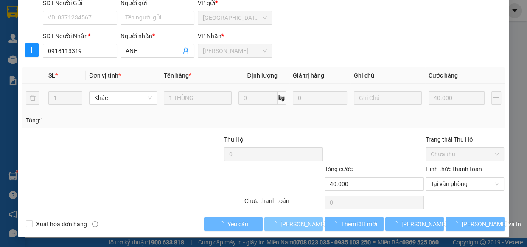
scroll to position [0, 0]
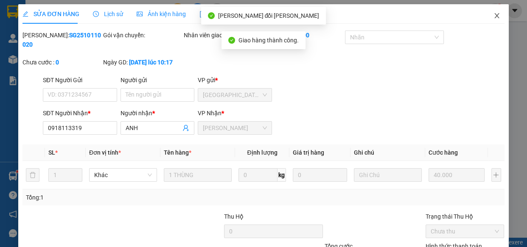
click at [493, 17] on icon "close" at bounding box center [496, 15] width 7 height 7
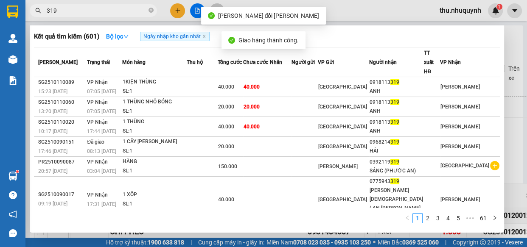
click at [131, 14] on input "319" at bounding box center [97, 10] width 100 height 9
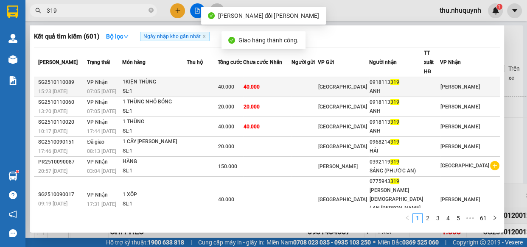
click at [218, 77] on td at bounding box center [202, 87] width 31 height 20
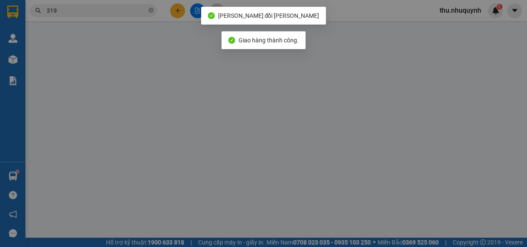
type input "0918113319"
type input "ANH"
type input "40.000"
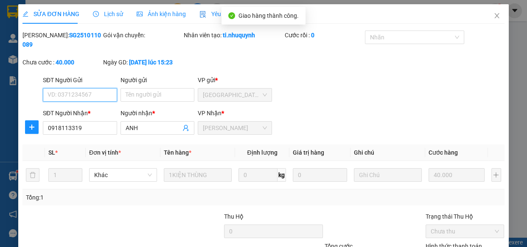
scroll to position [77, 0]
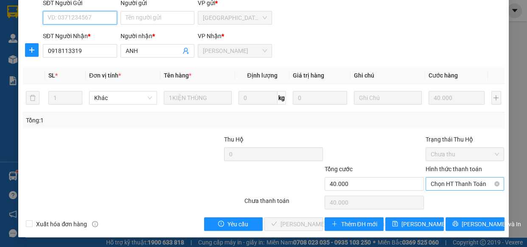
click at [458, 186] on span "Chọn HT Thanh Toán" at bounding box center [464, 184] width 69 height 13
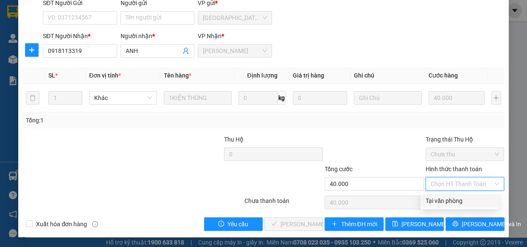
drag, startPoint x: 450, startPoint y: 198, endPoint x: 397, endPoint y: 207, distance: 53.3
click at [448, 198] on div "Tại văn phòng" at bounding box center [459, 200] width 68 height 9
type input "0"
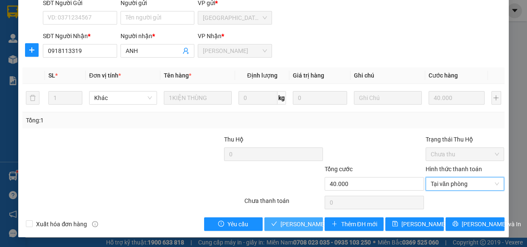
click at [294, 221] on span "Lưu và Giao hàng" at bounding box center [337, 224] width 115 height 9
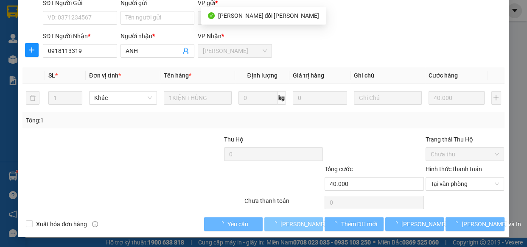
scroll to position [0, 0]
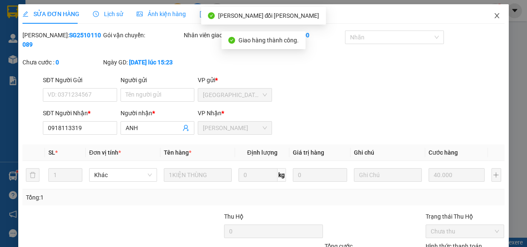
click at [492, 21] on span "Close" at bounding box center [497, 16] width 24 height 24
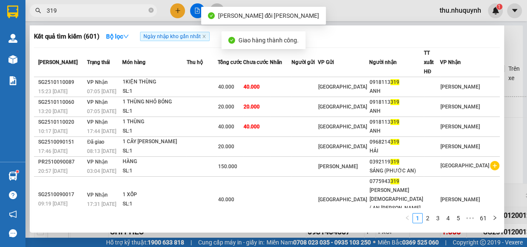
drag, startPoint x: 116, startPoint y: 13, endPoint x: 124, endPoint y: 34, distance: 22.4
click at [115, 13] on input "319" at bounding box center [97, 10] width 100 height 9
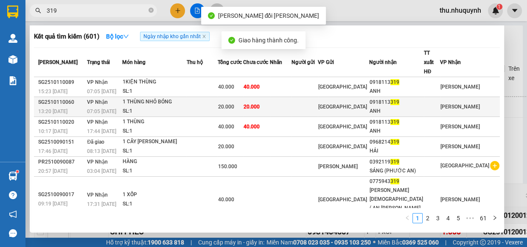
click at [243, 102] on div "20.000" at bounding box center [230, 106] width 25 height 9
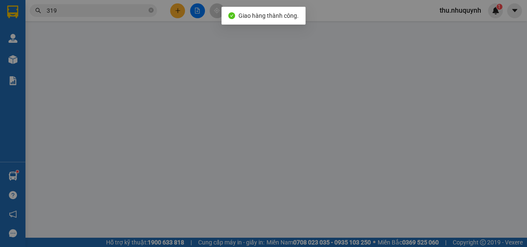
type input "0918113319"
type input "ANH"
type input "20.000"
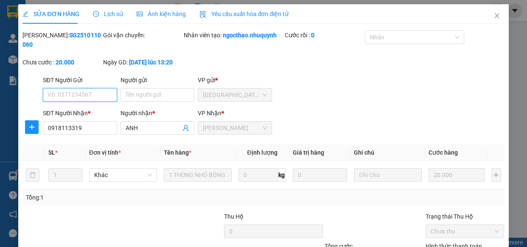
scroll to position [77, 0]
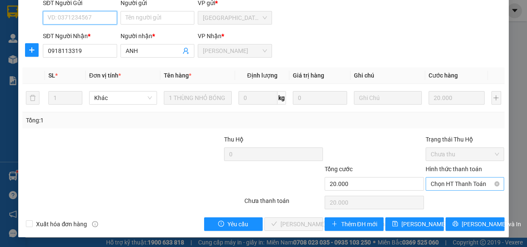
click at [464, 179] on span "Chọn HT Thanh Toán" at bounding box center [464, 184] width 69 height 13
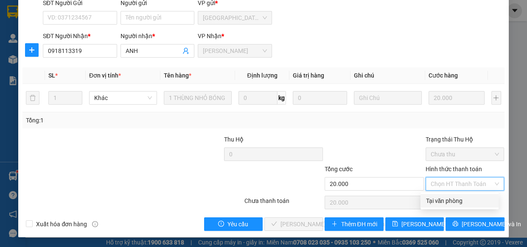
click at [455, 200] on div "Tại văn phòng" at bounding box center [459, 200] width 68 height 9
type input "0"
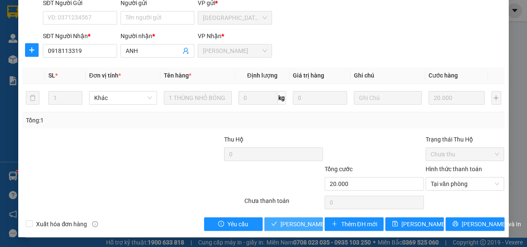
drag, startPoint x: 288, startPoint y: 223, endPoint x: 335, endPoint y: 204, distance: 51.2
click at [288, 223] on span "Lưu và Giao hàng" at bounding box center [337, 224] width 115 height 9
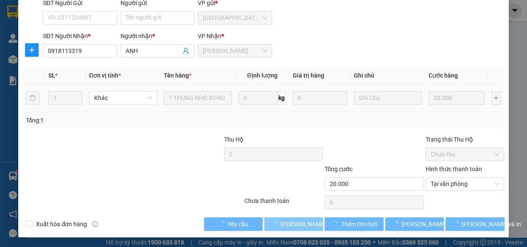
scroll to position [0, 0]
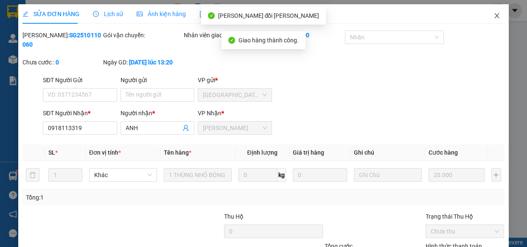
click at [494, 18] on icon "close" at bounding box center [496, 15] width 5 height 5
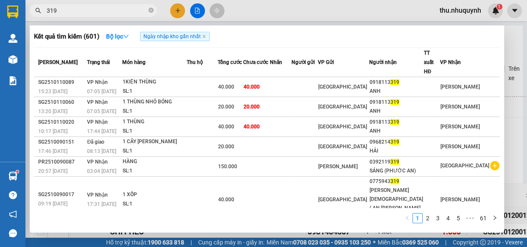
click at [72, 12] on input "319" at bounding box center [97, 10] width 100 height 9
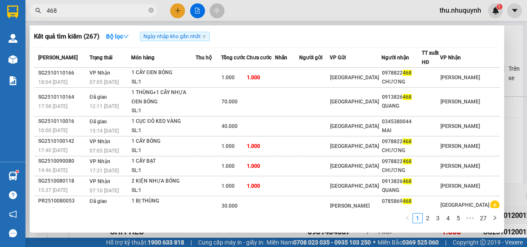
click at [103, 11] on input "468" at bounding box center [97, 10] width 100 height 9
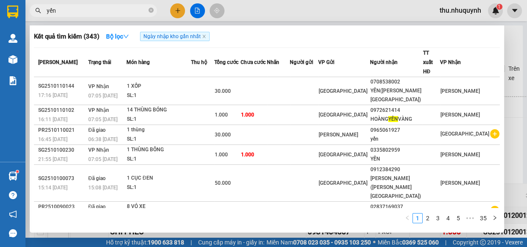
type input "yến"
click at [178, 10] on div at bounding box center [263, 123] width 527 height 247
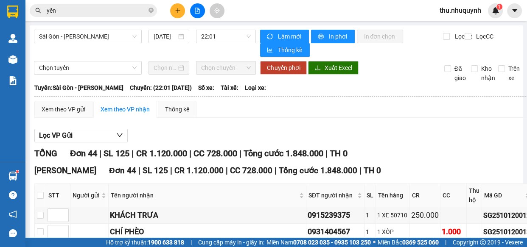
click at [178, 10] on icon "plus" at bounding box center [177, 10] width 5 height 0
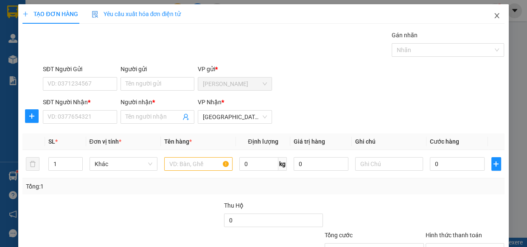
click at [494, 17] on icon "close" at bounding box center [496, 15] width 5 height 5
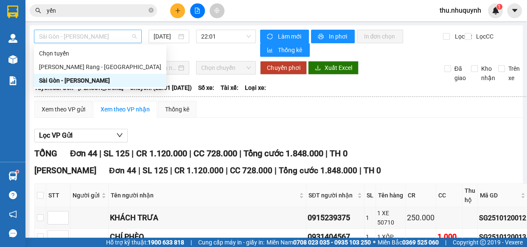
click at [107, 42] on span "Sài Gòn - Phan Rang" at bounding box center [88, 36] width 98 height 13
click at [98, 64] on div "Phan Rang - Sài Gòn" at bounding box center [100, 66] width 122 height 9
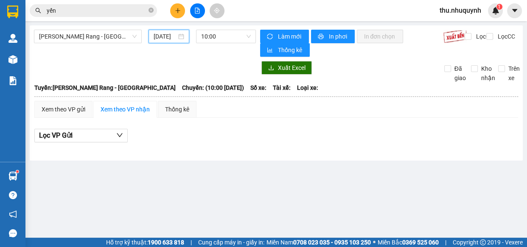
click at [166, 35] on input "[DATE]" at bounding box center [165, 36] width 23 height 9
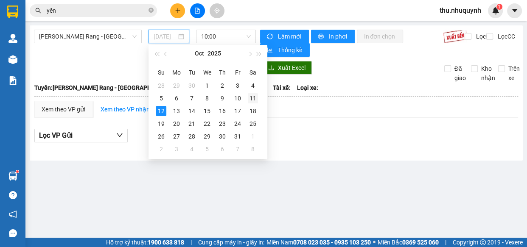
click at [253, 98] on div "11" at bounding box center [253, 98] width 10 height 10
type input "11/10/2025"
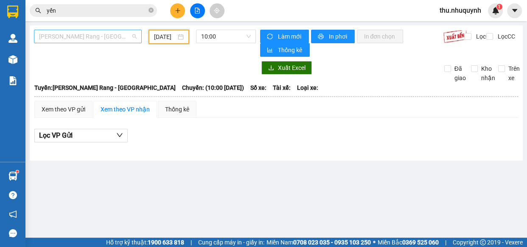
click at [81, 38] on span "Phan Rang - Sài Gòn" at bounding box center [88, 36] width 98 height 13
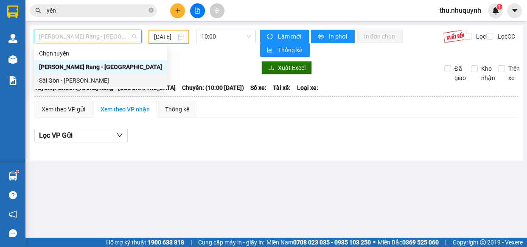
click at [72, 82] on div "Sài Gòn - Phan Rang" at bounding box center [100, 80] width 123 height 9
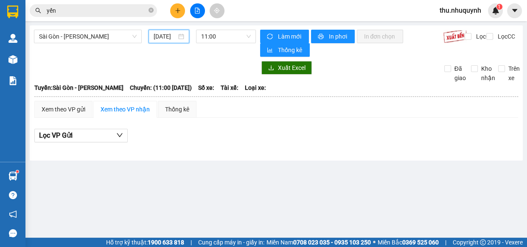
click at [173, 36] on input "[DATE]" at bounding box center [165, 36] width 23 height 9
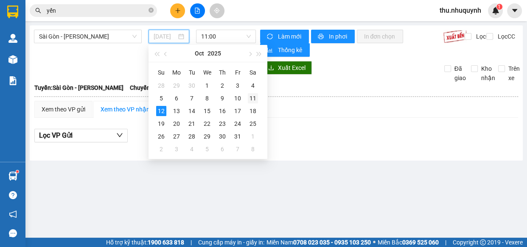
click at [249, 98] on div "11" at bounding box center [253, 98] width 10 height 10
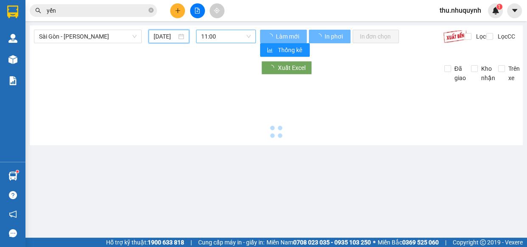
type input "11/10/2025"
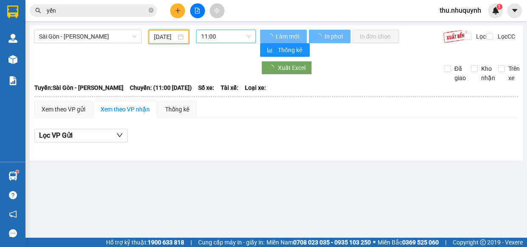
click at [220, 31] on span "11:00" at bounding box center [226, 36] width 50 height 13
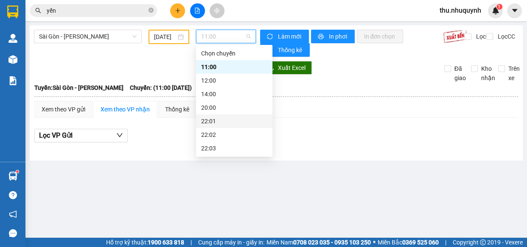
click at [235, 115] on div "22:01" at bounding box center [234, 122] width 76 height 14
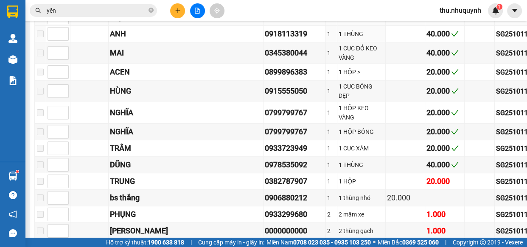
scroll to position [154, 0]
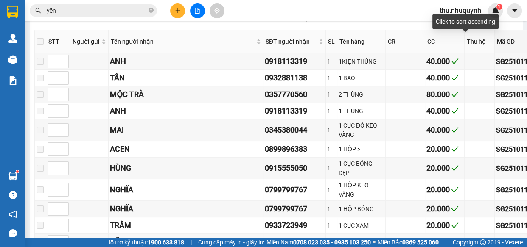
click at [497, 45] on div "Mã GD" at bounding box center [519, 41] width 45 height 9
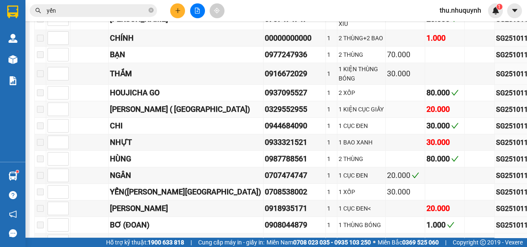
scroll to position [2484, 0]
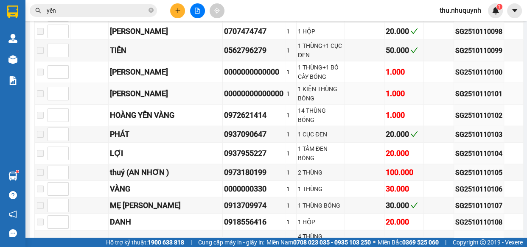
scroll to position [1713, 0]
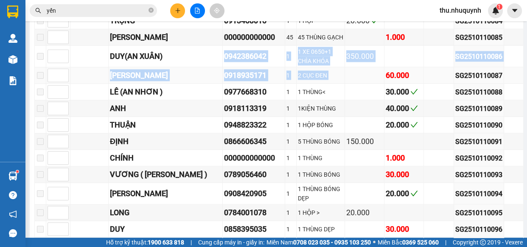
drag, startPoint x: 285, startPoint y: 110, endPoint x: 380, endPoint y: 124, distance: 95.5
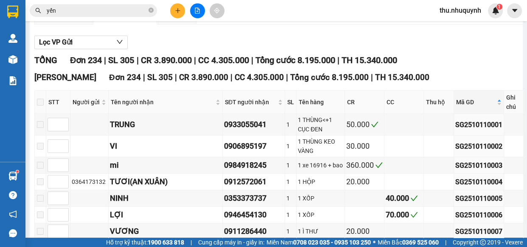
scroll to position [0, 0]
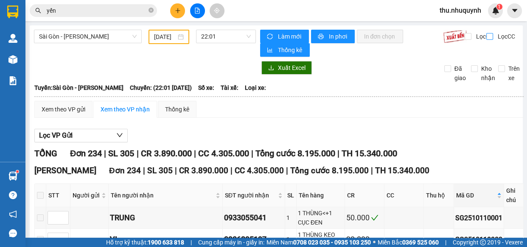
click at [486, 40] on label "Lọc CC" at bounding box center [501, 36] width 30 height 9
click at [486, 40] on input "Lọc CC" at bounding box center [490, 36] width 8 height 7
checkbox input "true"
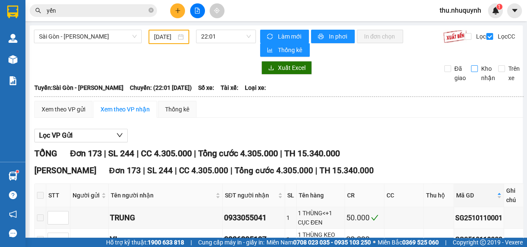
click at [478, 71] on span "Kho nhận" at bounding box center [488, 73] width 21 height 19
click at [475, 71] on input "Kho nhận" at bounding box center [474, 68] width 7 height 7
checkbox input "true"
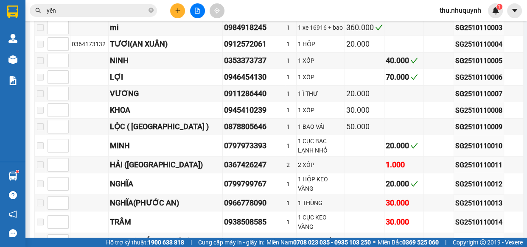
scroll to position [77, 0]
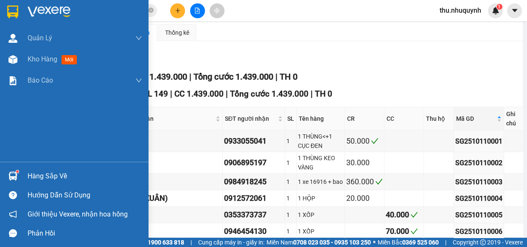
click at [21, 17] on div at bounding box center [74, 14] width 148 height 28
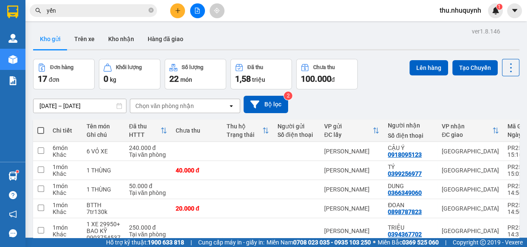
click at [196, 8] on icon "file-add" at bounding box center [197, 11] width 6 height 6
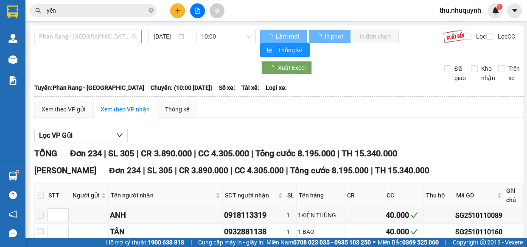
type input "[DATE]"
click at [113, 36] on span "Phan Rang - Sài Gòn" at bounding box center [88, 36] width 98 height 13
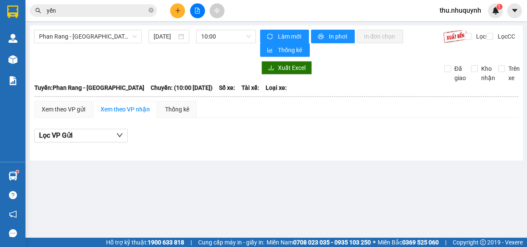
click at [169, 72] on div at bounding box center [145, 68] width 222 height 14
drag, startPoint x: 96, startPoint y: 35, endPoint x: 89, endPoint y: 78, distance: 43.3
click at [95, 35] on span "Phan Rang - Sài Gòn" at bounding box center [88, 36] width 98 height 13
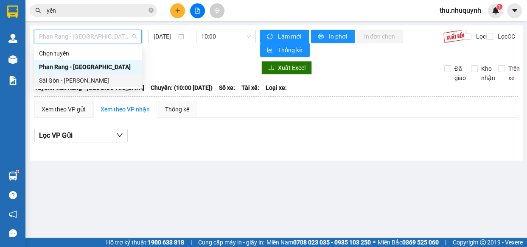
click at [89, 79] on div "Sài Gòn - Phan Rang" at bounding box center [88, 80] width 98 height 9
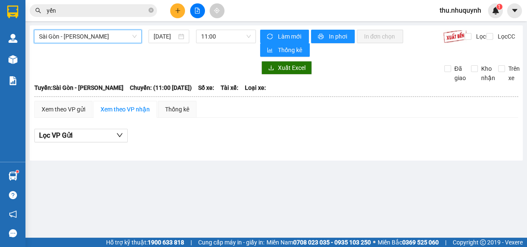
drag, startPoint x: 170, startPoint y: 37, endPoint x: 170, endPoint y: 43, distance: 5.5
click at [170, 37] on input "[DATE]" at bounding box center [165, 36] width 23 height 9
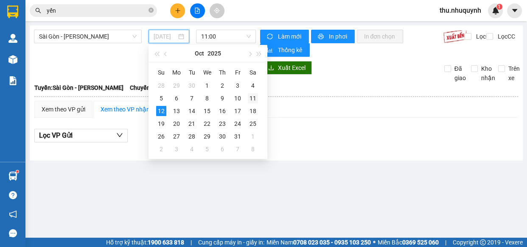
click at [260, 97] on td "11" at bounding box center [252, 98] width 15 height 13
type input "11/10/2025"
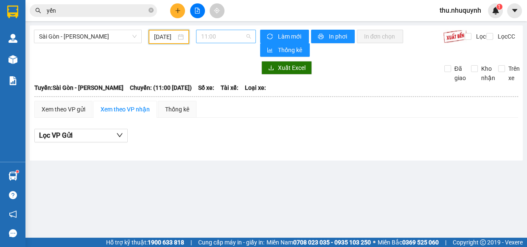
drag, startPoint x: 245, startPoint y: 36, endPoint x: 241, endPoint y: 39, distance: 4.7
click at [245, 37] on span "11:00" at bounding box center [226, 36] width 50 height 13
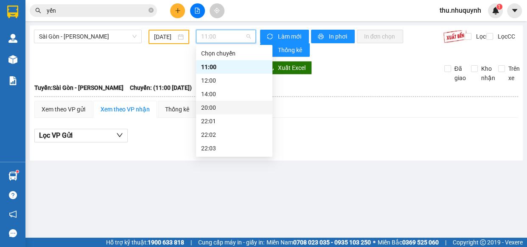
scroll to position [40, 0]
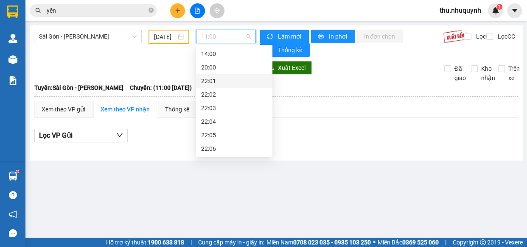
click at [225, 77] on div "22:01" at bounding box center [234, 80] width 66 height 9
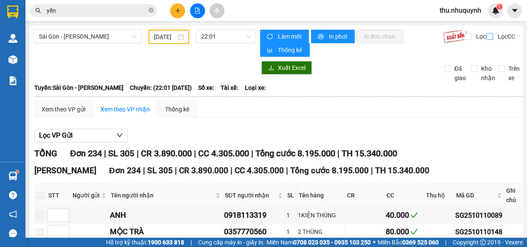
click at [494, 38] on span "Lọc CC" at bounding box center [505, 36] width 22 height 9
click at [492, 38] on input "Lọc CC" at bounding box center [490, 36] width 8 height 7
checkbox input "true"
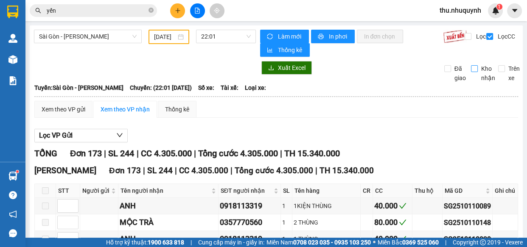
click at [478, 65] on span "Kho nhận" at bounding box center [488, 73] width 21 height 19
click at [472, 65] on input "Kho nhận" at bounding box center [474, 68] width 7 height 7
checkbox input "true"
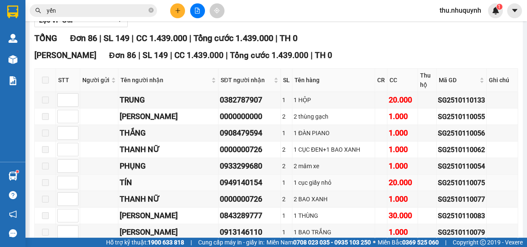
scroll to position [154, 0]
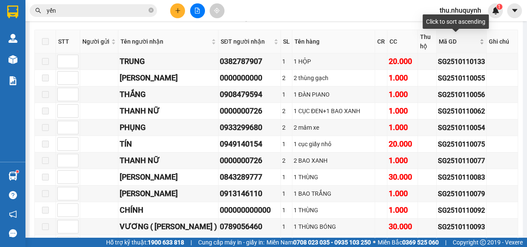
click at [468, 37] on div "Mã GD" at bounding box center [461, 41] width 45 height 9
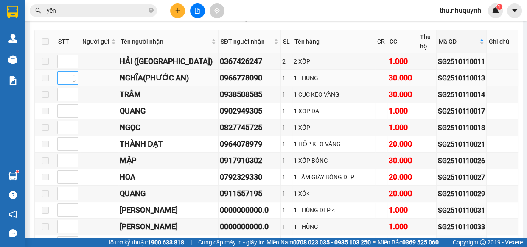
click at [64, 75] on input at bounding box center [68, 78] width 20 height 13
type input "1"
click at [68, 95] on input at bounding box center [68, 94] width 20 height 13
type input "2"
click at [60, 145] on input at bounding box center [68, 144] width 20 height 13
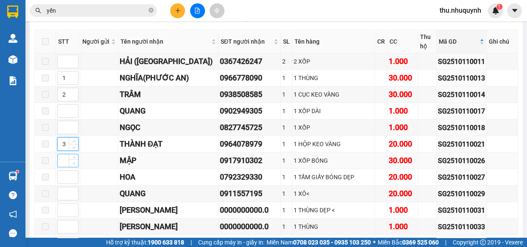
type input "3"
click at [72, 159] on span "Decrease Value" at bounding box center [73, 163] width 9 height 8
click at [66, 161] on input "1" at bounding box center [68, 160] width 20 height 13
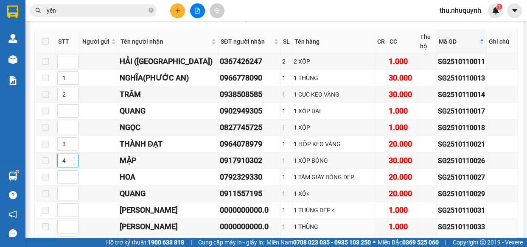
scroll to position [231, 0]
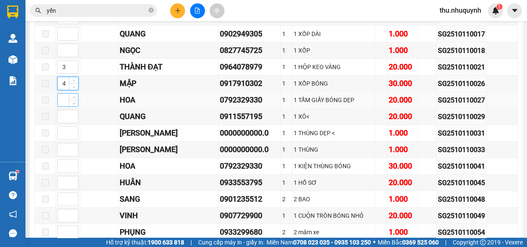
type input "4"
click at [62, 98] on input at bounding box center [68, 100] width 20 height 13
type input "5"
click at [64, 117] on input at bounding box center [68, 116] width 20 height 13
type input "6"
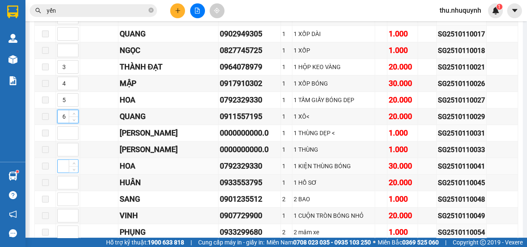
click at [64, 165] on input at bounding box center [68, 166] width 20 height 13
type input "8"
type input "7"
click at [61, 185] on input at bounding box center [68, 182] width 20 height 13
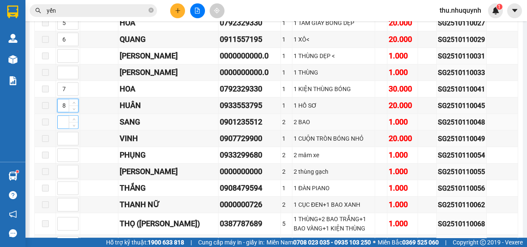
type input "8"
click at [64, 122] on input at bounding box center [68, 122] width 20 height 13
type input "9"
click at [65, 137] on input at bounding box center [68, 138] width 20 height 13
type input "10"
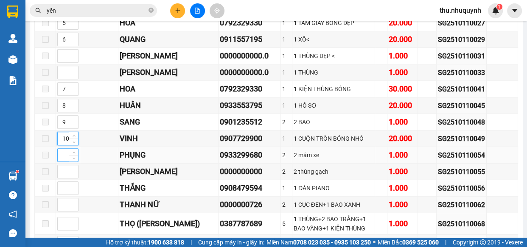
click at [63, 154] on input at bounding box center [68, 155] width 20 height 13
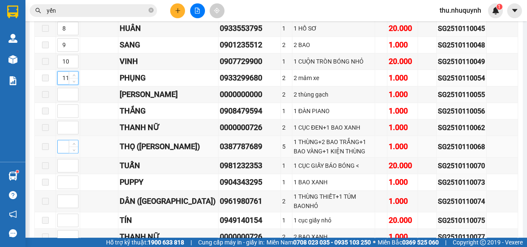
type input "11"
click at [64, 144] on input at bounding box center [68, 146] width 20 height 13
type input "12"
click at [60, 164] on input at bounding box center [68, 165] width 20 height 13
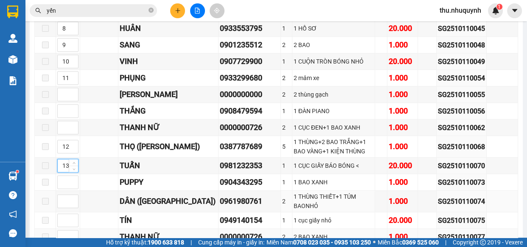
scroll to position [424, 0]
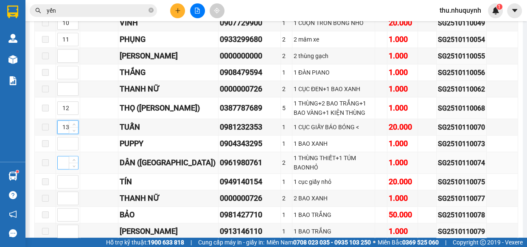
type input "13"
click at [64, 161] on input at bounding box center [68, 162] width 20 height 13
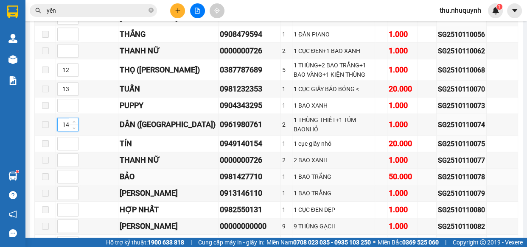
scroll to position [501, 0]
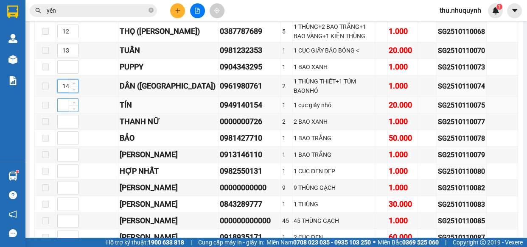
type input "14"
click at [68, 101] on input at bounding box center [68, 105] width 20 height 13
type input "15"
click at [63, 134] on input at bounding box center [68, 138] width 20 height 13
type input "16"
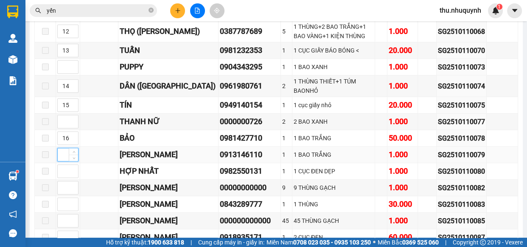
click at [63, 149] on input at bounding box center [68, 154] width 20 height 13
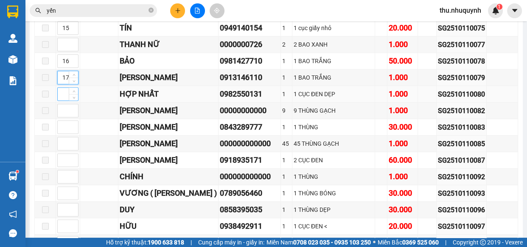
type input "17"
click at [65, 92] on input at bounding box center [68, 94] width 20 height 13
type input "18"
click at [64, 122] on input at bounding box center [68, 127] width 20 height 13
click at [58, 125] on input "9" at bounding box center [68, 127] width 20 height 13
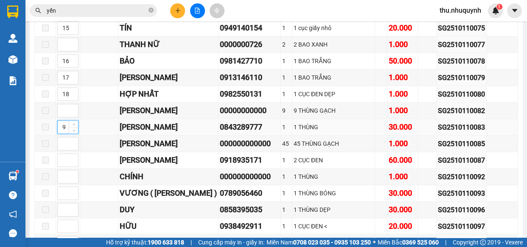
click at [58, 125] on input "9" at bounding box center [68, 127] width 20 height 13
type input "19"
click at [63, 159] on input at bounding box center [68, 160] width 20 height 13
type input "20"
click at [65, 188] on input at bounding box center [68, 193] width 20 height 13
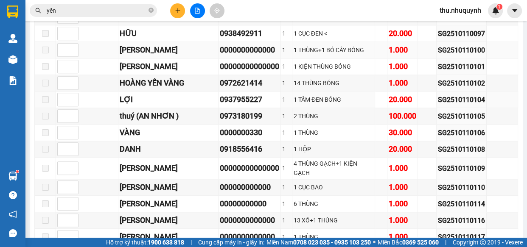
scroll to position [694, 0]
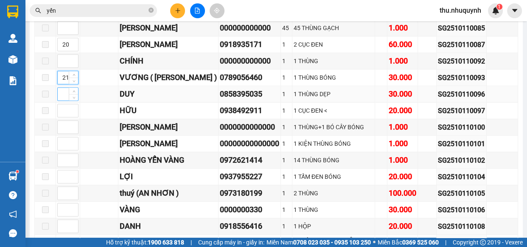
type input "21"
click at [63, 89] on input at bounding box center [68, 94] width 20 height 13
type input "22"
click at [66, 108] on input at bounding box center [68, 110] width 20 height 13
type input "23"
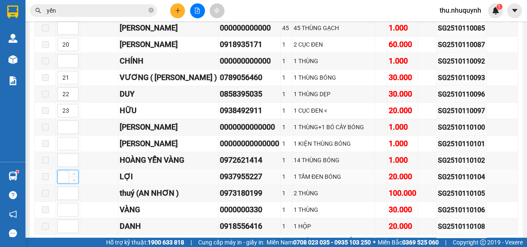
click at [64, 173] on input at bounding box center [68, 176] width 20 height 13
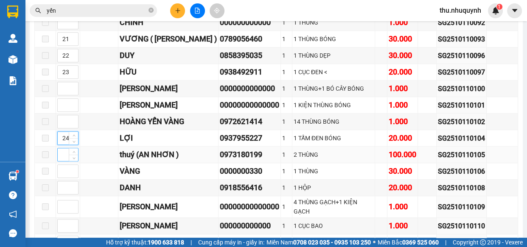
type input "24"
click at [63, 149] on input at bounding box center [68, 154] width 20 height 13
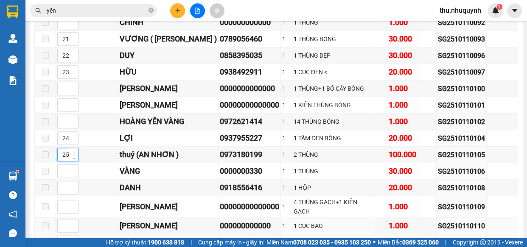
scroll to position [810, 0]
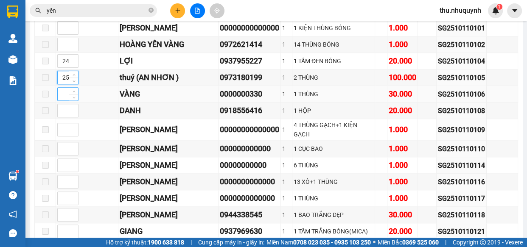
type input "25"
click at [66, 91] on input at bounding box center [68, 94] width 20 height 13
type input "26"
click at [63, 108] on input at bounding box center [68, 110] width 20 height 13
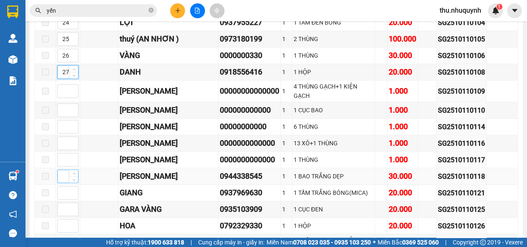
type input "27"
click at [64, 174] on input at bounding box center [68, 176] width 20 height 13
type input "28"
click at [61, 188] on input at bounding box center [68, 193] width 20 height 13
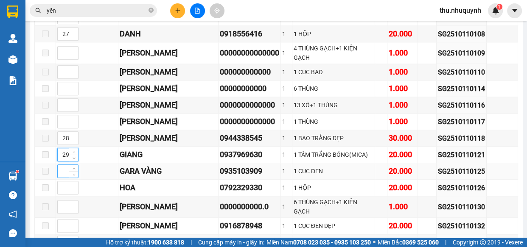
type input "29"
click at [61, 165] on input at bounding box center [68, 171] width 20 height 13
type input "30"
click at [64, 182] on input at bounding box center [68, 188] width 20 height 13
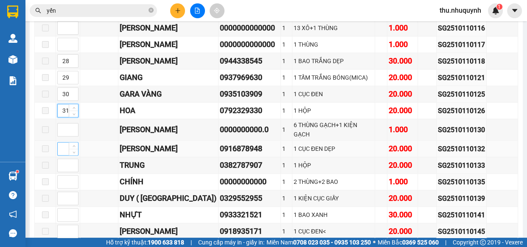
type input "31"
click at [63, 143] on input at bounding box center [68, 149] width 20 height 13
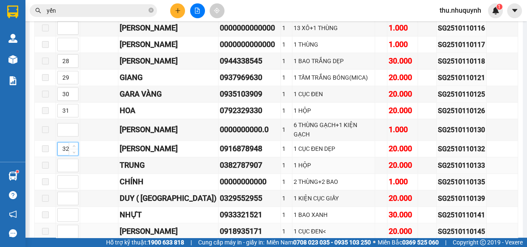
scroll to position [1041, 0]
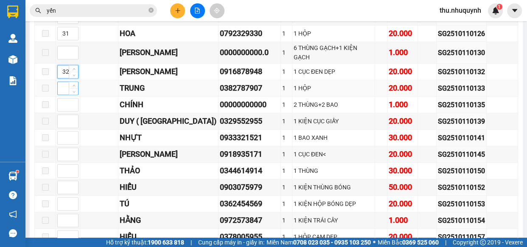
type input "32"
click at [64, 82] on input at bounding box center [68, 88] width 20 height 13
type input "33"
click at [67, 115] on input at bounding box center [68, 121] width 20 height 13
type input "34"
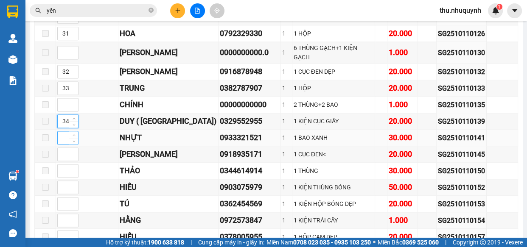
click at [66, 131] on input at bounding box center [68, 137] width 20 height 13
type input "35"
click at [63, 148] on input at bounding box center [68, 154] width 20 height 13
type input "36"
click at [66, 165] on input at bounding box center [68, 171] width 20 height 13
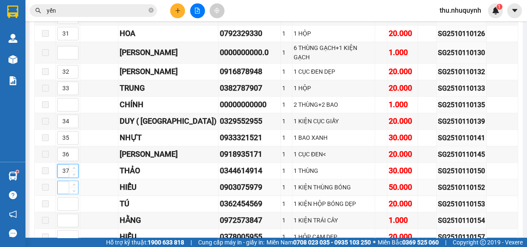
type input "37"
click at [63, 181] on input at bounding box center [68, 187] width 20 height 13
type input "38"
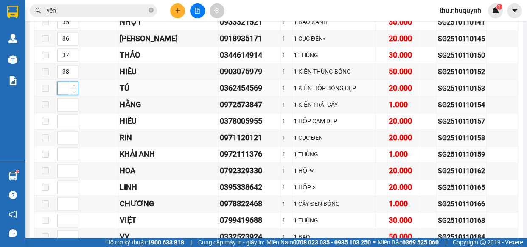
click at [63, 82] on input at bounding box center [68, 88] width 20 height 13
click at [66, 82] on input "369" at bounding box center [68, 88] width 20 height 13
type input "39"
click at [67, 98] on input at bounding box center [68, 104] width 20 height 13
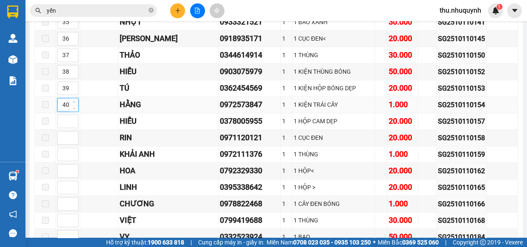
type input "4"
click at [60, 115] on input at bounding box center [68, 121] width 20 height 13
type input "40"
click at [66, 131] on input at bounding box center [68, 137] width 20 height 13
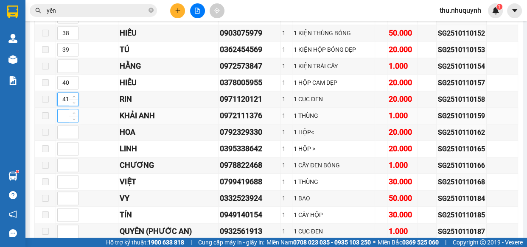
type input "41"
click at [59, 109] on input at bounding box center [68, 115] width 20 height 13
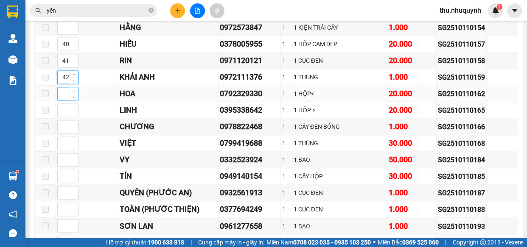
type input "42"
click at [62, 87] on input at bounding box center [68, 93] width 20 height 13
type input "43"
click at [63, 104] on input at bounding box center [68, 110] width 20 height 13
type input "44"
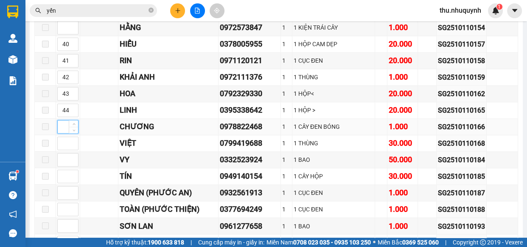
click at [64, 120] on input at bounding box center [68, 126] width 20 height 13
type input "4"
click at [67, 137] on input at bounding box center [68, 143] width 20 height 13
type input "45"
click at [65, 154] on input at bounding box center [68, 160] width 20 height 13
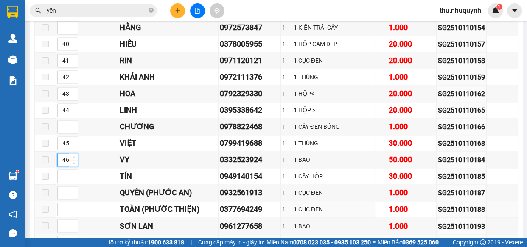
scroll to position [1311, 0]
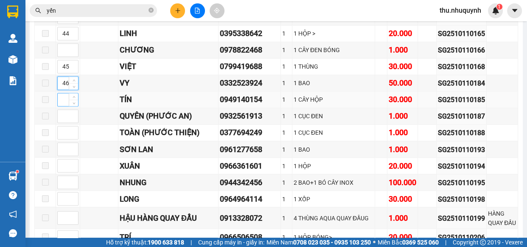
type input "46"
click at [59, 93] on input at bounding box center [68, 99] width 20 height 13
type input "47"
click at [64, 109] on div at bounding box center [67, 116] width 21 height 14
click at [72, 117] on span "down" at bounding box center [73, 119] width 5 height 5
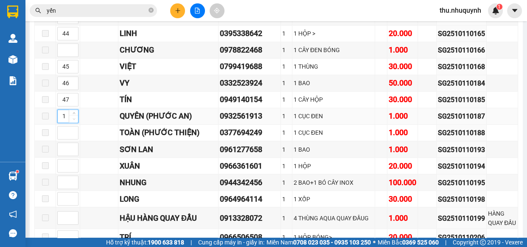
click at [69, 115] on span "Decrease Value" at bounding box center [73, 119] width 9 height 8
click at [65, 110] on input "1" at bounding box center [68, 116] width 20 height 13
type input "48"
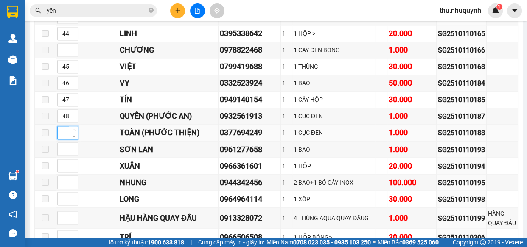
click at [61, 126] on input at bounding box center [68, 132] width 20 height 13
type input "49"
click at [67, 143] on input at bounding box center [68, 149] width 20 height 13
type input "50"
click at [66, 159] on input at bounding box center [68, 165] width 20 height 13
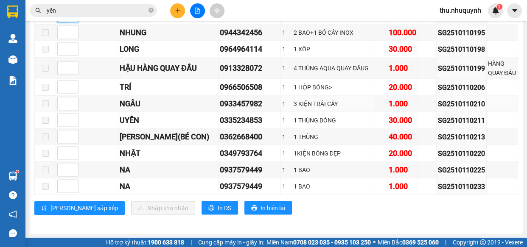
scroll to position [1344, 0]
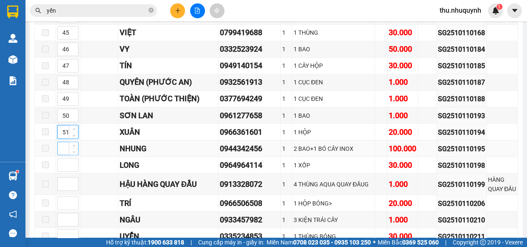
type input "51"
click at [59, 142] on input at bounding box center [68, 148] width 20 height 13
type input "52"
click at [64, 159] on input at bounding box center [68, 165] width 20 height 13
type input "53"
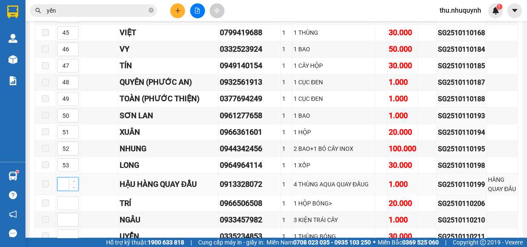
click at [62, 178] on input at bounding box center [68, 184] width 20 height 13
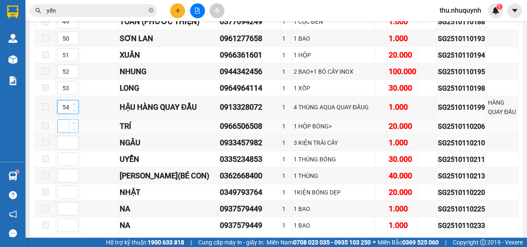
type input "54"
click at [65, 127] on input at bounding box center [68, 126] width 20 height 13
type input "55"
click at [61, 160] on input at bounding box center [68, 159] width 20 height 13
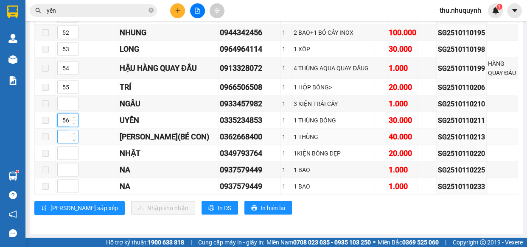
type input "56"
click at [64, 137] on input at bounding box center [68, 137] width 20 height 13
type input "57"
click at [64, 154] on input at bounding box center [68, 153] width 20 height 13
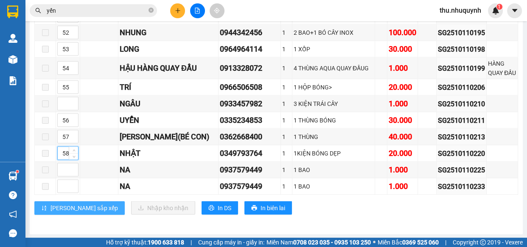
type input "58"
click at [76, 206] on span "Lưu sắp xếp" at bounding box center [83, 208] width 67 height 9
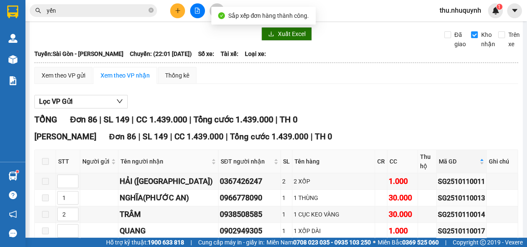
scroll to position [0, 0]
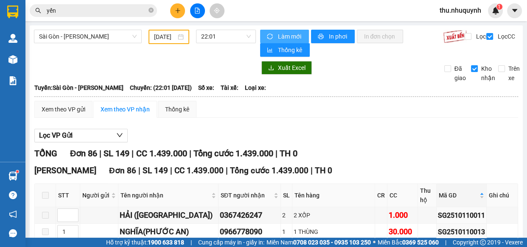
click at [277, 36] on span "Làm mới" at bounding box center [289, 36] width 25 height 9
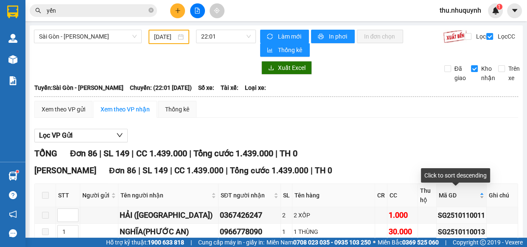
click at [454, 198] on span "Mã GD" at bounding box center [458, 195] width 39 height 9
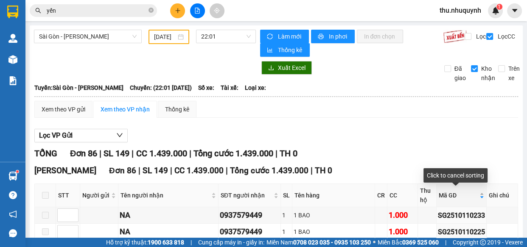
click at [450, 197] on span "Mã GD" at bounding box center [458, 195] width 39 height 9
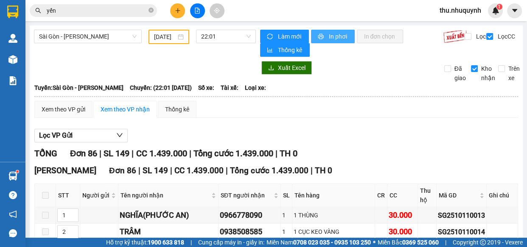
click at [334, 42] on button "In phơi" at bounding box center [333, 37] width 44 height 14
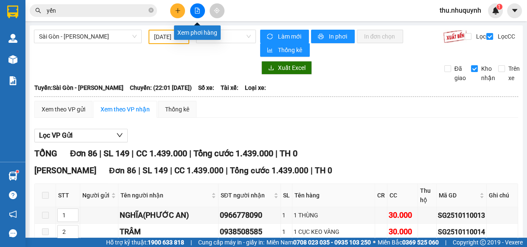
click at [197, 11] on icon "file-add" at bounding box center [197, 11] width 5 height 6
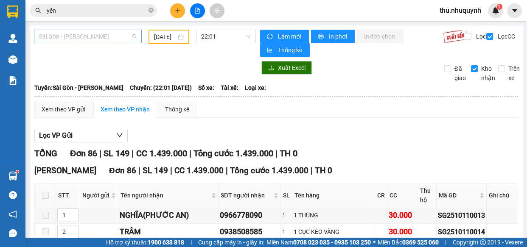
click at [101, 31] on span "Sài Gòn - Phan Rang" at bounding box center [88, 36] width 98 height 13
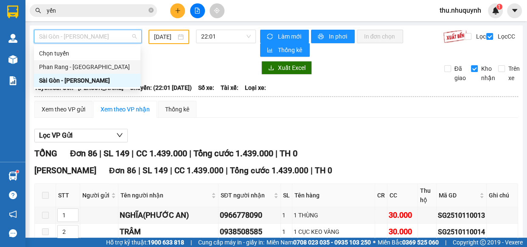
click at [85, 68] on div "Phan Rang - Sài Gòn" at bounding box center [87, 66] width 96 height 9
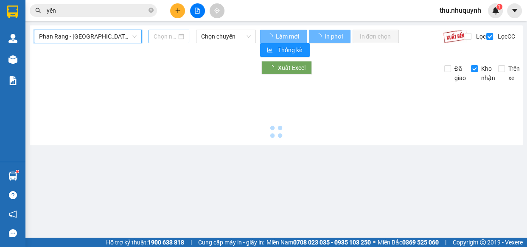
click at [170, 35] on input at bounding box center [165, 36] width 23 height 9
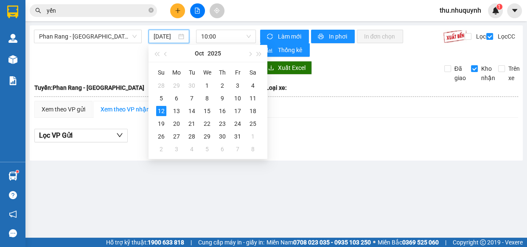
type input "[DATE]"
click at [111, 45] on div "Phan Rang - Sài Gòn 12/10/2025 10:00" at bounding box center [145, 43] width 222 height 27
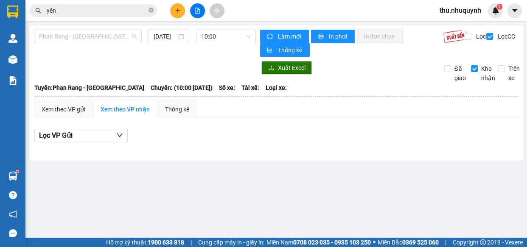
drag, startPoint x: 127, startPoint y: 34, endPoint x: 124, endPoint y: 43, distance: 9.8
click at [128, 34] on span "Phan Rang - Sài Gòn" at bounding box center [88, 36] width 98 height 13
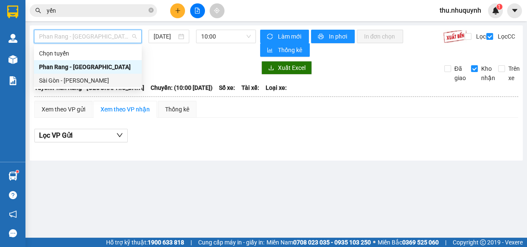
click at [116, 84] on div "Sài Gòn - Phan Rang" at bounding box center [88, 80] width 98 height 9
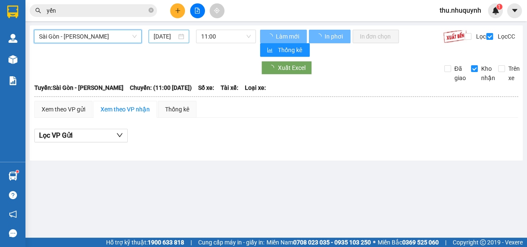
click at [165, 36] on input "[DATE]" at bounding box center [165, 36] width 23 height 9
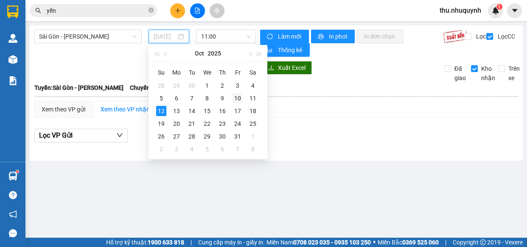
click at [238, 96] on div "10" at bounding box center [237, 98] width 10 height 10
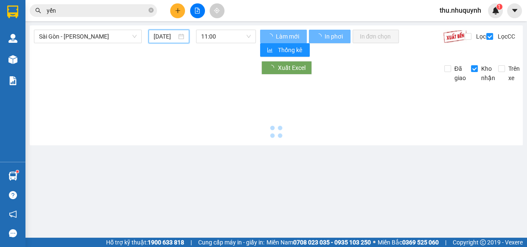
type input "10/10/2025"
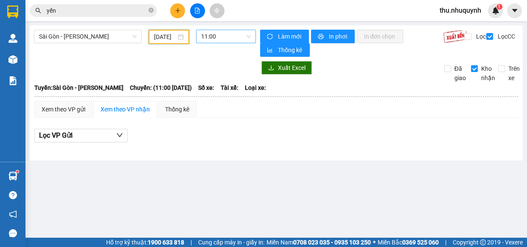
scroll to position [13, 0]
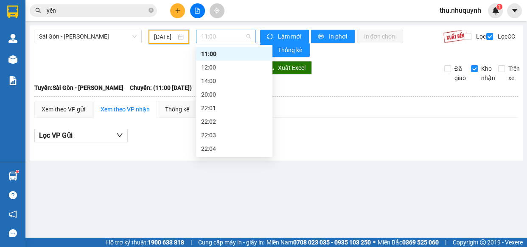
click at [238, 35] on span "11:00" at bounding box center [226, 36] width 50 height 13
click at [228, 104] on div "22:01" at bounding box center [234, 107] width 66 height 9
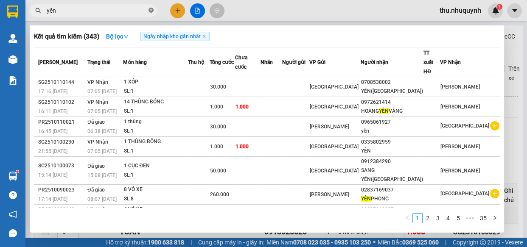
click at [151, 8] on icon "close-circle" at bounding box center [150, 10] width 5 height 5
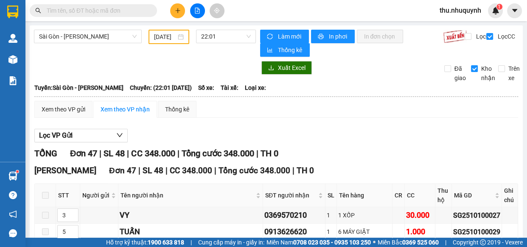
click at [126, 8] on input "text" at bounding box center [97, 10] width 100 height 9
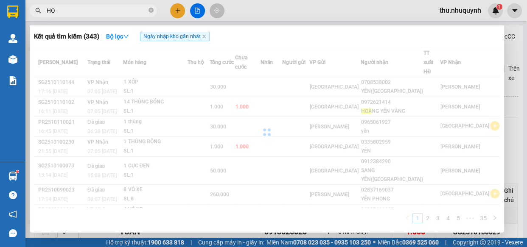
type input "H"
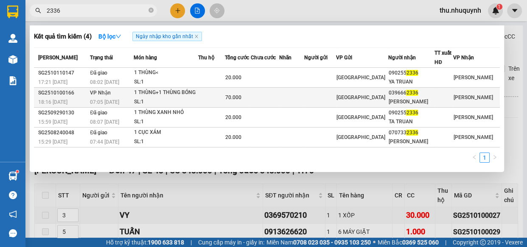
type input "2336"
click at [279, 97] on td at bounding box center [265, 98] width 29 height 20
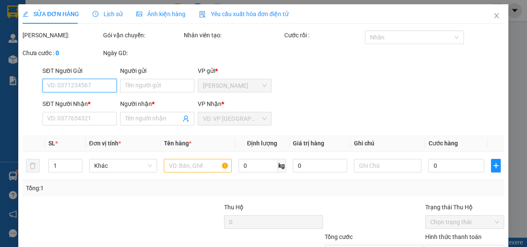
type input "0396662336"
type input "NGỌC HOÀNG"
type input "70.000"
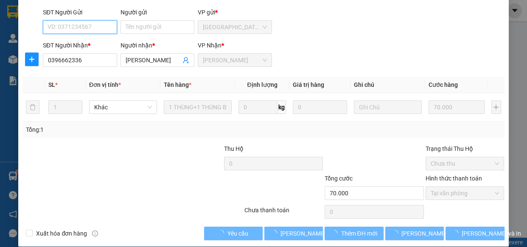
scroll to position [77, 0]
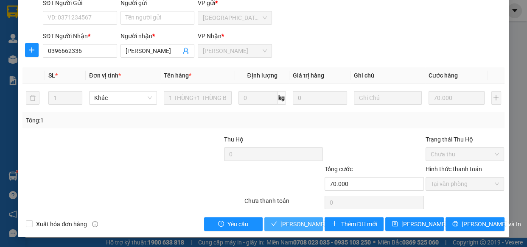
click at [298, 221] on span "Lưu và Giao hàng" at bounding box center [320, 224] width 81 height 9
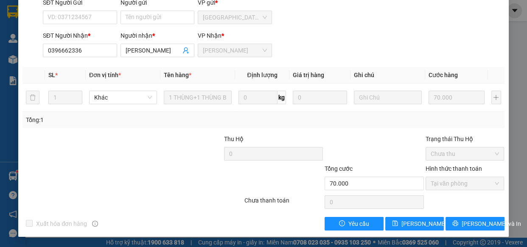
scroll to position [0, 0]
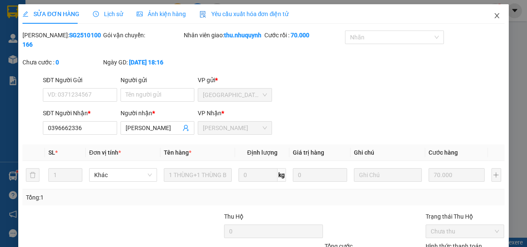
click at [493, 14] on icon "close" at bounding box center [496, 15] width 7 height 7
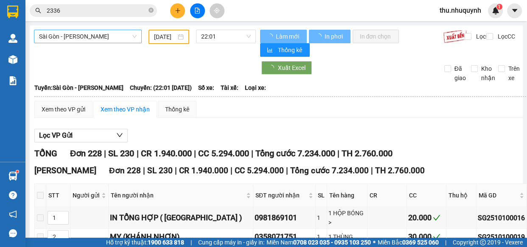
click at [126, 38] on span "Sài Gòn - Phan Rang" at bounding box center [88, 36] width 98 height 13
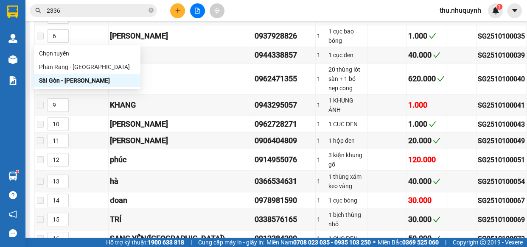
scroll to position [424, 0]
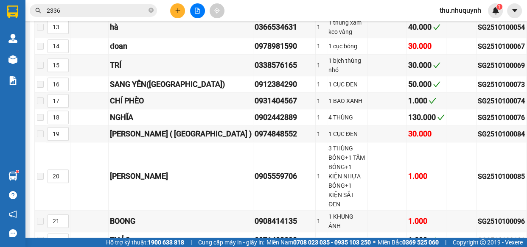
copy div "0908270797"
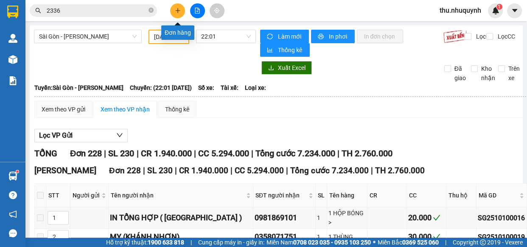
click at [176, 11] on icon "plus" at bounding box center [178, 11] width 6 height 6
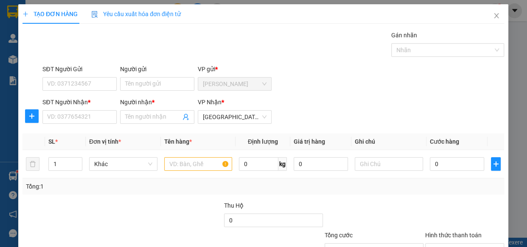
click at [202, 167] on div "TẠO ĐƠN HÀNG Yêu cầu xuất hóa đơn điện tử Transit Pickup Surcharge Ids Transit …" at bounding box center [263, 123] width 527 height 247
drag, startPoint x: 211, startPoint y: 167, endPoint x: 213, endPoint y: 156, distance: 11.2
click at [212, 161] on input "text" at bounding box center [198, 164] width 68 height 14
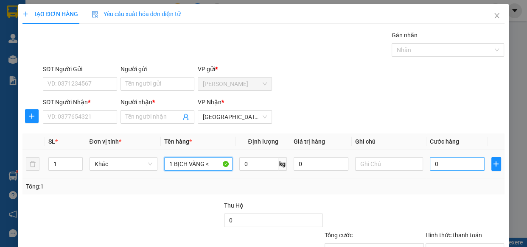
type input "1 BỊCH VÀNG <"
click at [449, 165] on input "0" at bounding box center [457, 164] width 55 height 14
type input "2"
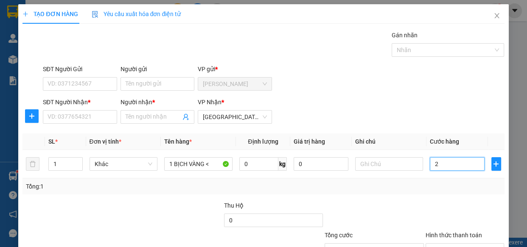
type input "20"
type input "20.000"
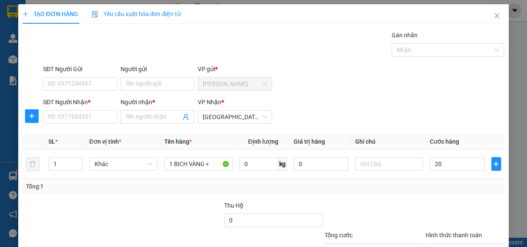
type input "20.000"
click at [458, 139] on th "Cước hàng" at bounding box center [456, 142] width 61 height 17
click at [71, 123] on input "SĐT Người Nhận *" at bounding box center [80, 117] width 74 height 14
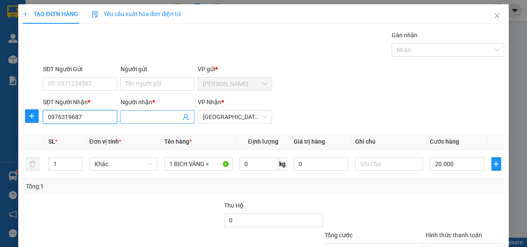
type input "0976319687"
click at [145, 116] on input "Người nhận *" at bounding box center [154, 116] width 56 height 9
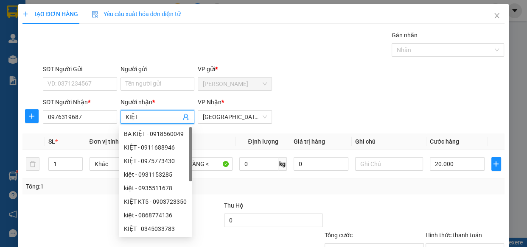
type input "KIỆT"
drag, startPoint x: 475, startPoint y: 200, endPoint x: 477, endPoint y: 194, distance: 5.8
click at [475, 197] on div "Transit Pickup Surcharge Ids Transit Deliver Surcharge Ids Transit Deliver Surc…" at bounding box center [262, 164] width 481 height 267
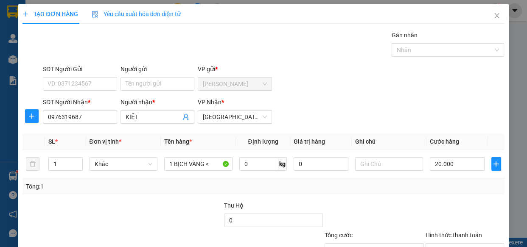
scroll to position [66, 0]
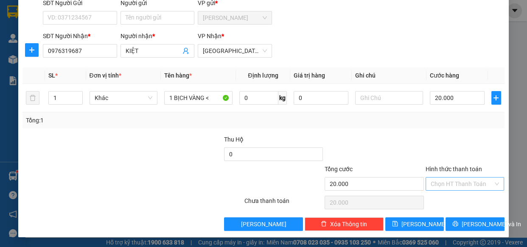
click at [466, 182] on input "Hình thức thanh toán" at bounding box center [461, 184] width 63 height 13
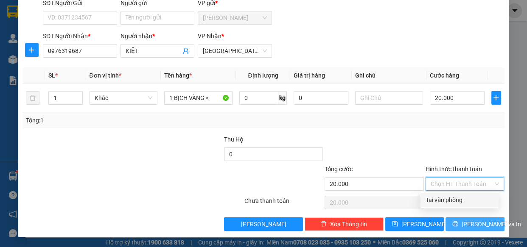
drag, startPoint x: 466, startPoint y: 187, endPoint x: 460, endPoint y: 225, distance: 37.7
click at [464, 200] on div "Tại văn phòng" at bounding box center [459, 200] width 68 height 9
type input "0"
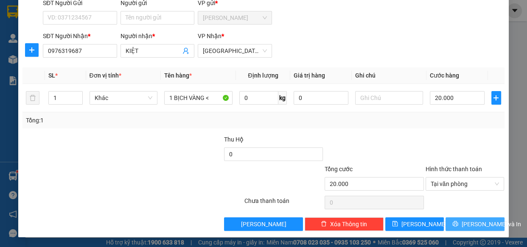
click at [458, 230] on div "TẠO ĐƠN HÀNG Yêu cầu xuất hóa đơn điện tử Transit Pickup Surcharge Ids Transit …" at bounding box center [263, 87] width 490 height 299
click at [458, 226] on icon "printer" at bounding box center [455, 224] width 6 height 6
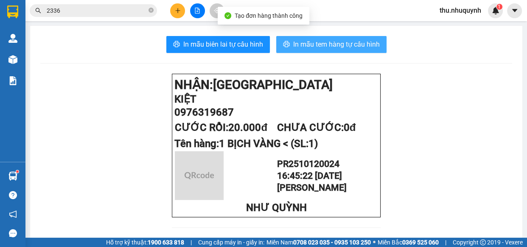
click at [364, 51] on button "In mẫu tem hàng tự cấu hình" at bounding box center [331, 44] width 110 height 17
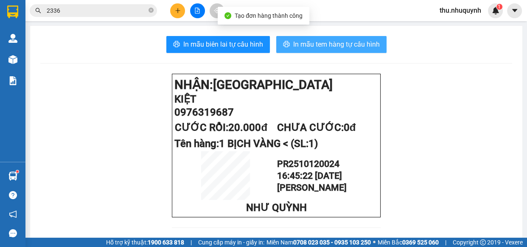
drag, startPoint x: 354, startPoint y: 40, endPoint x: 357, endPoint y: 45, distance: 5.7
click at [356, 42] on span "In mẫu tem hàng tự cấu hình" at bounding box center [336, 44] width 87 height 11
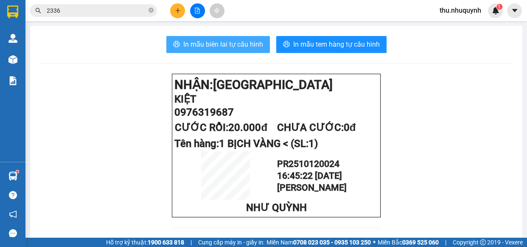
click at [240, 46] on span "In mẫu biên lai tự cấu hình" at bounding box center [223, 44] width 80 height 11
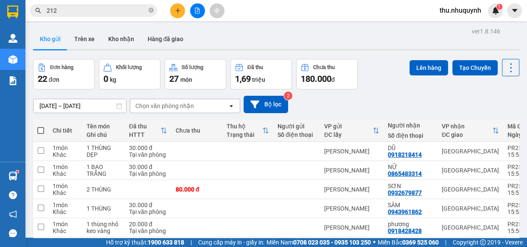
click at [179, 16] on button at bounding box center [177, 10] width 15 height 15
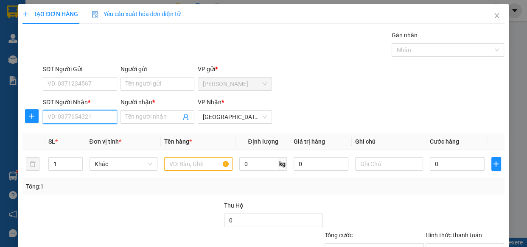
click at [68, 114] on input "SĐT Người Nhận *" at bounding box center [80, 117] width 74 height 14
type input "0354194672"
click at [146, 116] on input "Người nhận *" at bounding box center [154, 116] width 56 height 9
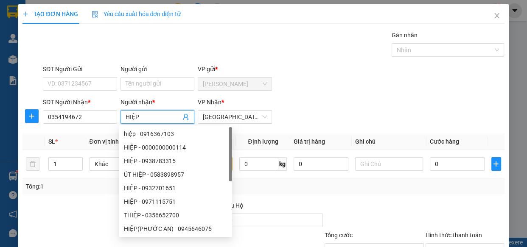
type input "HIỆP"
drag, startPoint x: 299, startPoint y: 103, endPoint x: 265, endPoint y: 151, distance: 59.0
click at [296, 108] on div "SĐT Người Nhận * 0354194672 Người nhận * HIỆP VP Nhận * [GEOGRAPHIC_DATA]" at bounding box center [273, 113] width 465 height 30
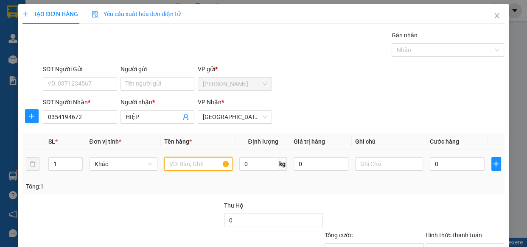
click at [219, 165] on input "text" at bounding box center [198, 164] width 68 height 14
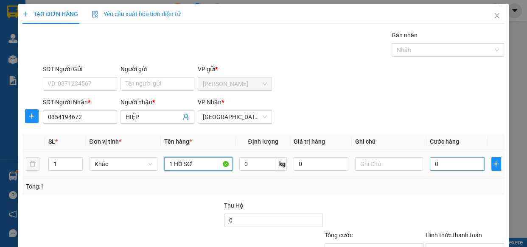
type input "1 HỒ SƠ"
click at [443, 161] on input "0" at bounding box center [457, 164] width 55 height 14
type input "2"
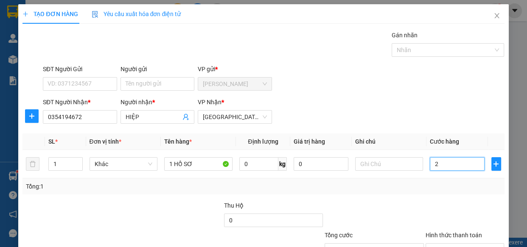
type input "20"
type input "20.000"
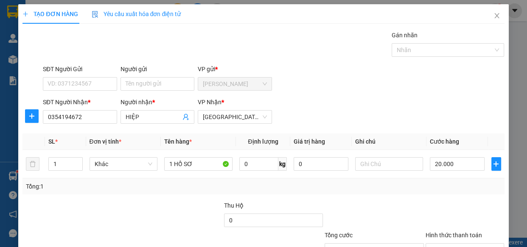
drag, startPoint x: 424, startPoint y: 203, endPoint x: 432, endPoint y: 211, distance: 11.4
click at [428, 211] on div at bounding box center [465, 216] width 81 height 30
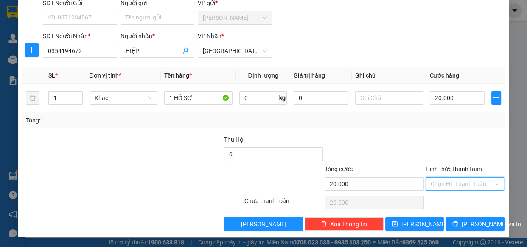
click at [454, 182] on input "Hình thức thanh toán" at bounding box center [461, 184] width 63 height 13
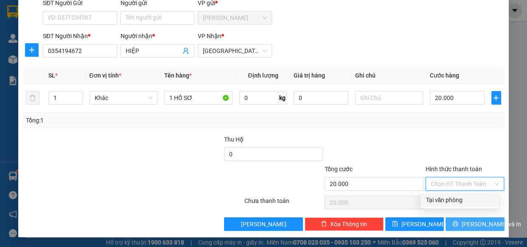
drag, startPoint x: 452, startPoint y: 200, endPoint x: 446, endPoint y: 221, distance: 22.4
click at [450, 205] on div "Tại văn phòng" at bounding box center [459, 200] width 78 height 14
type input "0"
click at [446, 222] on button "[PERSON_NAME] và In" at bounding box center [474, 225] width 59 height 14
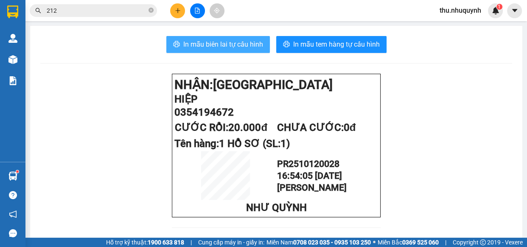
click at [233, 48] on span "In mẫu biên lai tự cấu hình" at bounding box center [223, 44] width 80 height 11
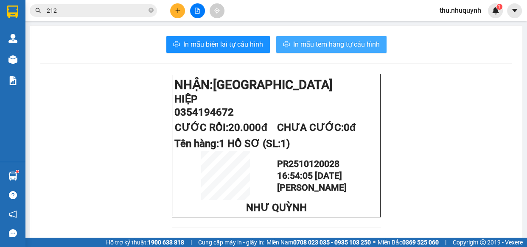
click at [355, 45] on span "In mẫu tem hàng tự cấu hình" at bounding box center [336, 44] width 87 height 11
